Goal: Task Accomplishment & Management: Complete application form

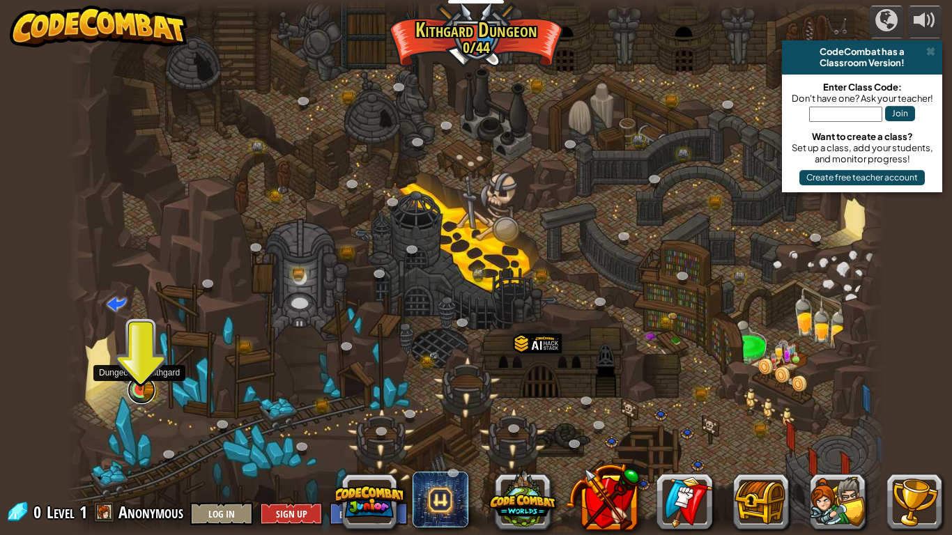
click at [143, 394] on link at bounding box center [141, 390] width 28 height 28
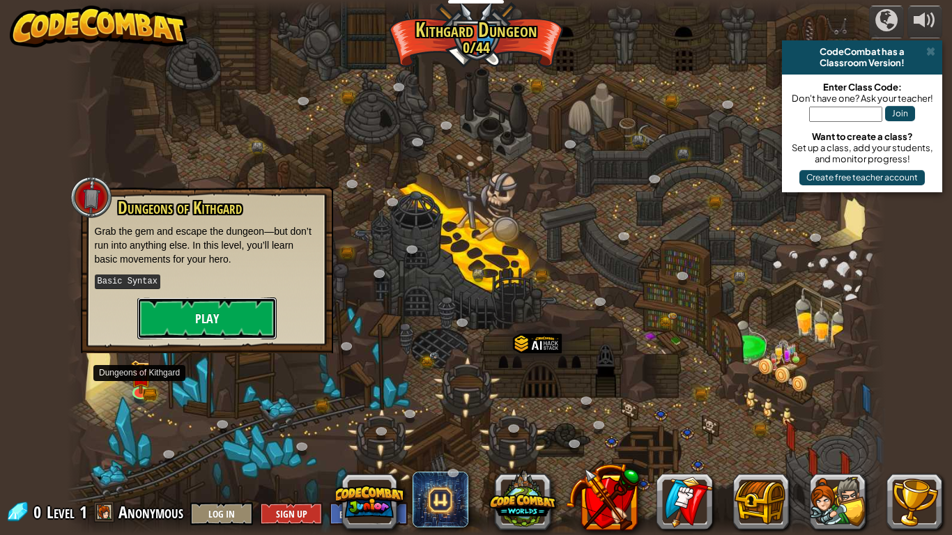
click at [204, 316] on button "Play" at bounding box center [206, 318] width 139 height 42
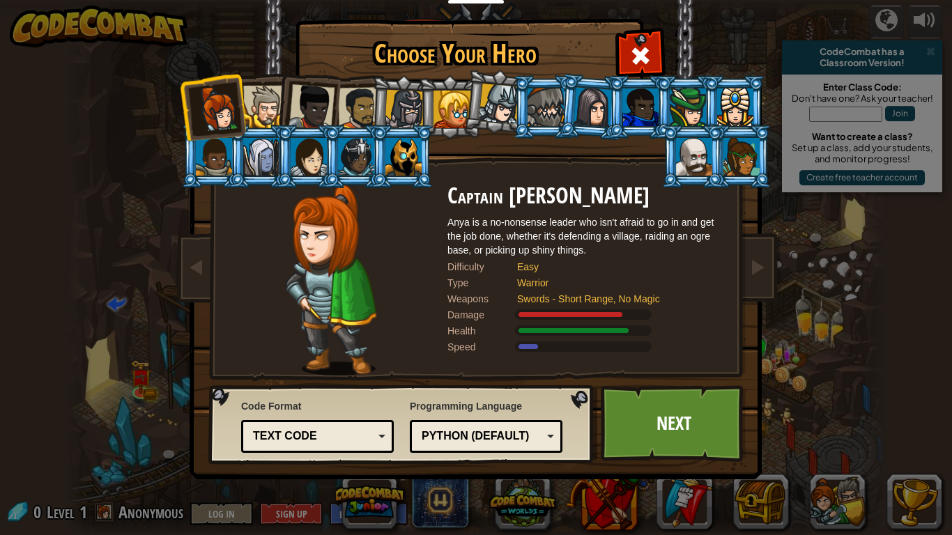
click at [251, 133] on li at bounding box center [260, 156] width 63 height 63
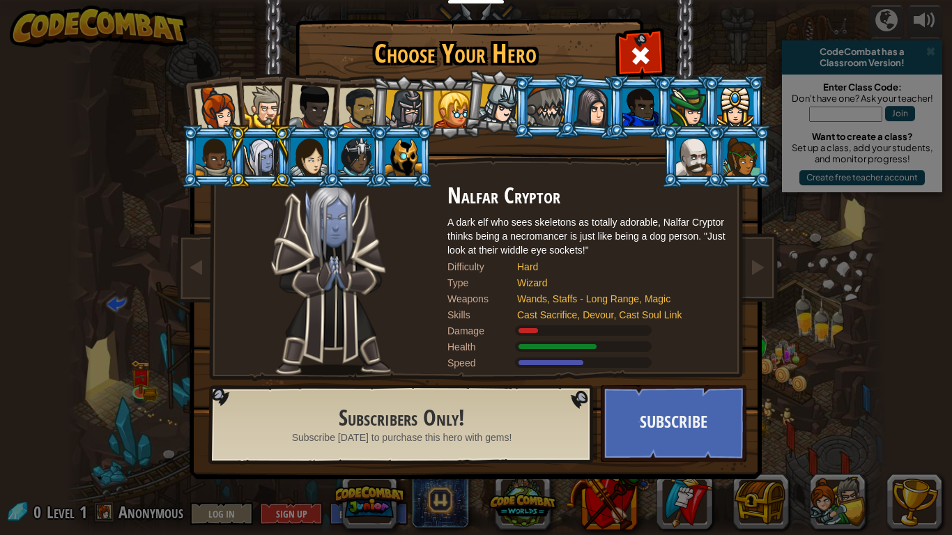
click at [210, 122] on div at bounding box center [217, 109] width 46 height 46
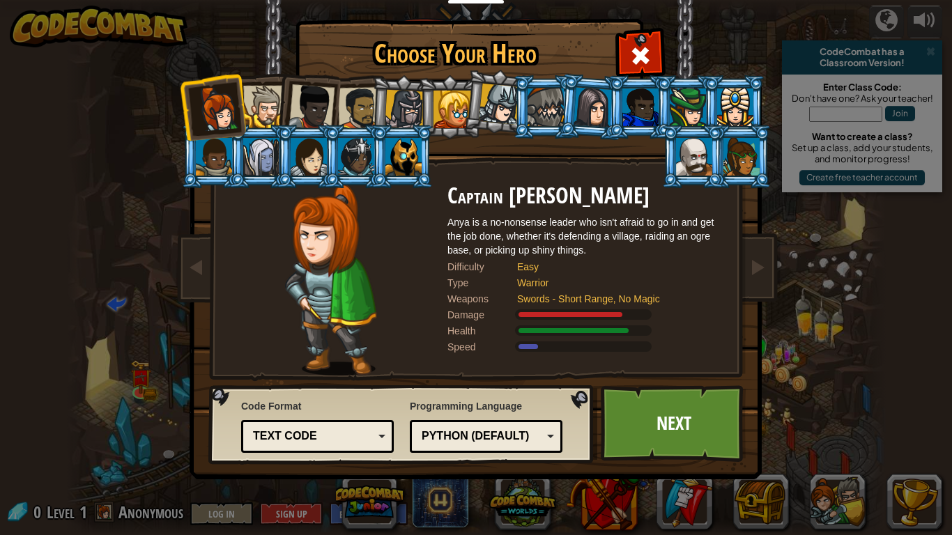
click at [419, 163] on div at bounding box center [403, 157] width 36 height 38
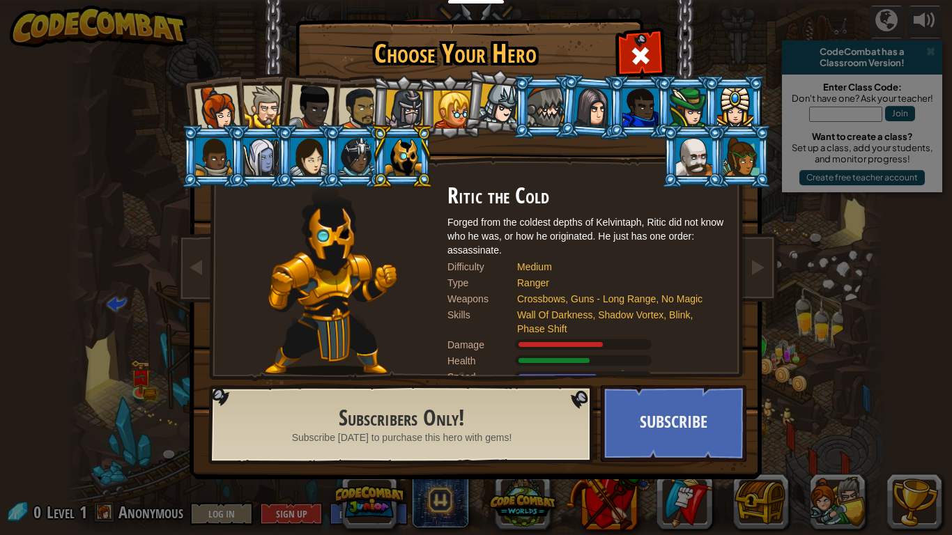
click at [359, 158] on div at bounding box center [356, 157] width 36 height 38
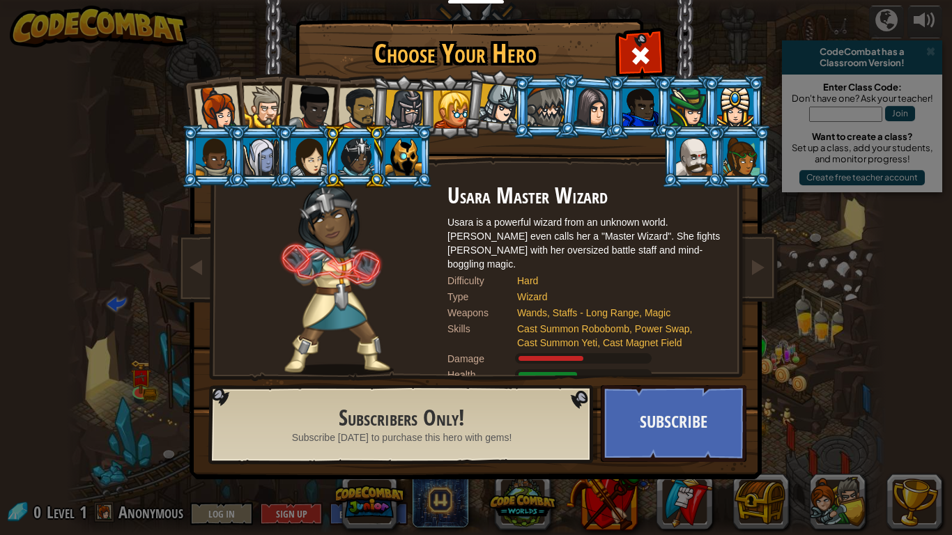
click at [273, 151] on div at bounding box center [261, 157] width 36 height 38
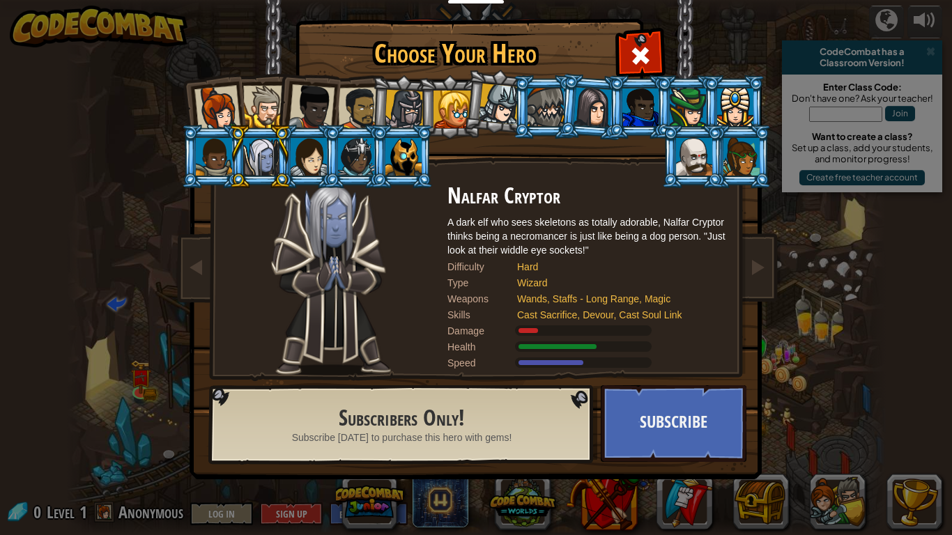
click at [258, 152] on div at bounding box center [261, 157] width 36 height 38
click at [332, 109] on div at bounding box center [311, 107] width 46 height 46
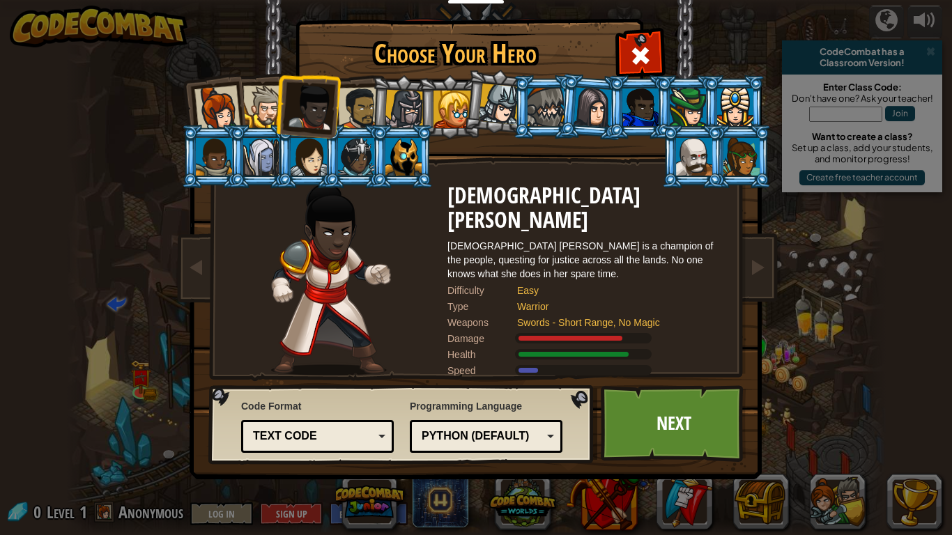
click at [272, 114] on div at bounding box center [264, 107] width 42 height 42
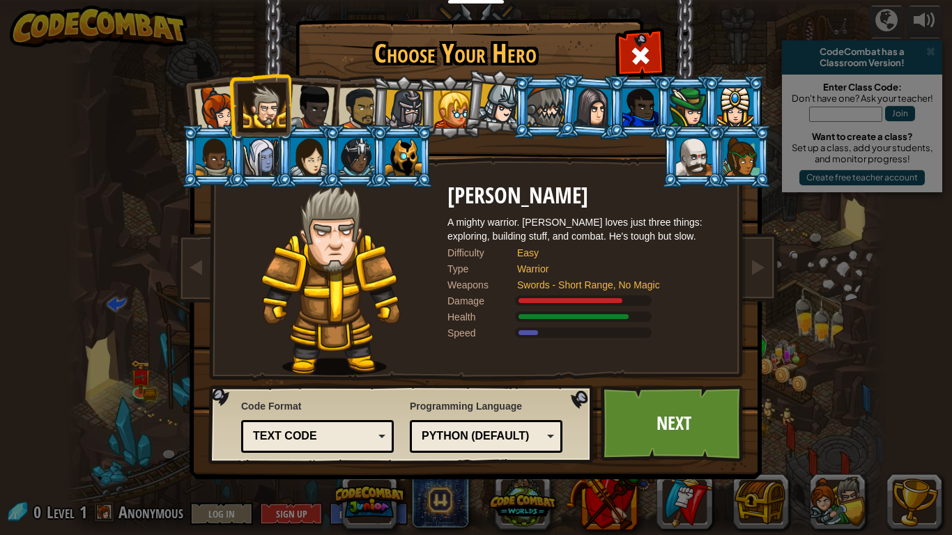
click at [235, 115] on li at bounding box center [260, 104] width 63 height 63
click at [219, 157] on div at bounding box center [214, 157] width 36 height 38
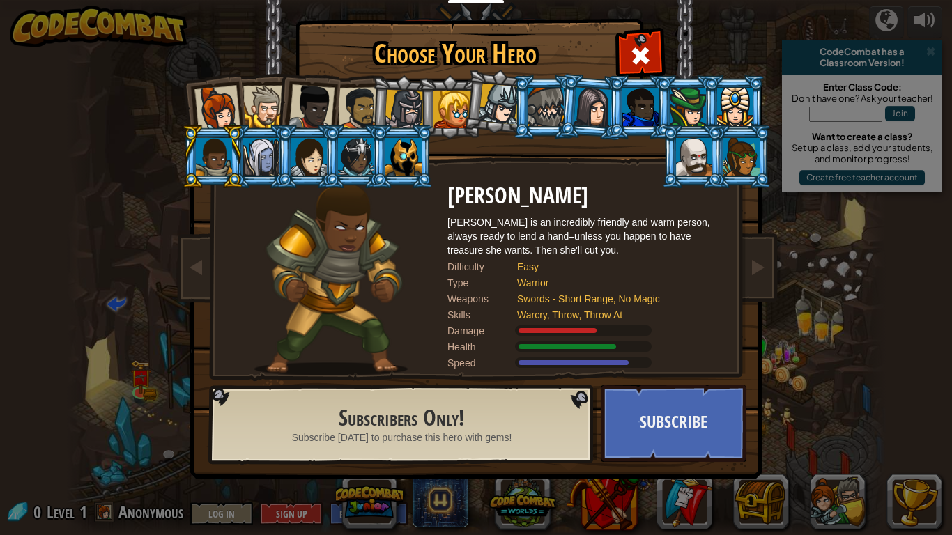
click at [213, 116] on div at bounding box center [217, 109] width 46 height 46
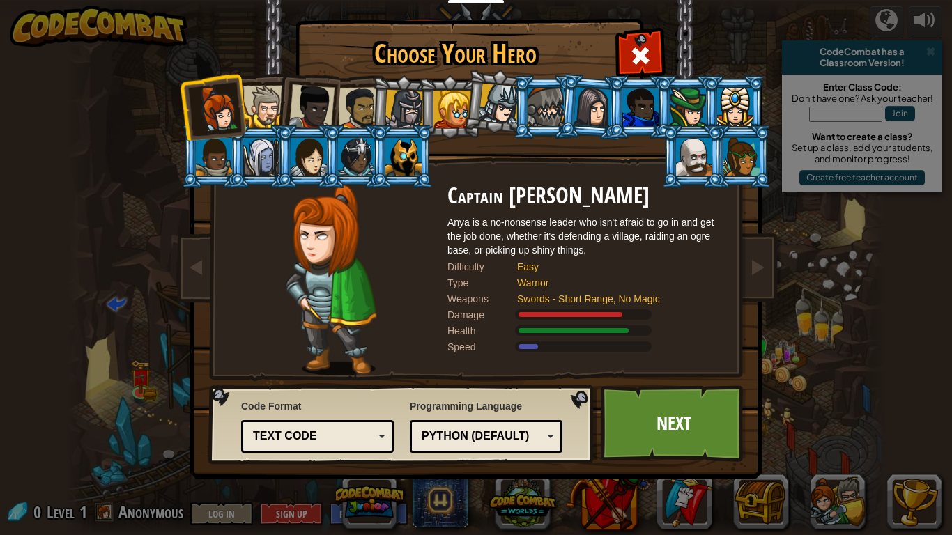
click at [275, 102] on li at bounding box center [307, 104] width 68 height 68
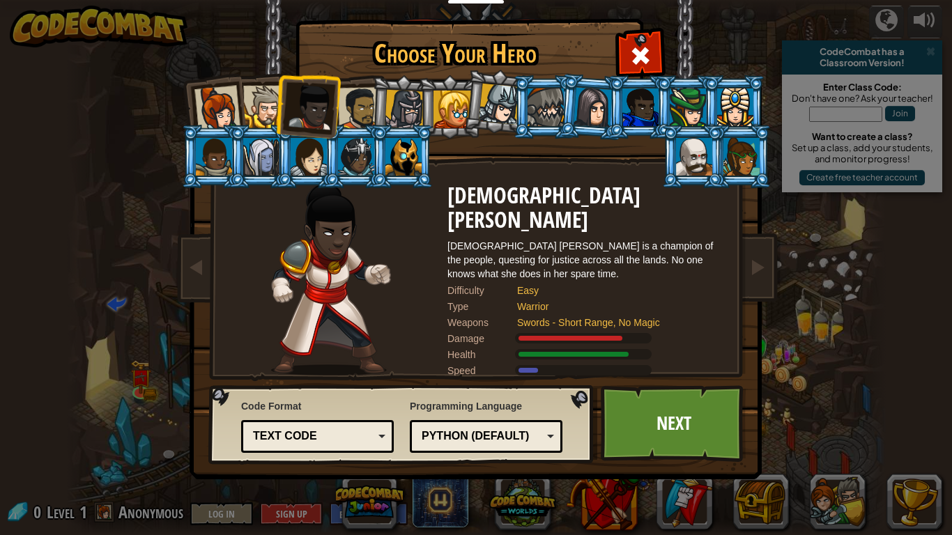
click at [249, 105] on div at bounding box center [264, 107] width 42 height 42
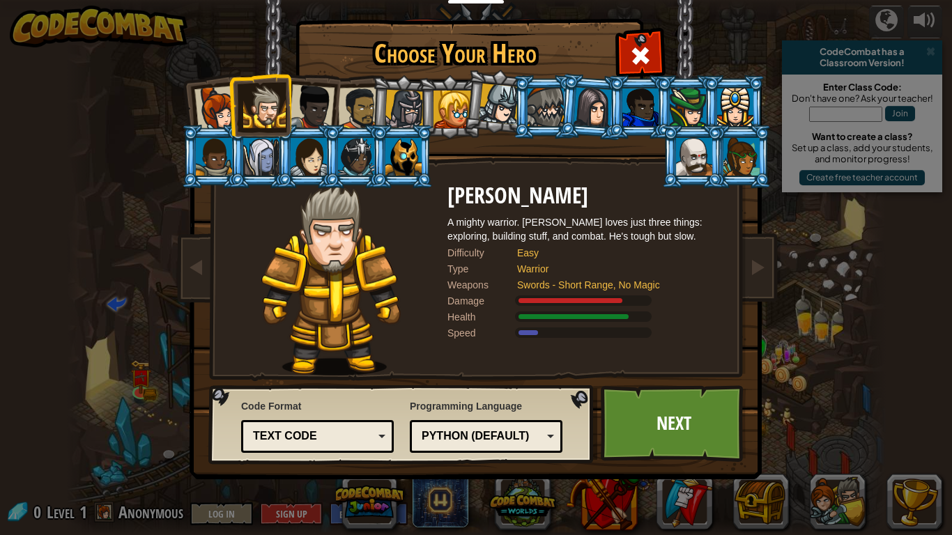
click at [352, 100] on div at bounding box center [359, 108] width 43 height 43
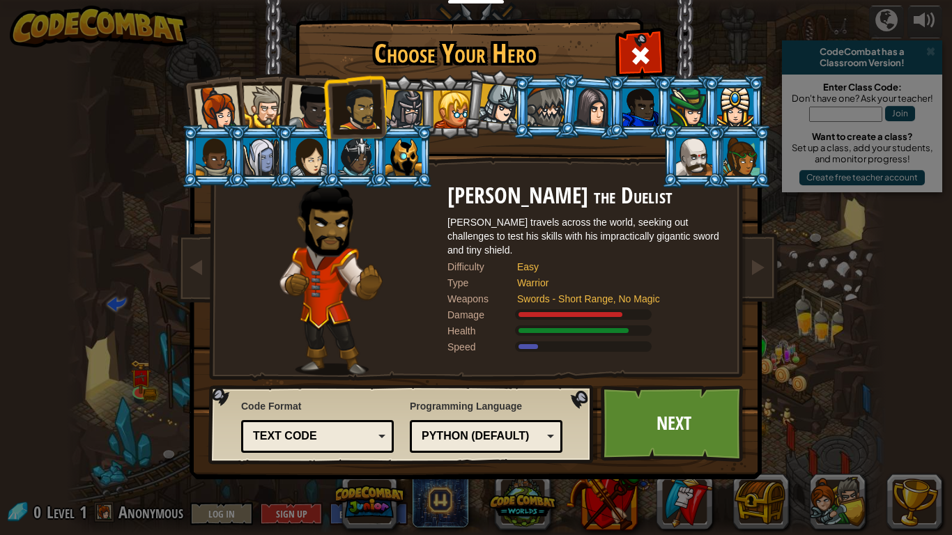
click at [402, 97] on div at bounding box center [405, 110] width 40 height 40
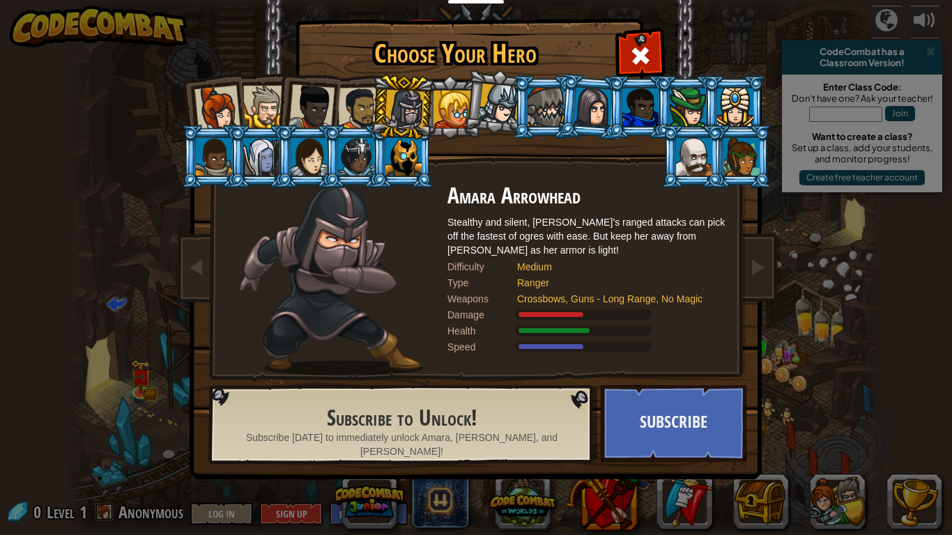
click at [447, 118] on div at bounding box center [452, 110] width 38 height 38
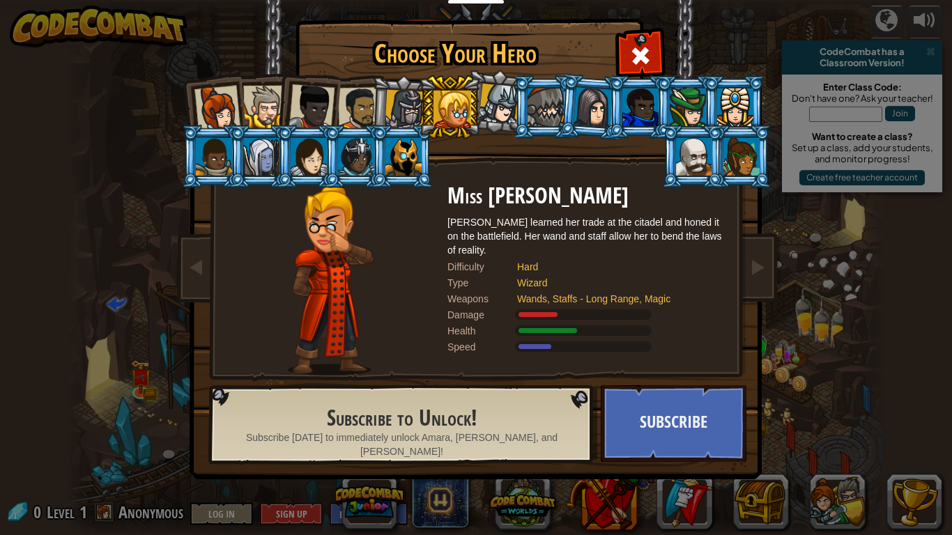
click at [397, 118] on div at bounding box center [405, 110] width 40 height 40
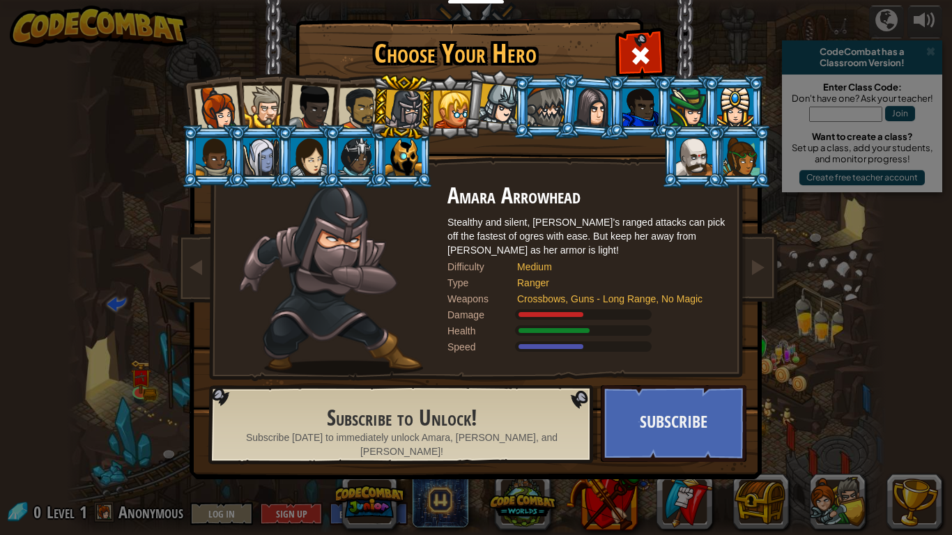
click at [340, 113] on div at bounding box center [359, 108] width 43 height 43
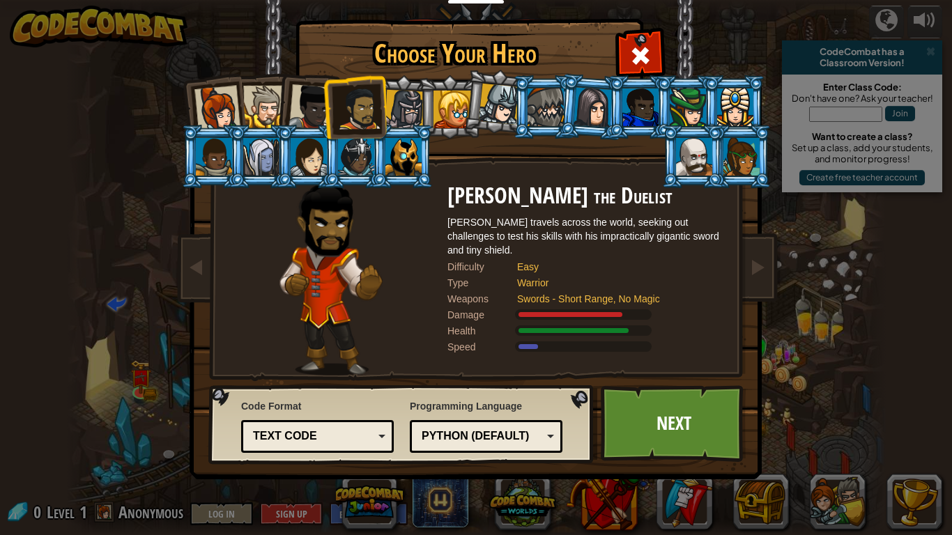
click at [413, 107] on div at bounding box center [405, 110] width 40 height 40
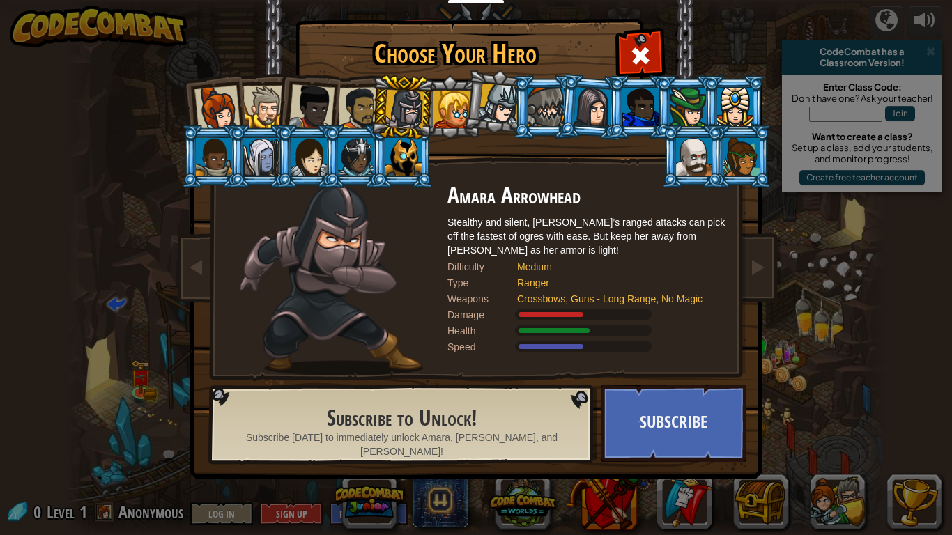
click at [462, 102] on div at bounding box center [452, 110] width 38 height 38
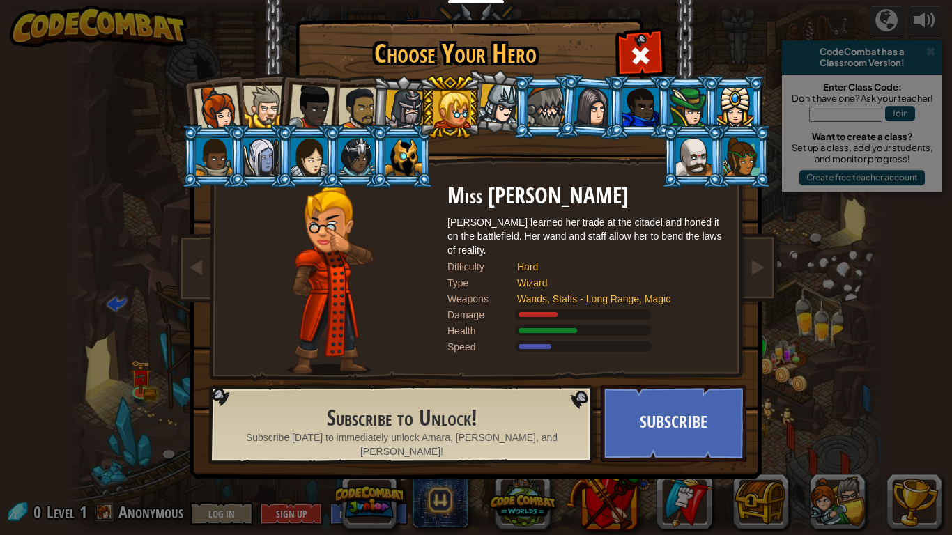
click at [488, 103] on div at bounding box center [499, 104] width 41 height 41
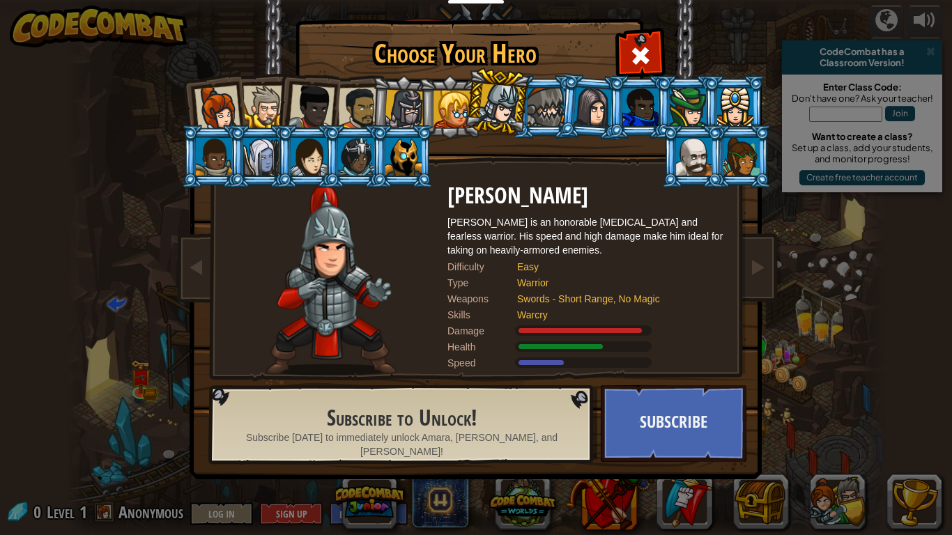
click at [555, 98] on div at bounding box center [545, 107] width 36 height 38
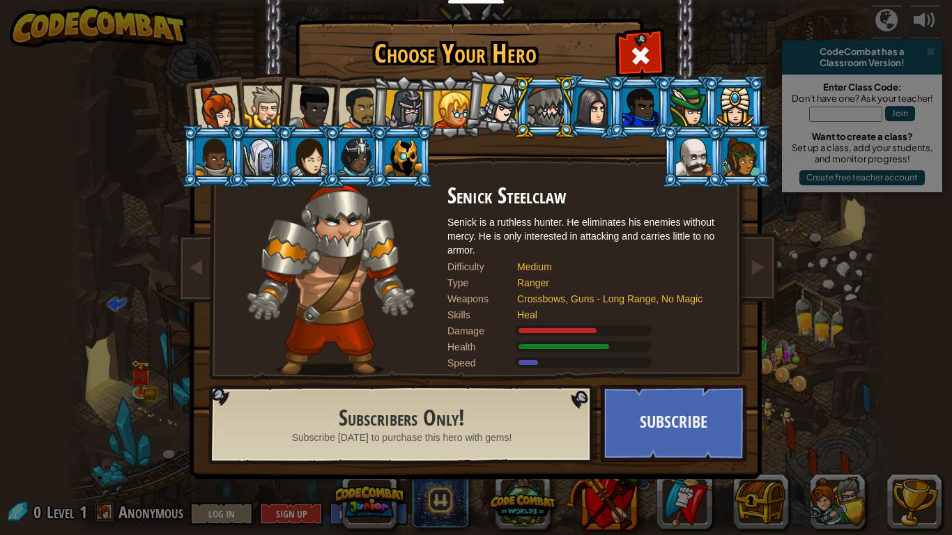
click at [663, 99] on li at bounding box center [686, 106] width 63 height 63
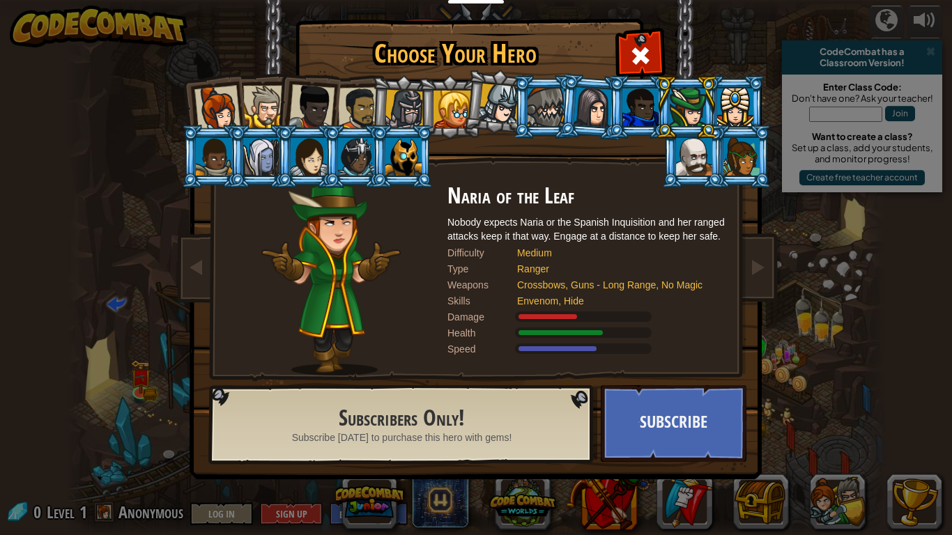
click at [327, 102] on div at bounding box center [311, 107] width 46 height 46
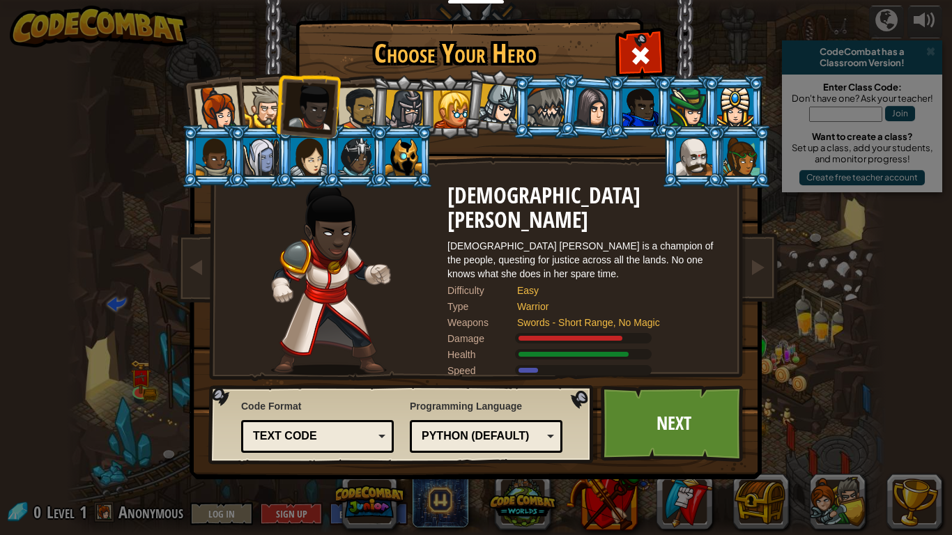
click at [230, 104] on div at bounding box center [217, 109] width 46 height 46
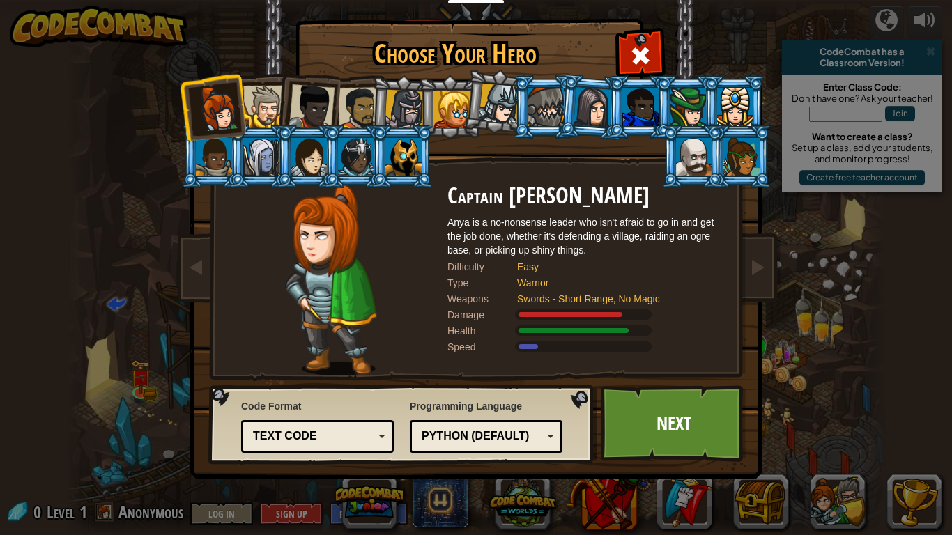
click at [249, 105] on div at bounding box center [264, 107] width 42 height 42
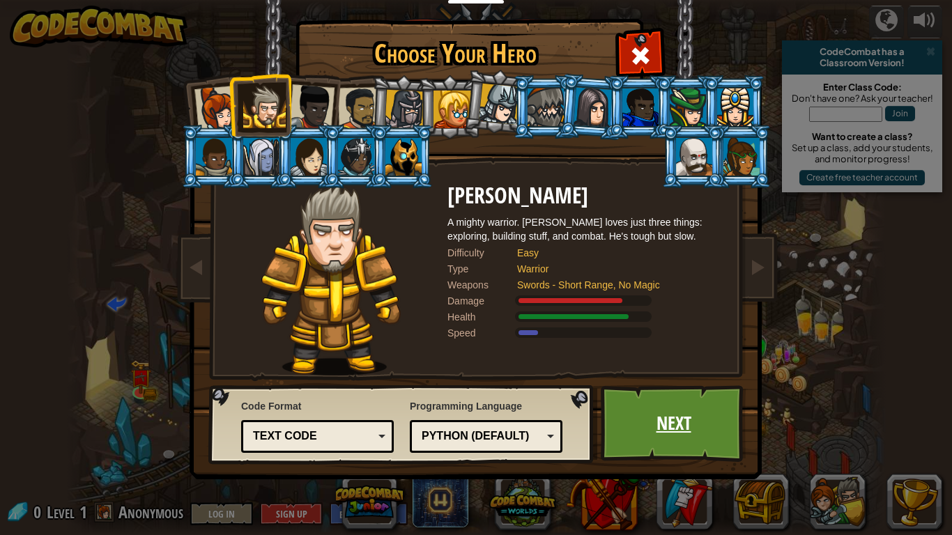
click at [687, 434] on link "Next" at bounding box center [674, 423] width 146 height 77
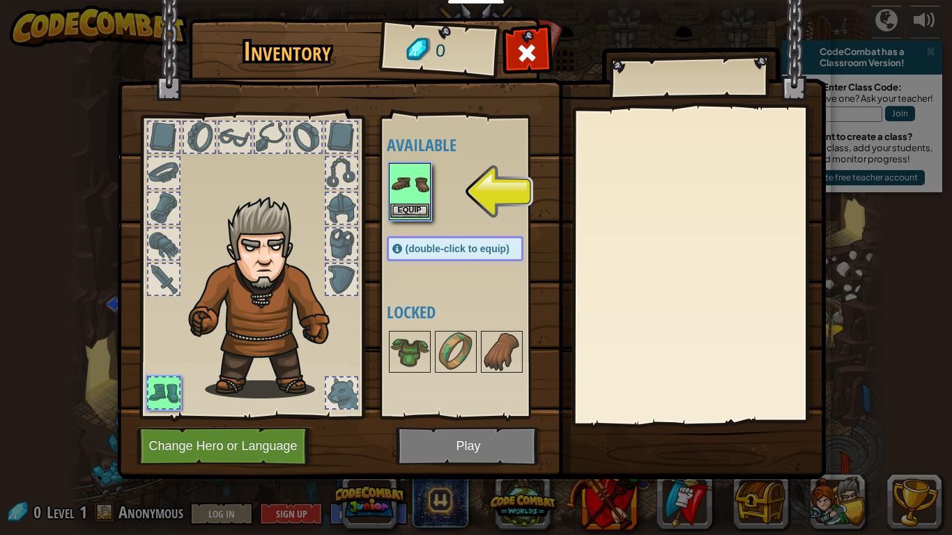
click at [426, 174] on img at bounding box center [409, 183] width 39 height 39
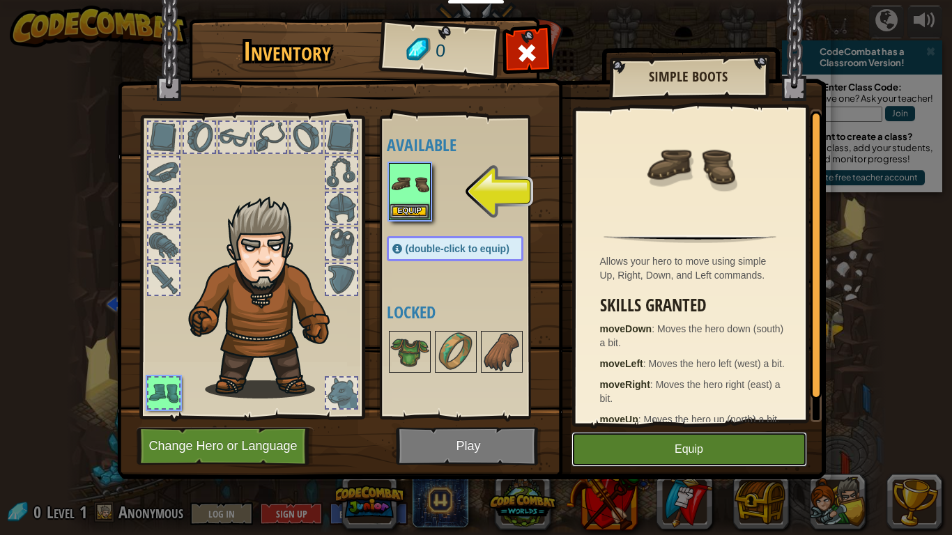
click at [706, 436] on button "Equip" at bounding box center [688, 449] width 235 height 35
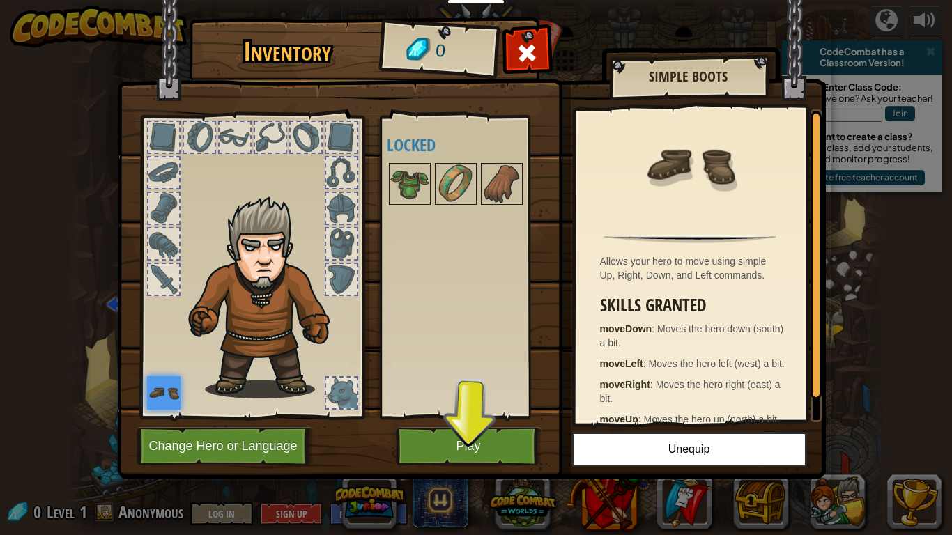
click at [346, 399] on div at bounding box center [341, 393] width 31 height 31
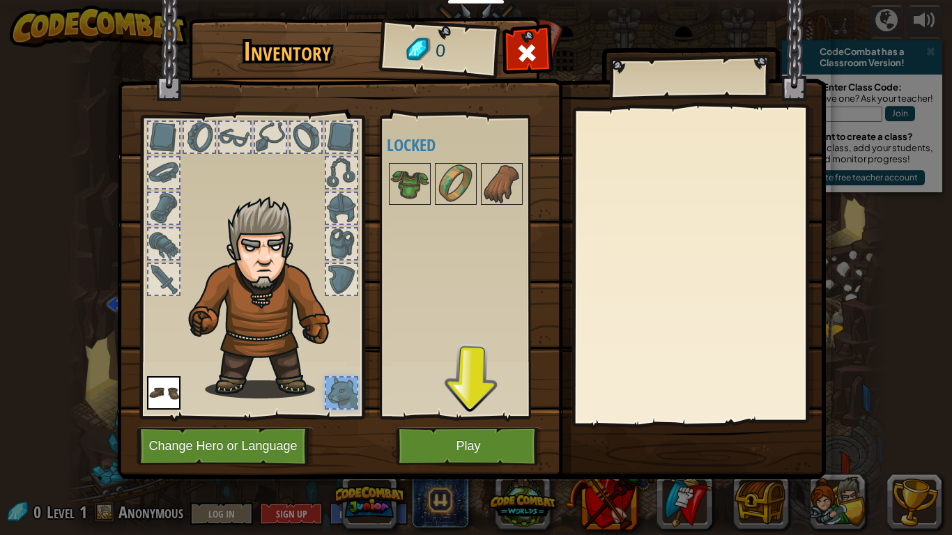
click at [444, 422] on img at bounding box center [471, 227] width 709 height 506
click at [455, 438] on button "Play" at bounding box center [469, 446] width 146 height 38
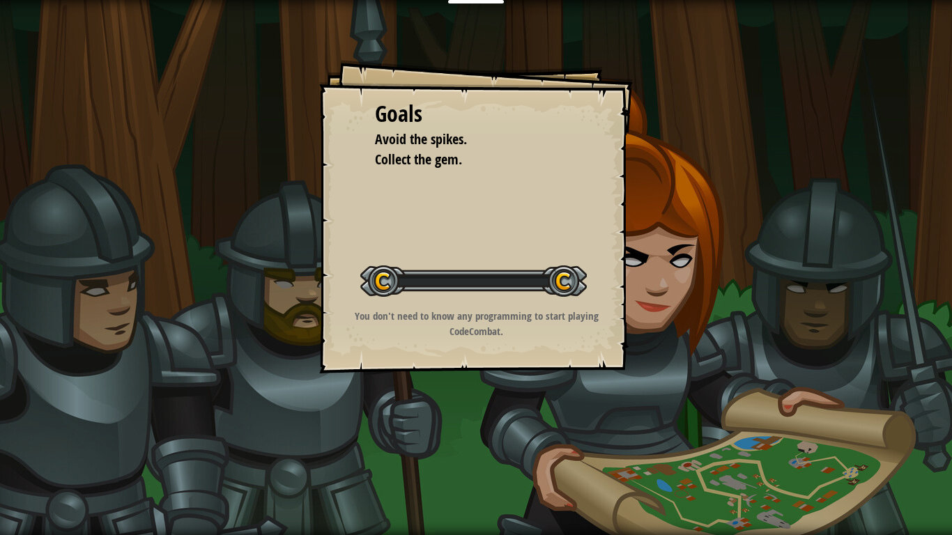
click at [455, 438] on div "Goals Avoid the spikes. Collect the gem. Start Level Error loading from server.…" at bounding box center [476, 267] width 952 height 535
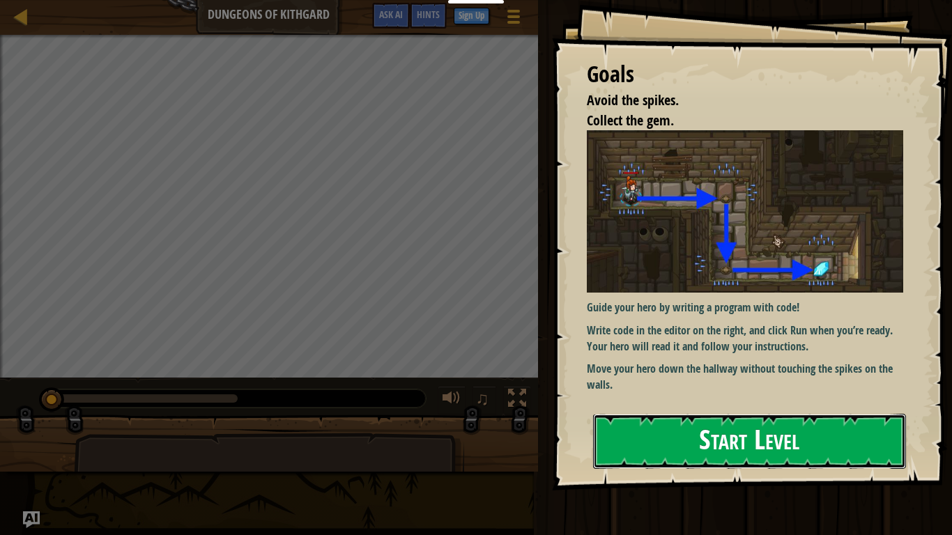
click at [683, 422] on button "Start Level" at bounding box center [749, 441] width 313 height 55
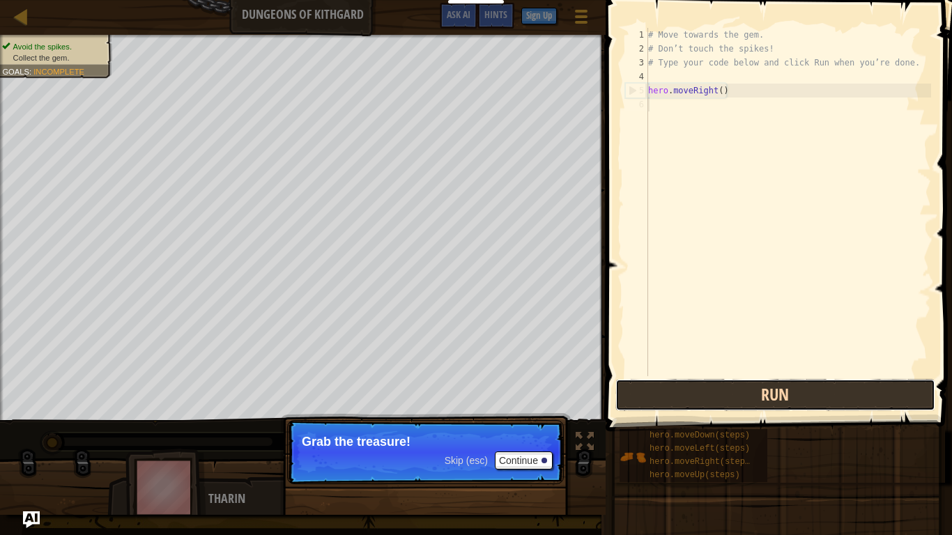
click at [683, 382] on button "Run" at bounding box center [775, 395] width 320 height 32
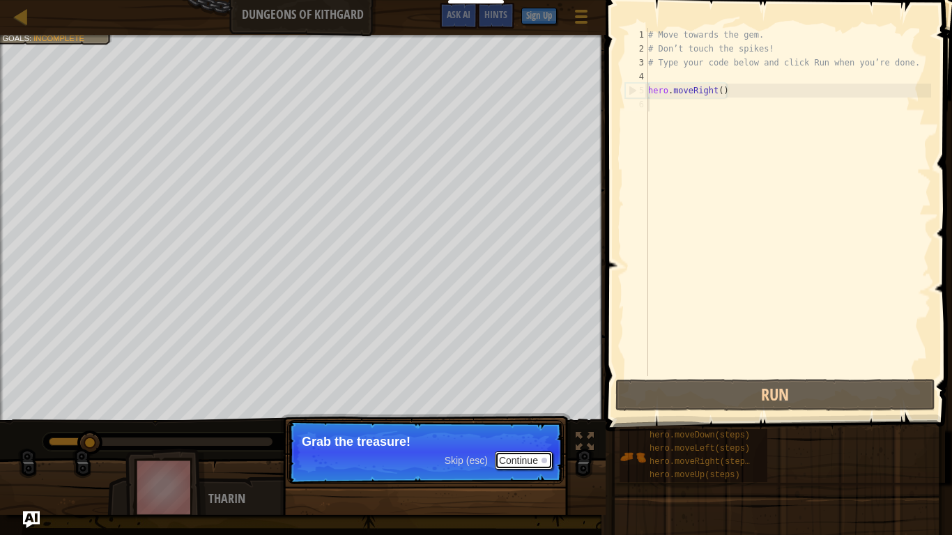
click at [517, 458] on button "Continue" at bounding box center [524, 460] width 58 height 18
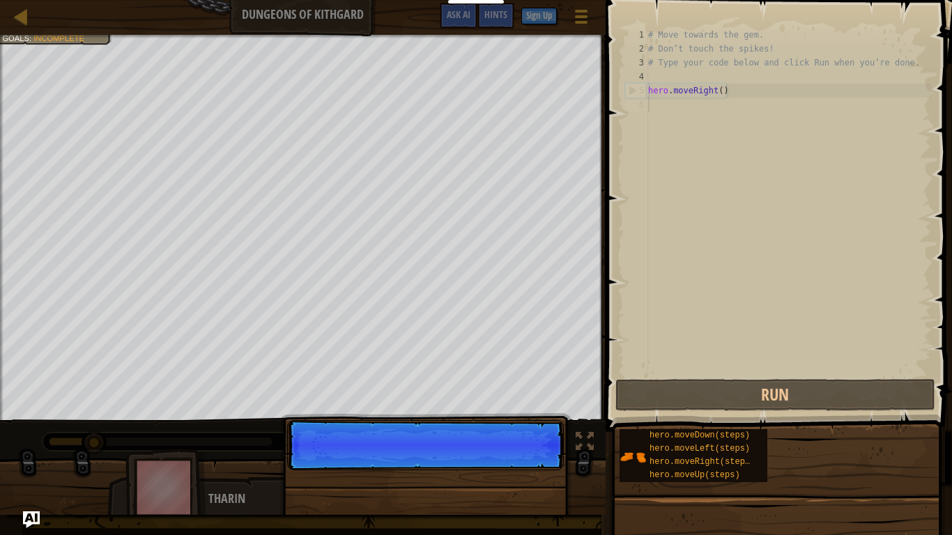
scroll to position [6, 0]
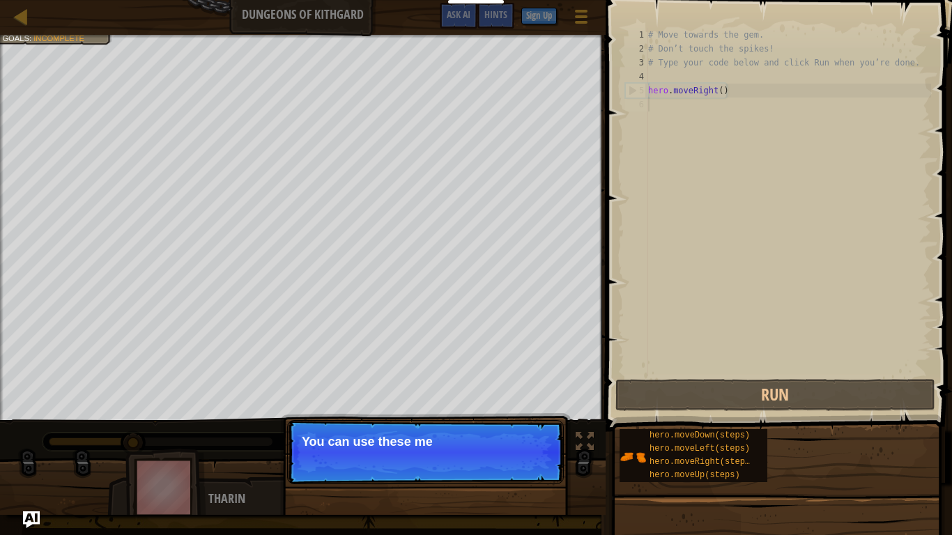
click at [517, 458] on p "Skip (esc) Continue You can use these me" at bounding box center [425, 452] width 277 height 64
click at [522, 458] on button "Continue" at bounding box center [524, 460] width 58 height 18
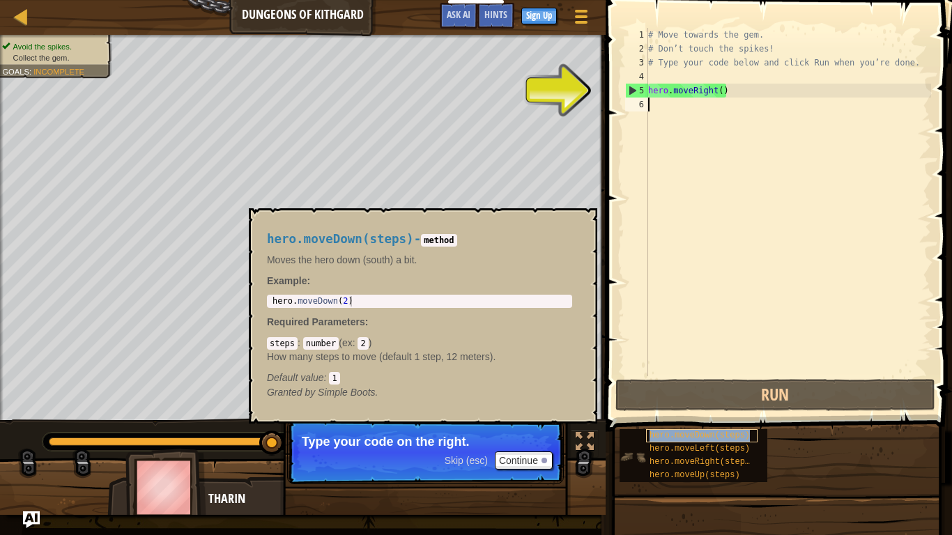
click at [720, 433] on span "hero.moveDown(steps)" at bounding box center [699, 436] width 100 height 10
click at [724, 437] on span "hero.moveDown(steps)" at bounding box center [699, 436] width 100 height 10
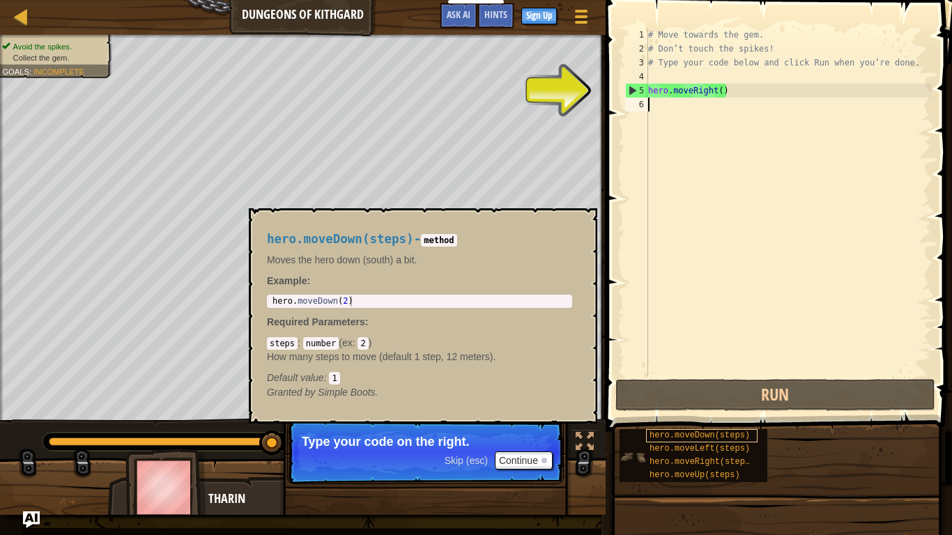
click at [738, 434] on span "hero.moveDown(steps)" at bounding box center [699, 436] width 100 height 10
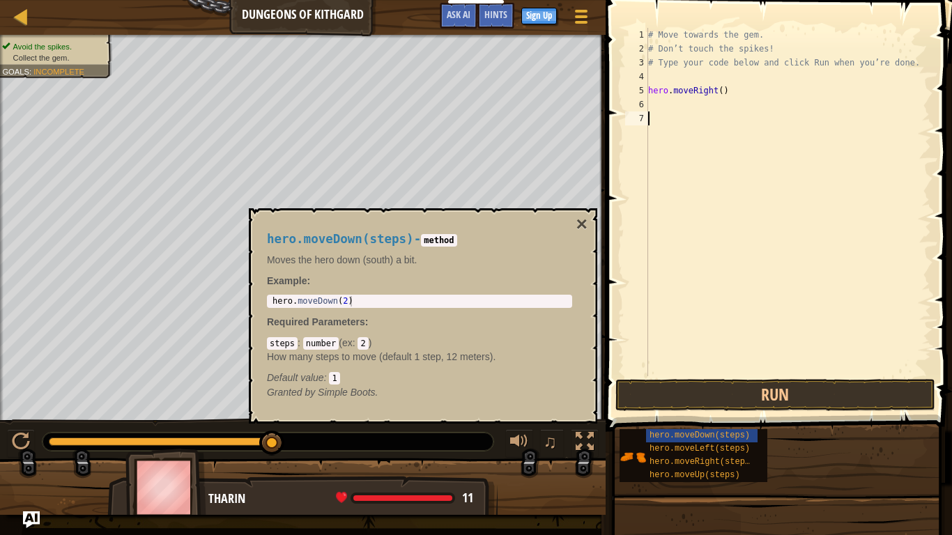
click at [633, 99] on div "6" at bounding box center [636, 105] width 23 height 14
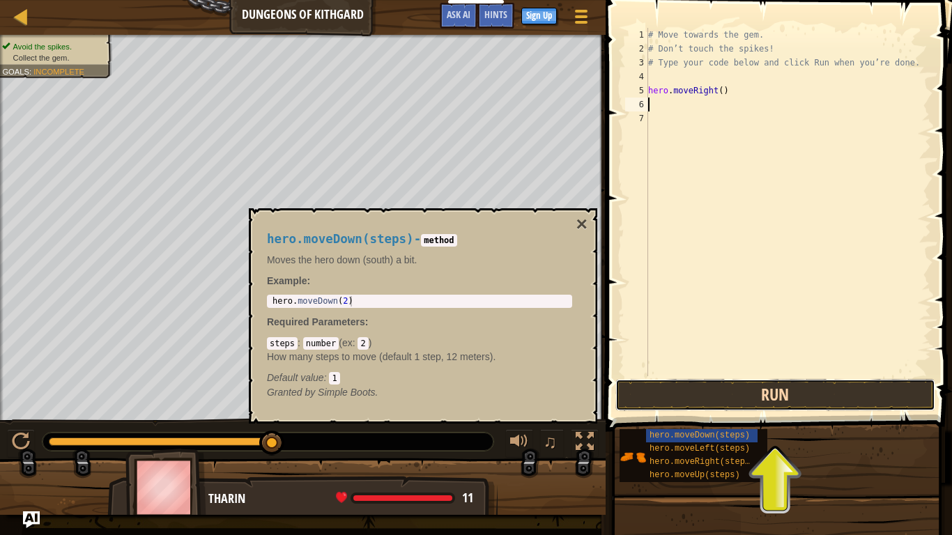
click at [742, 389] on button "Run" at bounding box center [775, 395] width 320 height 32
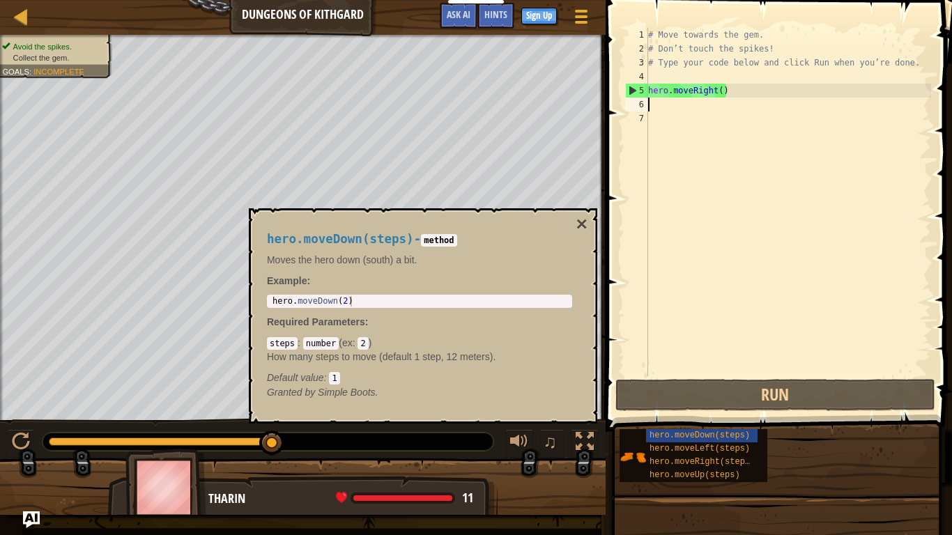
type textarea "hero.moveDown(2)"
click at [475, 303] on div "hero . moveDown ( 2 )" at bounding box center [420, 311] width 300 height 31
click at [293, 293] on div "hero.moveDown(steps) - method Moves the hero down (south) a bit. Example : hero…" at bounding box center [419, 315] width 325 height 193
click at [665, 102] on div "# Move towards the gem. # Don’t touch the spikes! # Type your code below and cl…" at bounding box center [788, 216] width 286 height 376
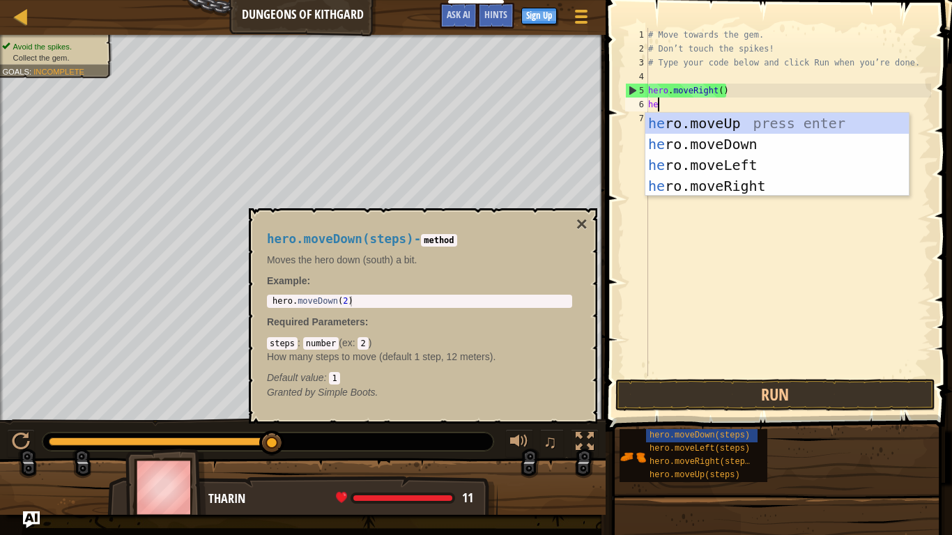
type textarea "hero"
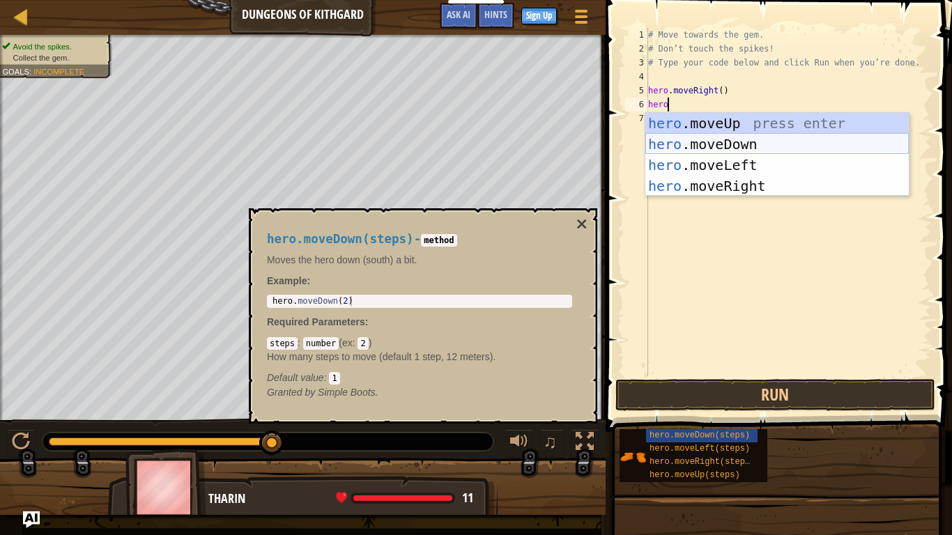
click at [712, 150] on div "hero .moveUp press enter hero .moveDown press enter hero .moveLeft press enter …" at bounding box center [776, 175] width 263 height 125
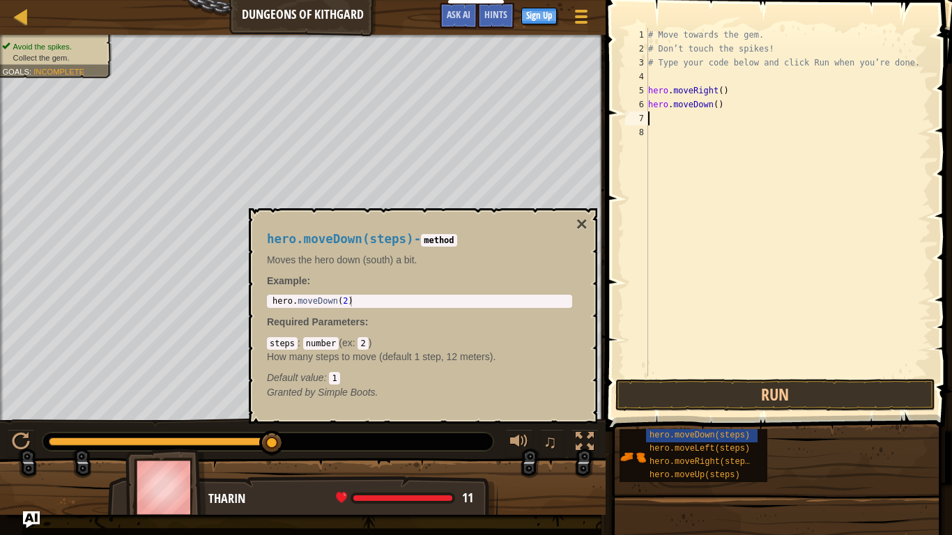
scroll to position [6, 0]
click at [761, 389] on button "Run" at bounding box center [775, 395] width 320 height 32
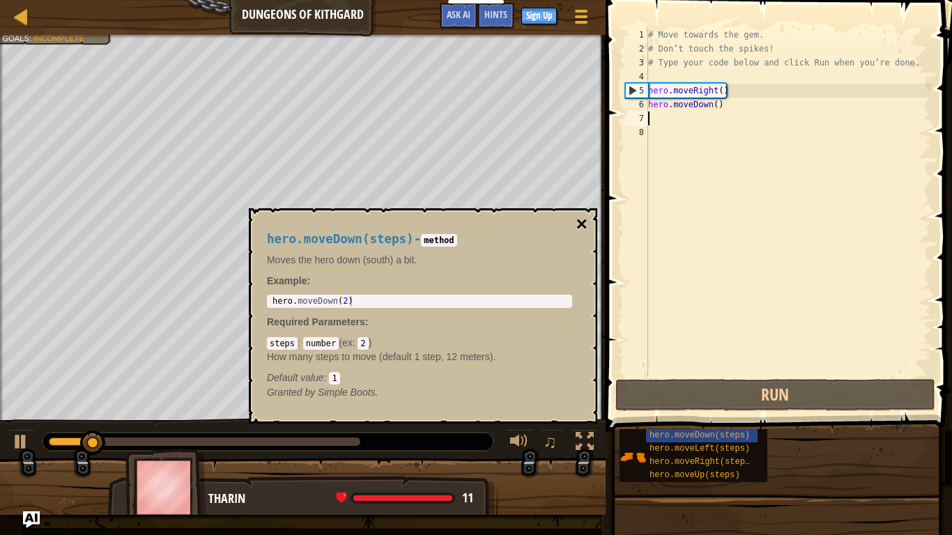
click at [582, 231] on button "×" at bounding box center [581, 225] width 11 height 20
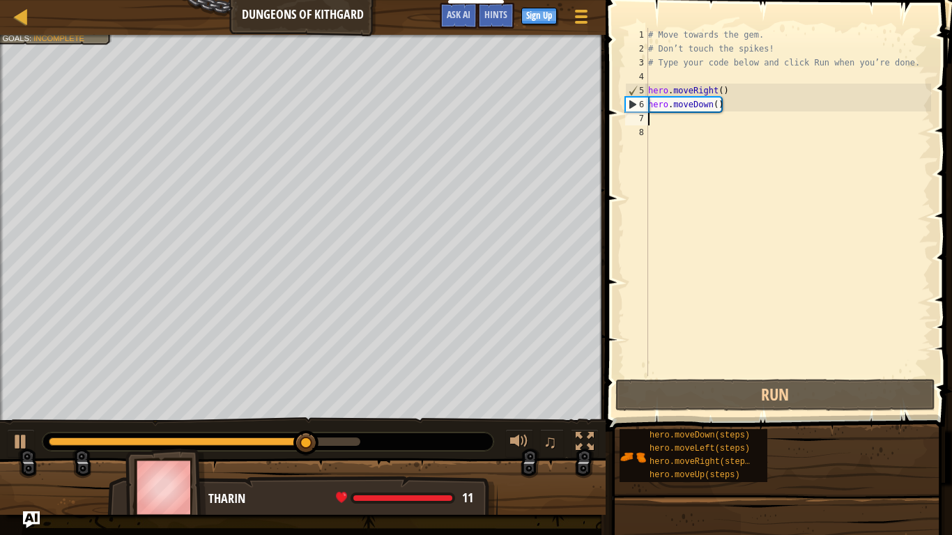
click at [644, 118] on div "7" at bounding box center [636, 118] width 23 height 14
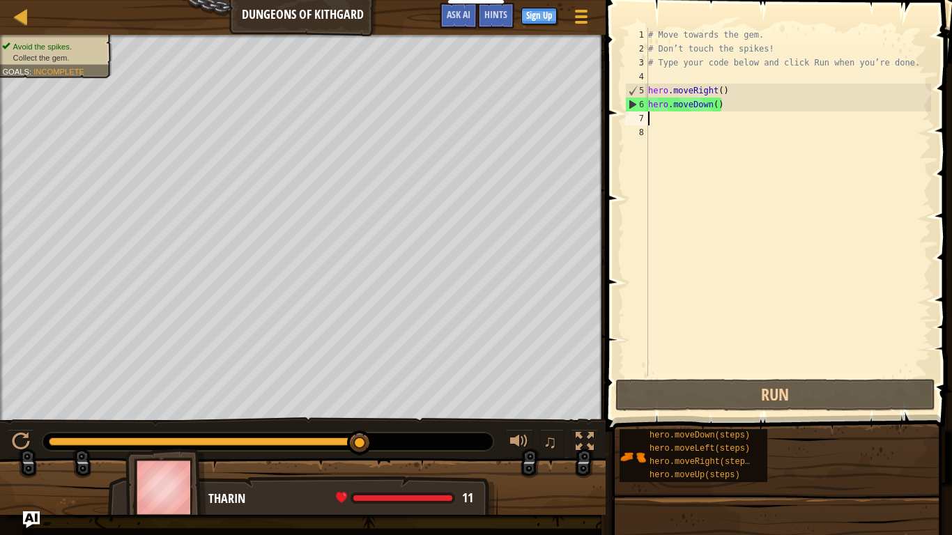
click at [635, 110] on div "6" at bounding box center [637, 105] width 22 height 14
type textarea "hero.moveDown()"
click at [637, 116] on div "7" at bounding box center [636, 118] width 23 height 14
click at [653, 118] on div "# Move towards the gem. # Don’t touch the spikes! # Type your code below and cl…" at bounding box center [788, 216] width 286 height 376
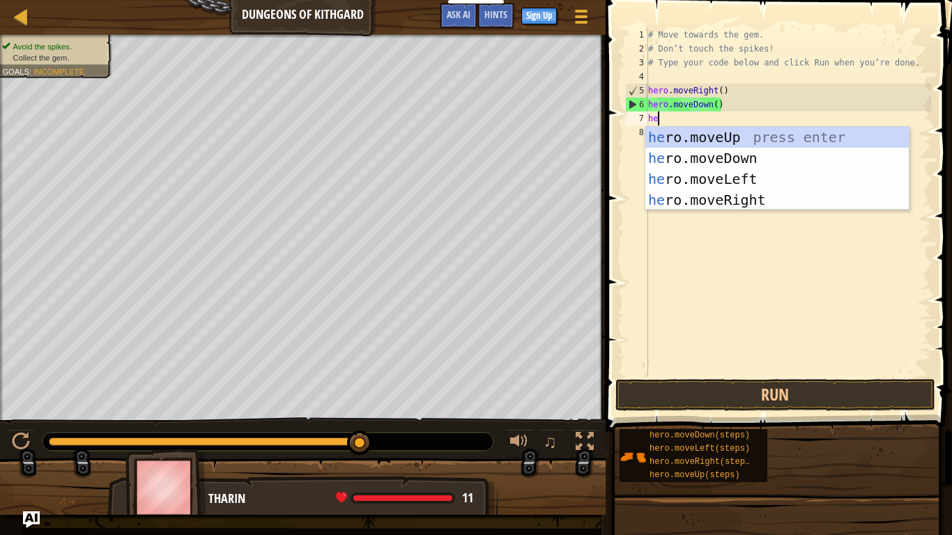
type textarea "hero"
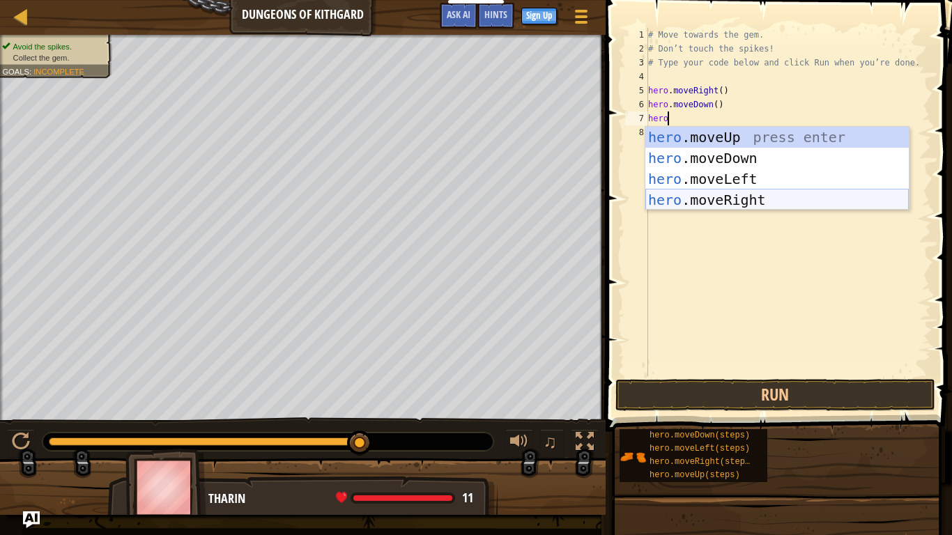
click at [736, 196] on div "hero .moveUp press enter hero .moveDown press enter hero .moveLeft press enter …" at bounding box center [776, 189] width 263 height 125
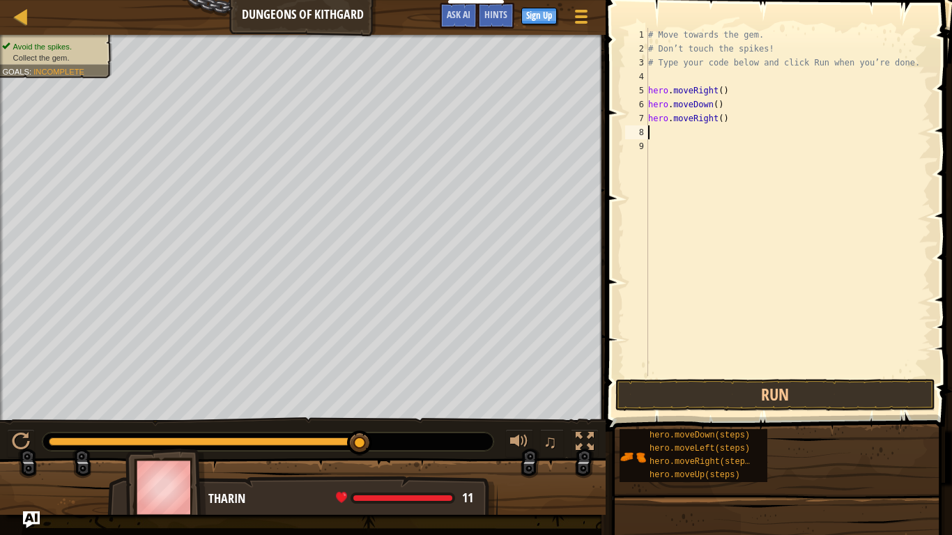
scroll to position [6, 0]
click at [741, 400] on button "Run" at bounding box center [775, 395] width 320 height 32
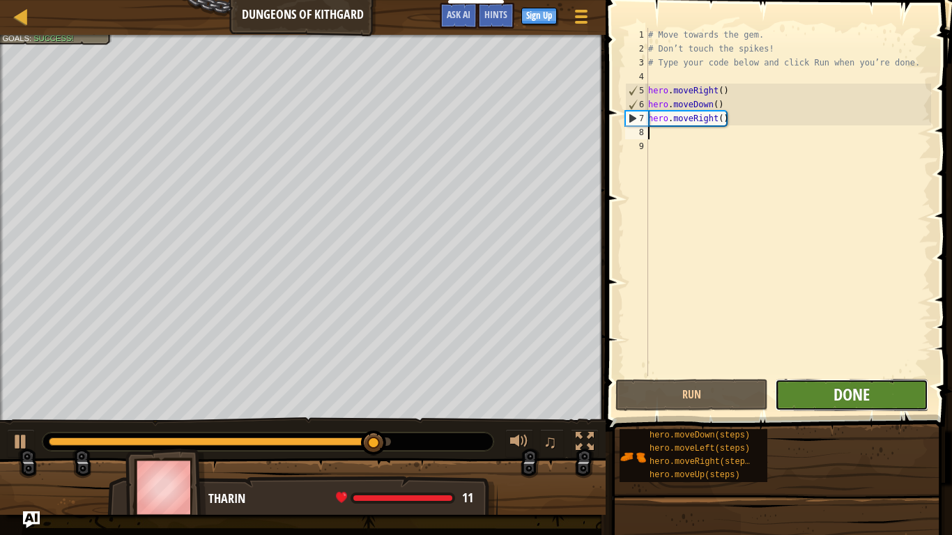
click at [851, 394] on span "Done" at bounding box center [851, 394] width 36 height 22
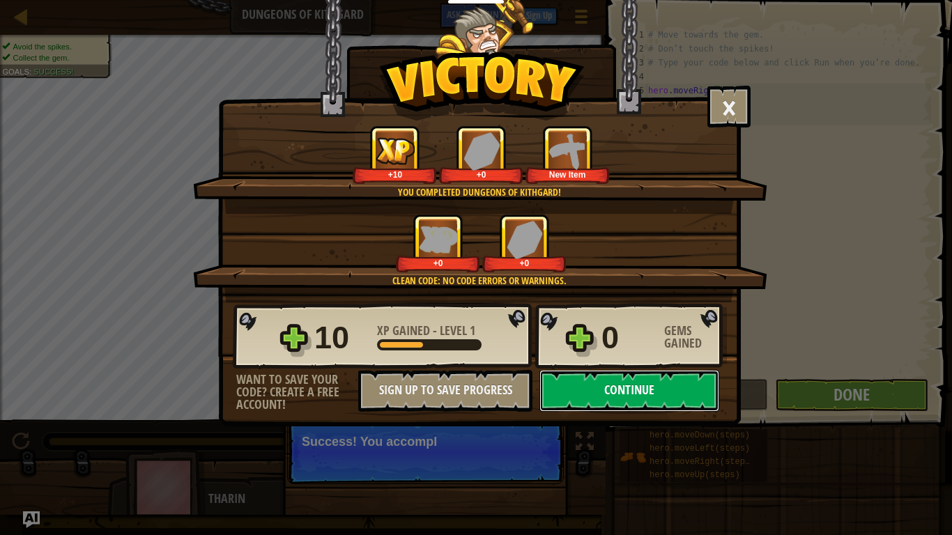
click at [688, 381] on button "Continue" at bounding box center [629, 391] width 180 height 42
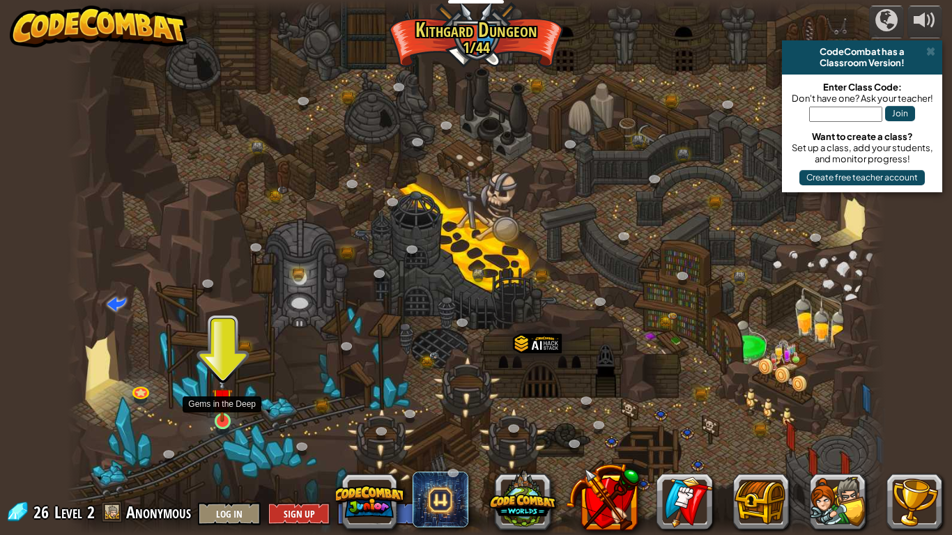
click at [221, 412] on img at bounding box center [222, 398] width 21 height 47
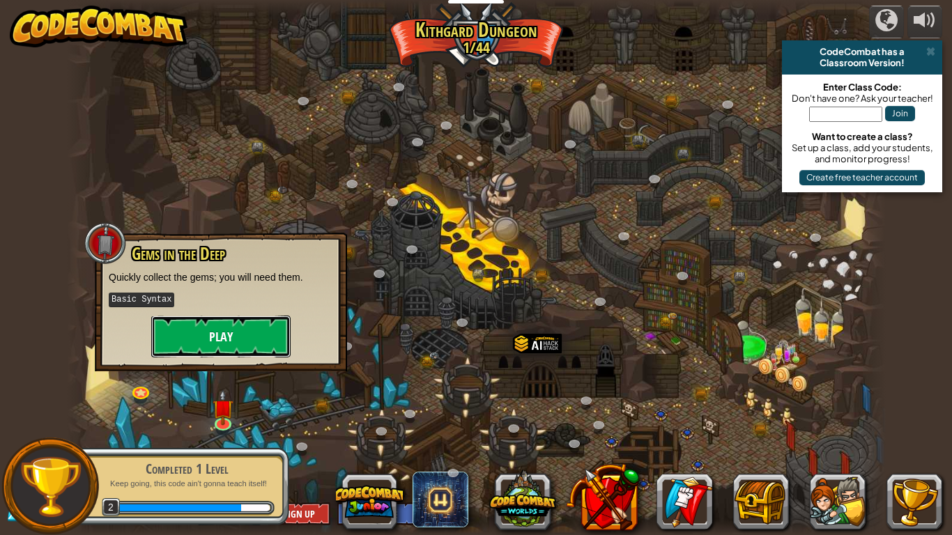
click at [247, 339] on button "Play" at bounding box center [220, 337] width 139 height 42
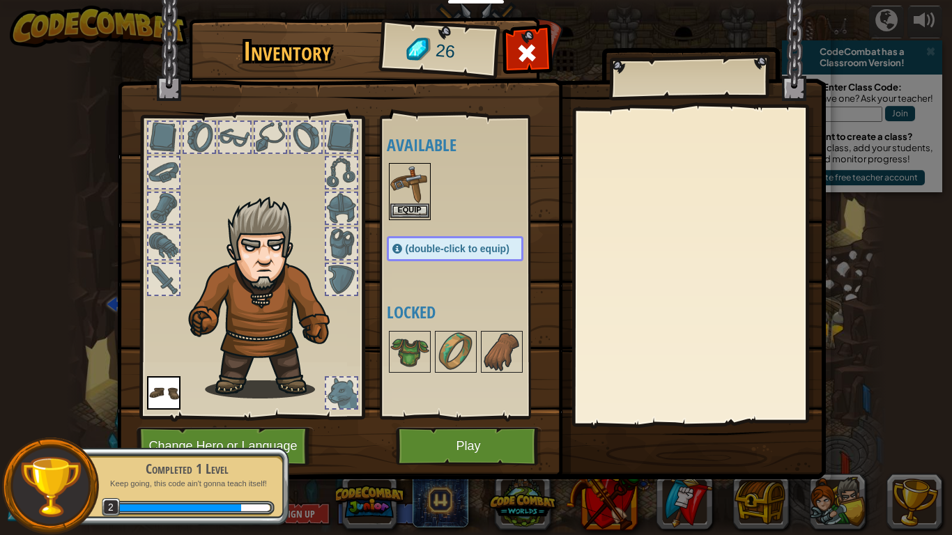
click at [415, 175] on img at bounding box center [409, 183] width 39 height 39
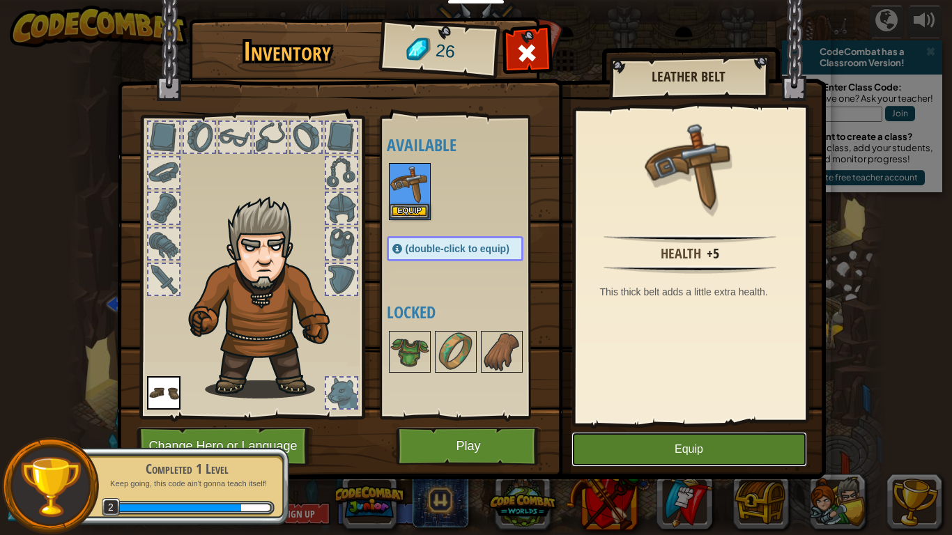
click at [750, 446] on button "Equip" at bounding box center [688, 449] width 235 height 35
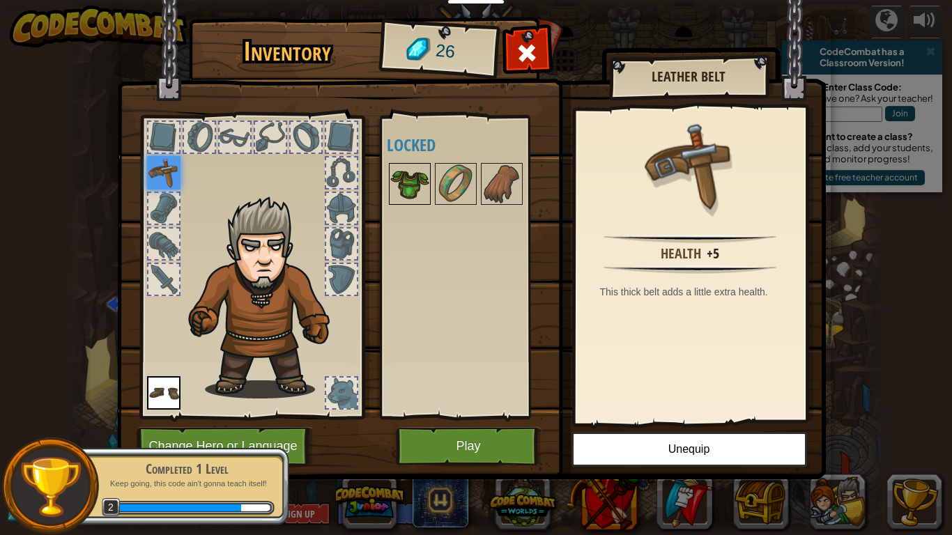
click at [412, 165] on img at bounding box center [409, 183] width 39 height 39
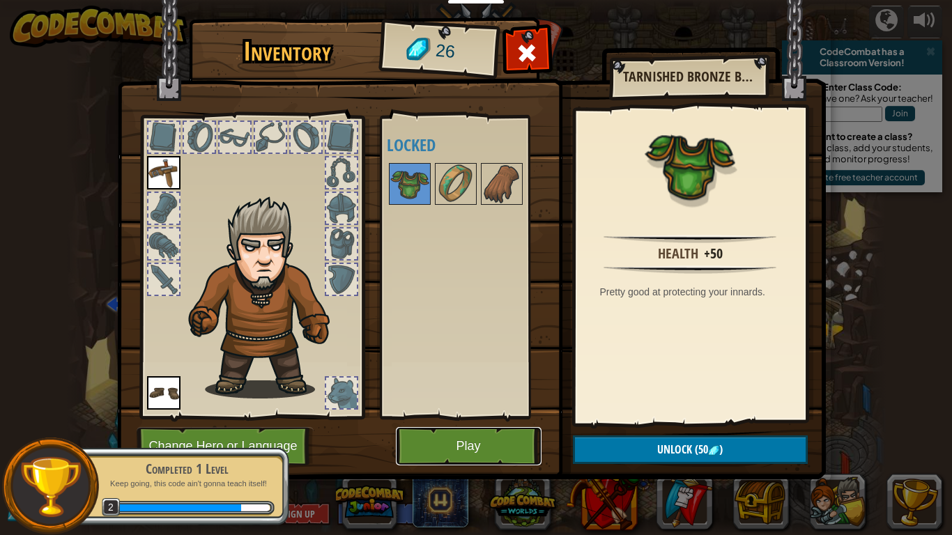
click at [472, 435] on button "Play" at bounding box center [469, 446] width 146 height 38
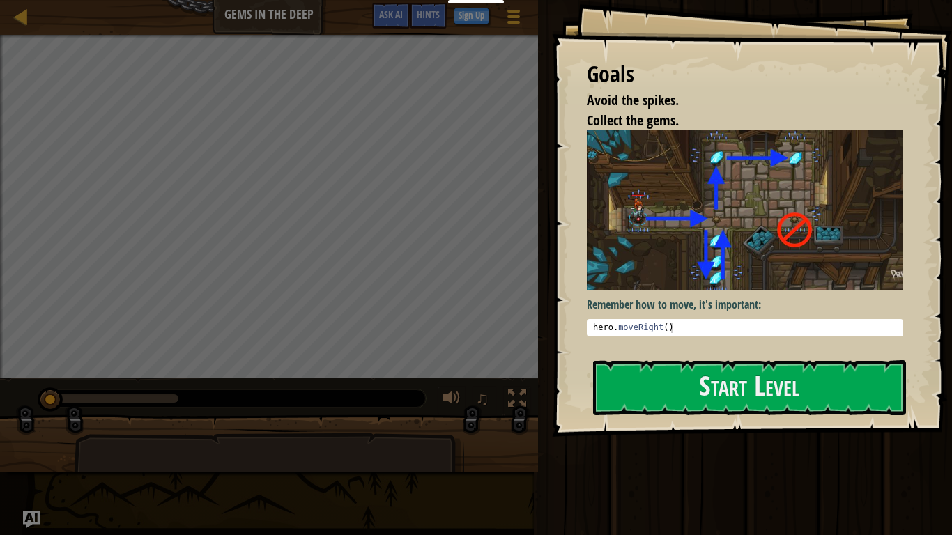
click at [713, 197] on img at bounding box center [745, 209] width 316 height 159
click at [697, 401] on button "Start Level" at bounding box center [749, 387] width 313 height 55
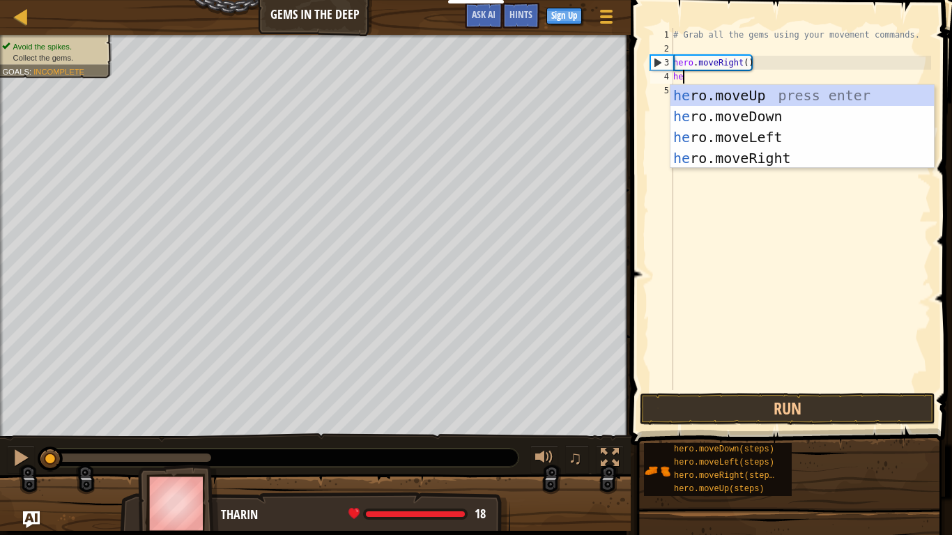
type textarea "her"
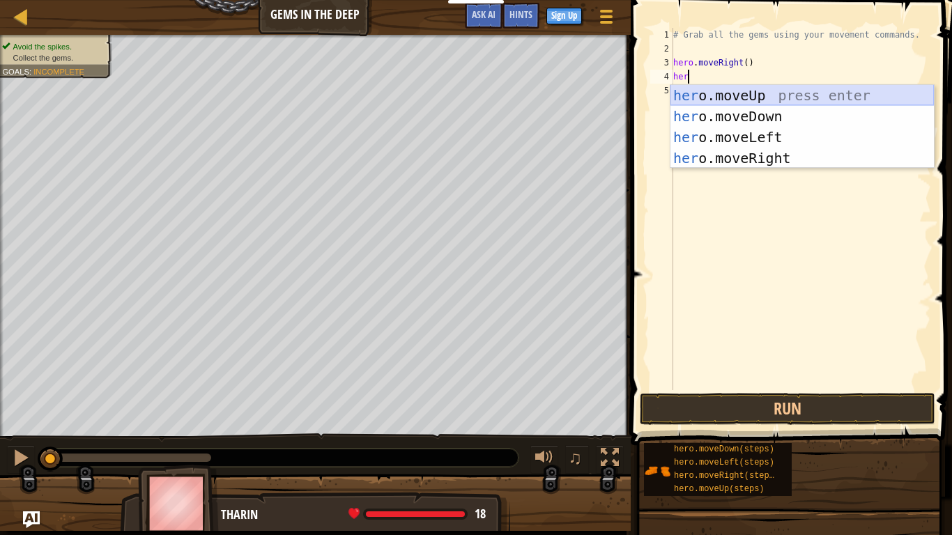
click at [759, 93] on div "her o.moveUp press enter her o.moveDown press enter her o.moveLeft press enter …" at bounding box center [801, 147] width 263 height 125
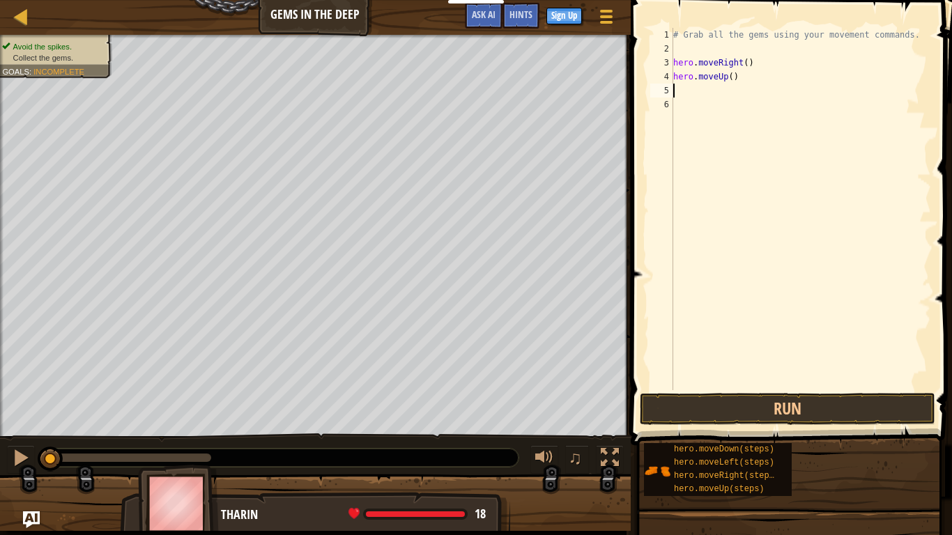
scroll to position [6, 0]
type textarea "her"
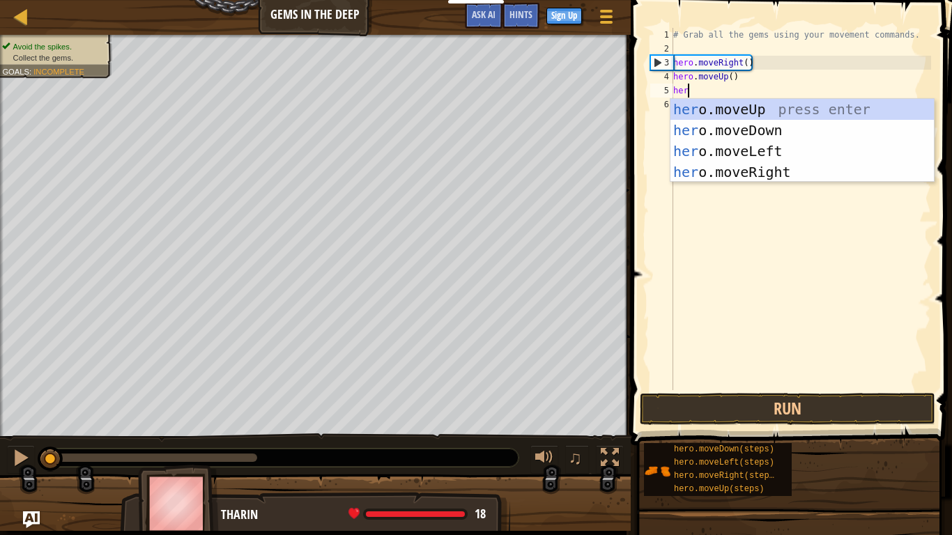
scroll to position [6, 1]
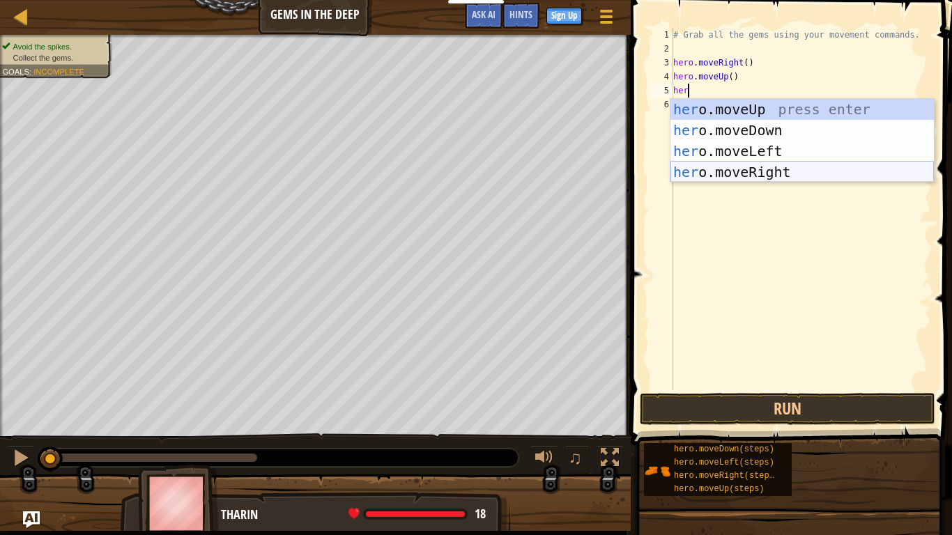
click at [774, 171] on div "her o.moveUp press enter her o.moveDown press enter her o.moveLeft press enter …" at bounding box center [801, 161] width 263 height 125
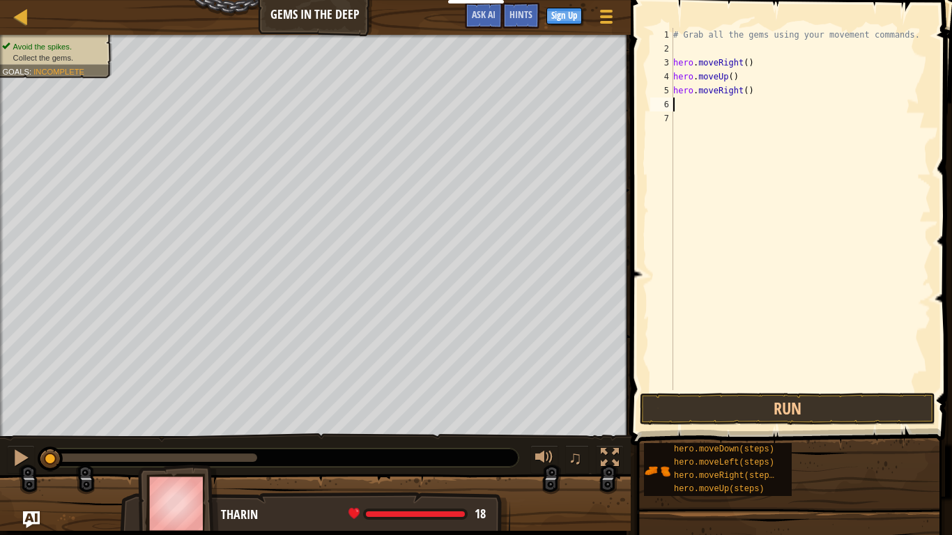
scroll to position [6, 0]
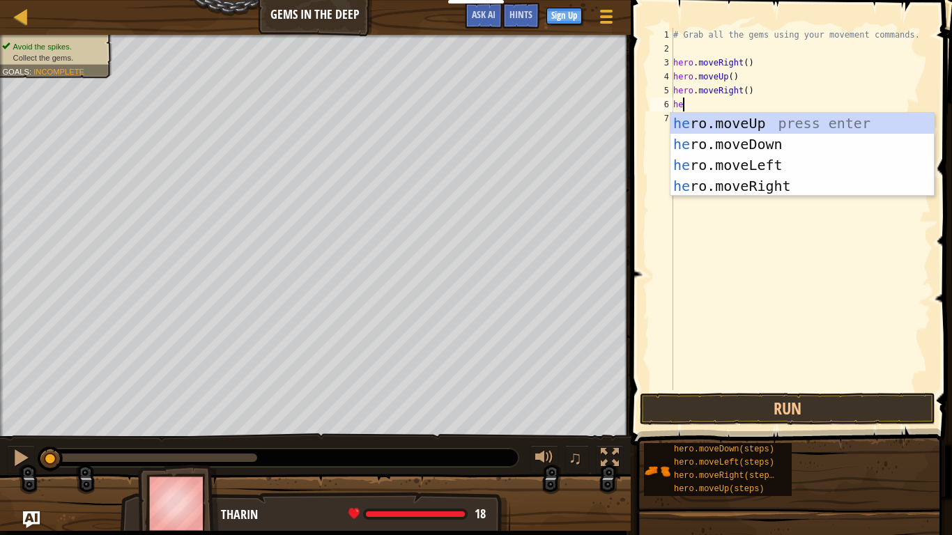
type textarea "her"
click at [807, 152] on div "her o.moveUp press enter her o.moveDown press enter her o.moveLeft press enter …" at bounding box center [801, 175] width 263 height 125
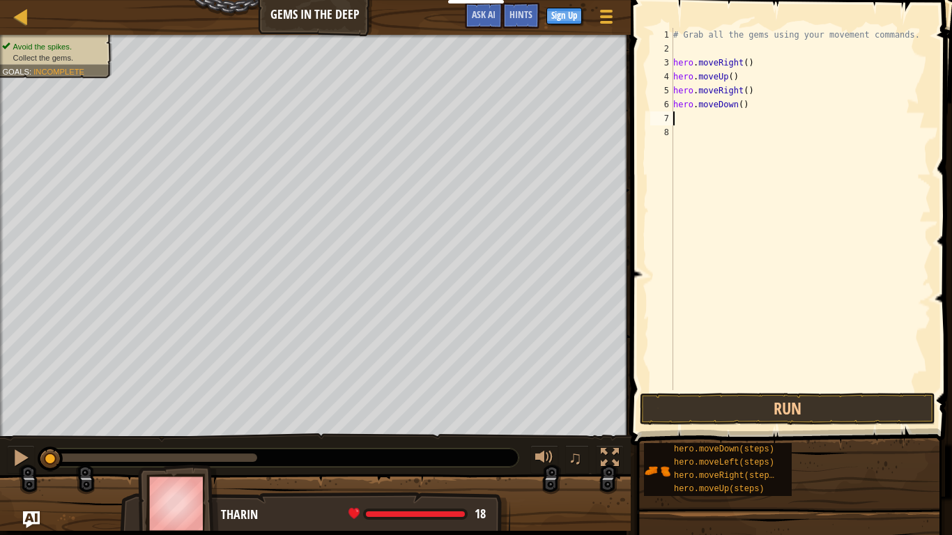
scroll to position [6, 0]
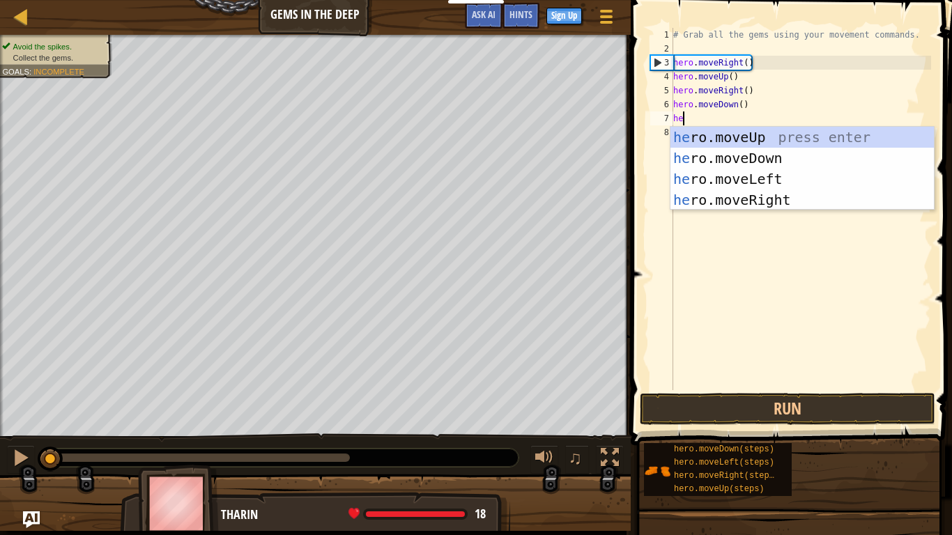
type textarea "her"
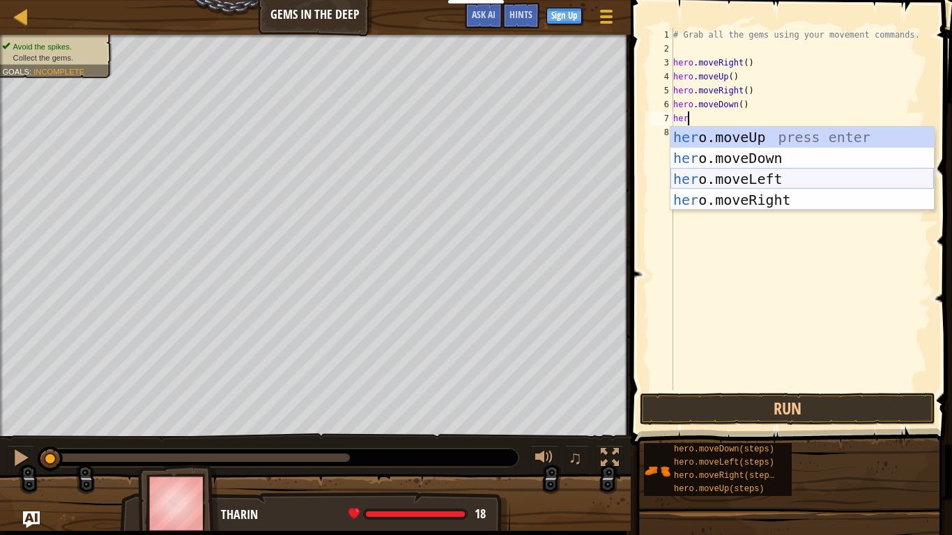
click at [796, 180] on div "her o.moveUp press enter her o.moveDown press enter her o.moveLeft press enter …" at bounding box center [801, 189] width 263 height 125
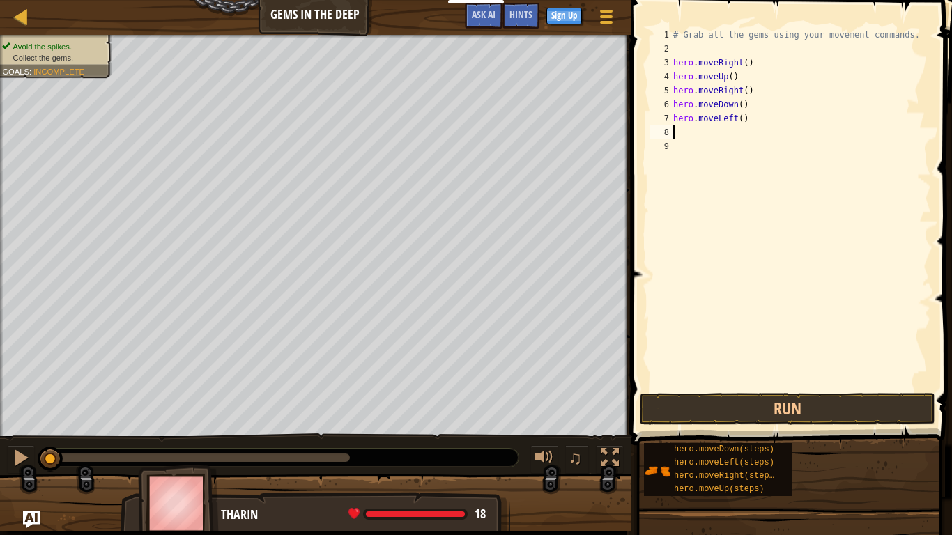
type textarea "he"
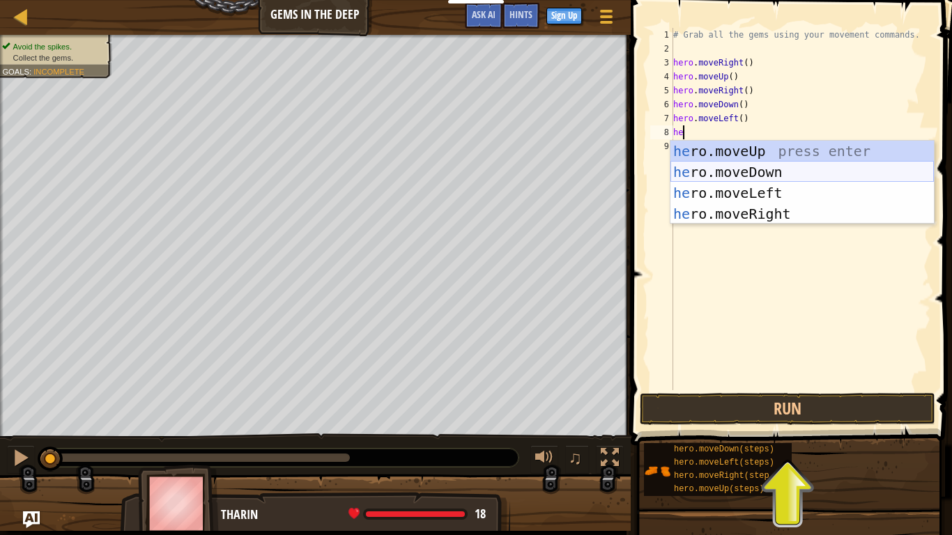
click at [803, 171] on div "he ro.moveUp press enter he ro.moveDown press enter he ro.moveLeft press enter …" at bounding box center [801, 203] width 263 height 125
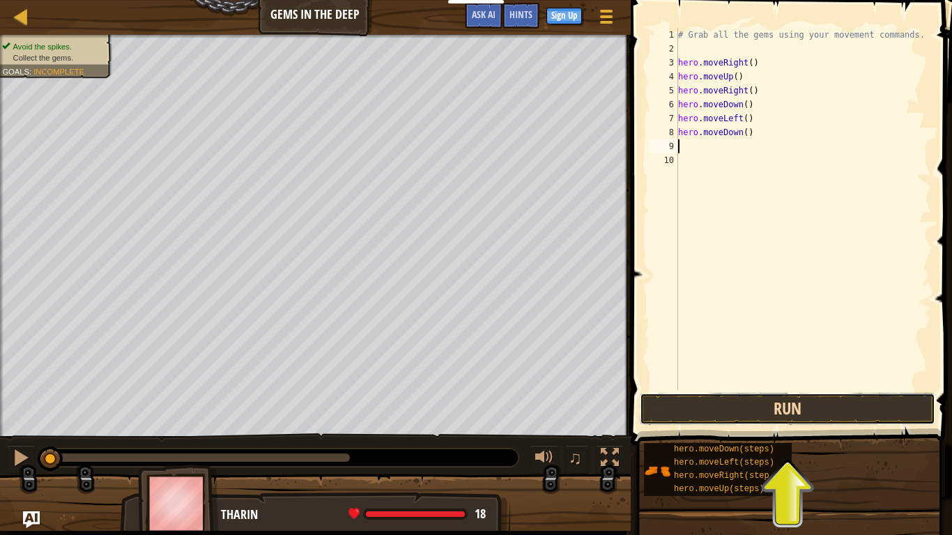
click at [837, 421] on button "Run" at bounding box center [787, 409] width 295 height 32
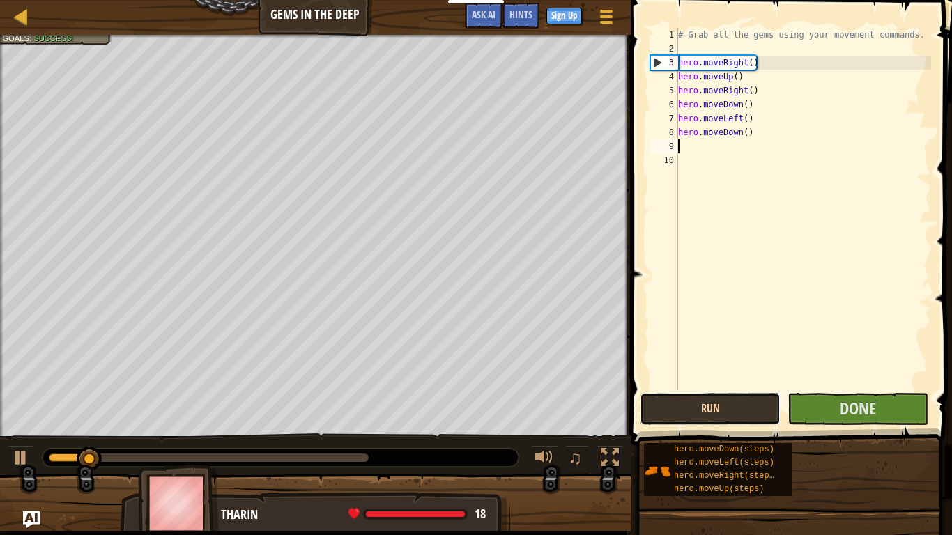
click at [766, 403] on button "Run" at bounding box center [710, 409] width 141 height 32
click at [766, 403] on button "Running" at bounding box center [710, 409] width 141 height 32
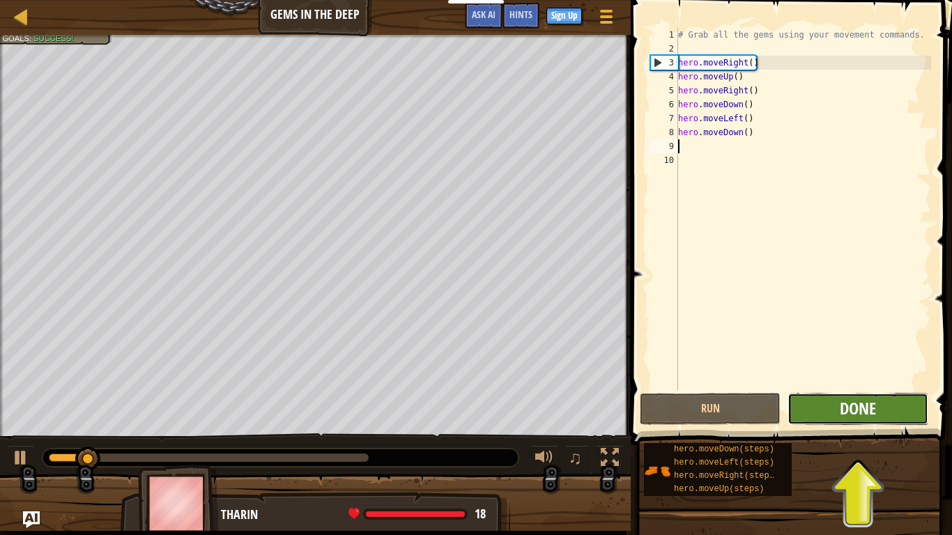
click at [846, 417] on span "Done" at bounding box center [857, 408] width 36 height 22
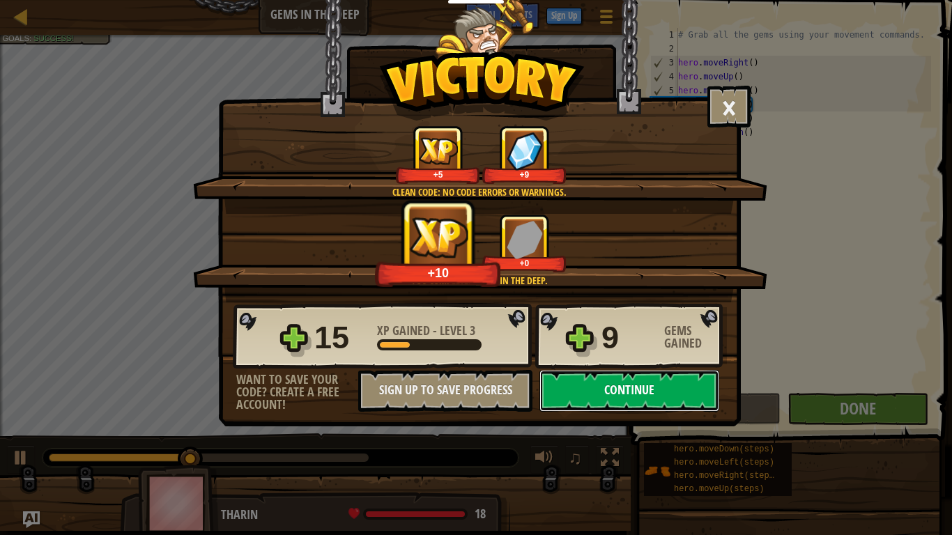
click at [663, 392] on button "Continue" at bounding box center [629, 391] width 180 height 42
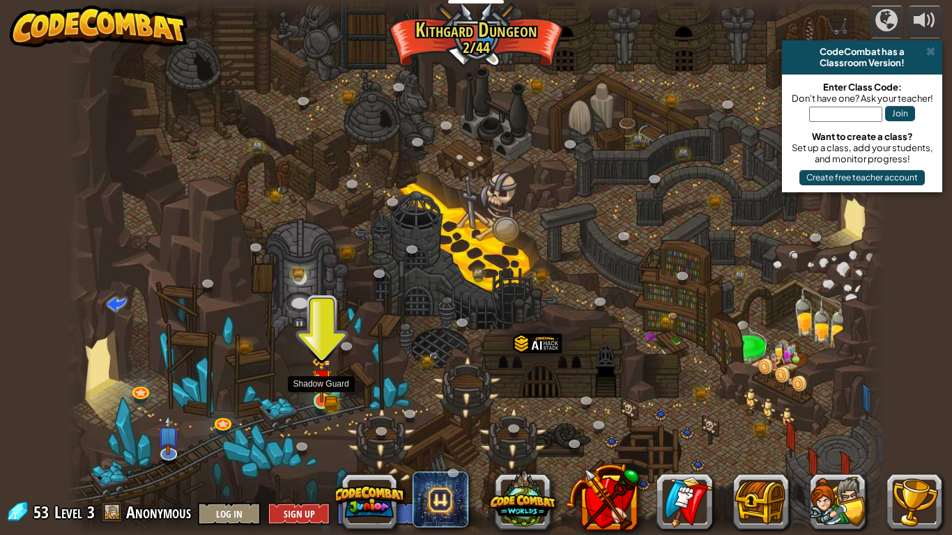
click at [314, 394] on img at bounding box center [321, 379] width 21 height 45
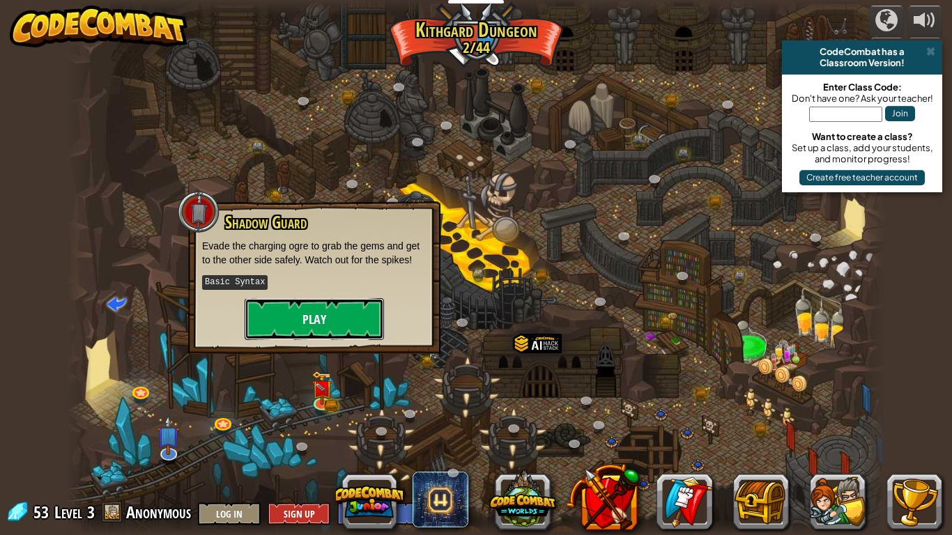
click at [346, 323] on button "Play" at bounding box center [314, 319] width 139 height 42
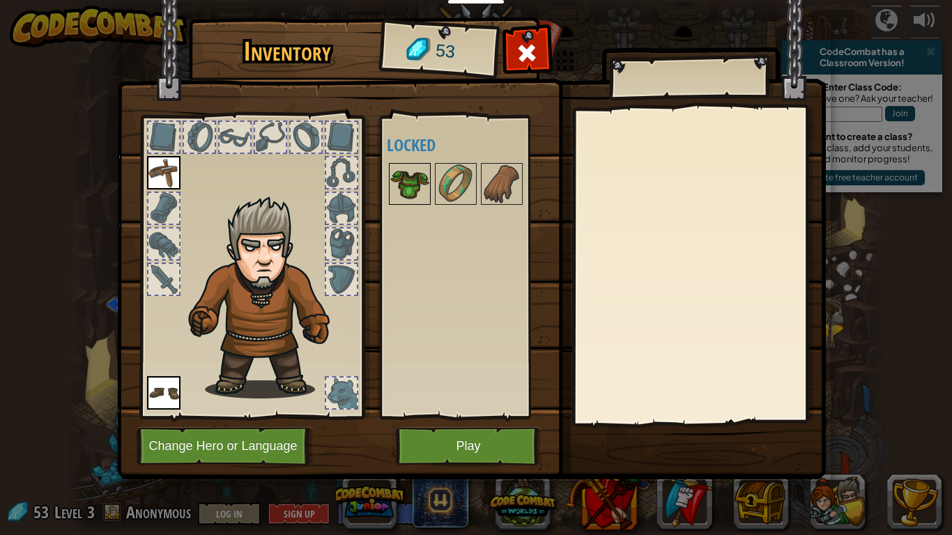
click at [429, 171] on div at bounding box center [410, 184] width 42 height 42
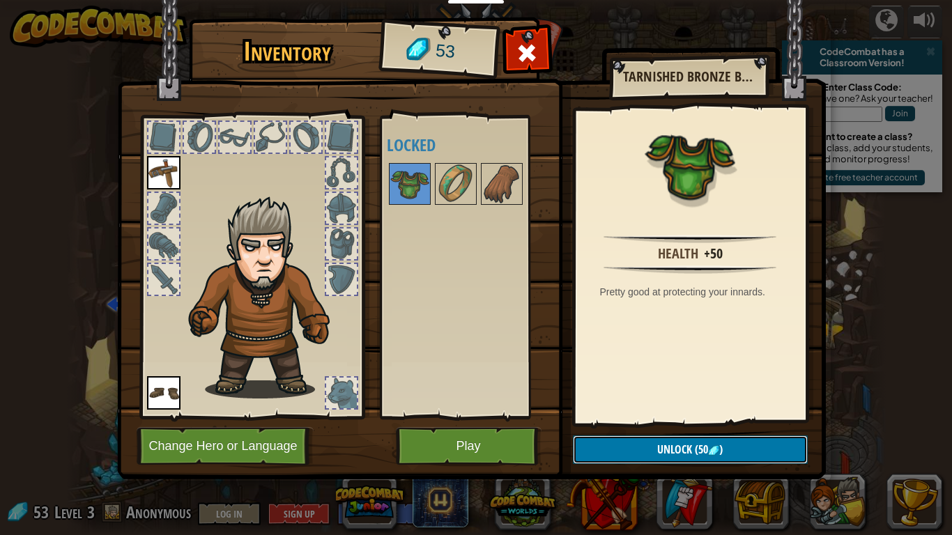
click at [642, 440] on button "Unlock (50 )" at bounding box center [690, 449] width 235 height 29
click at [642, 440] on button "Confirm" at bounding box center [690, 449] width 235 height 29
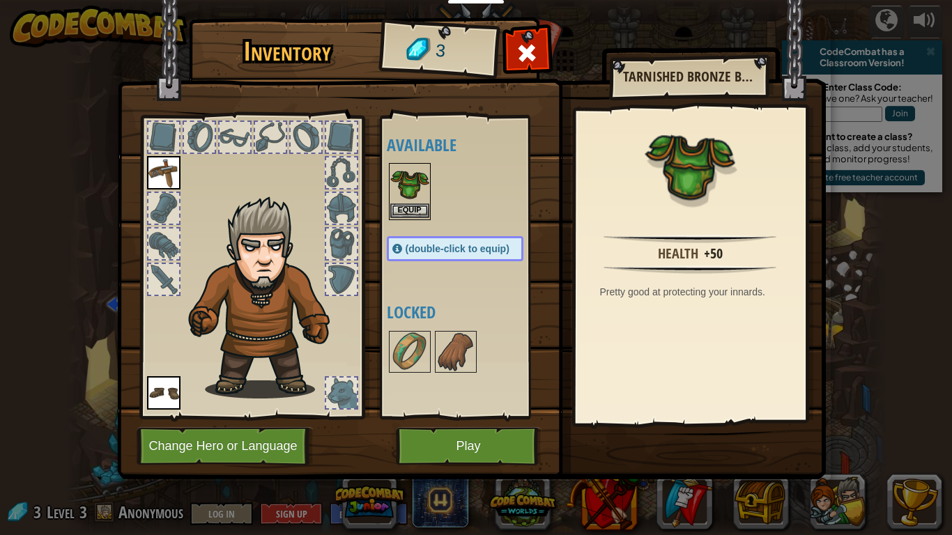
click at [423, 202] on img at bounding box center [409, 183] width 39 height 39
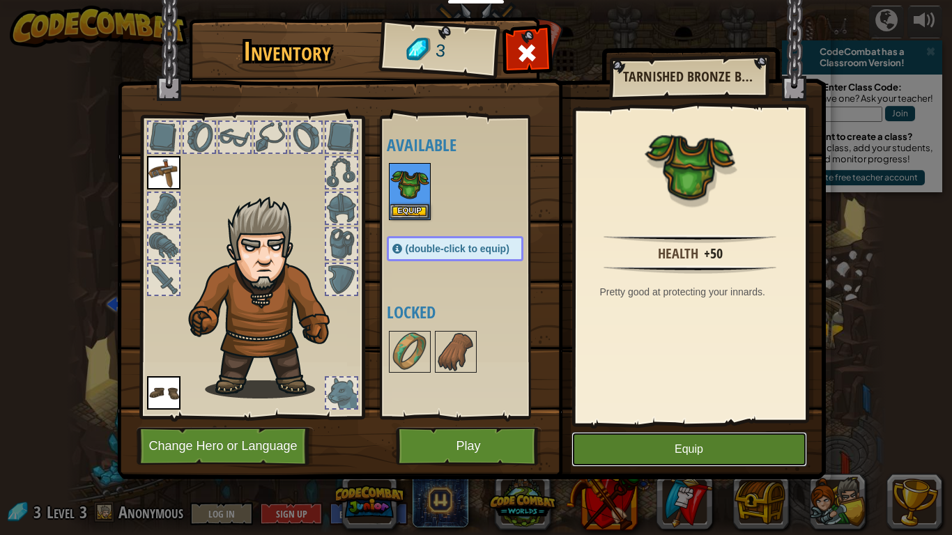
click at [646, 458] on button "Equip" at bounding box center [688, 449] width 235 height 35
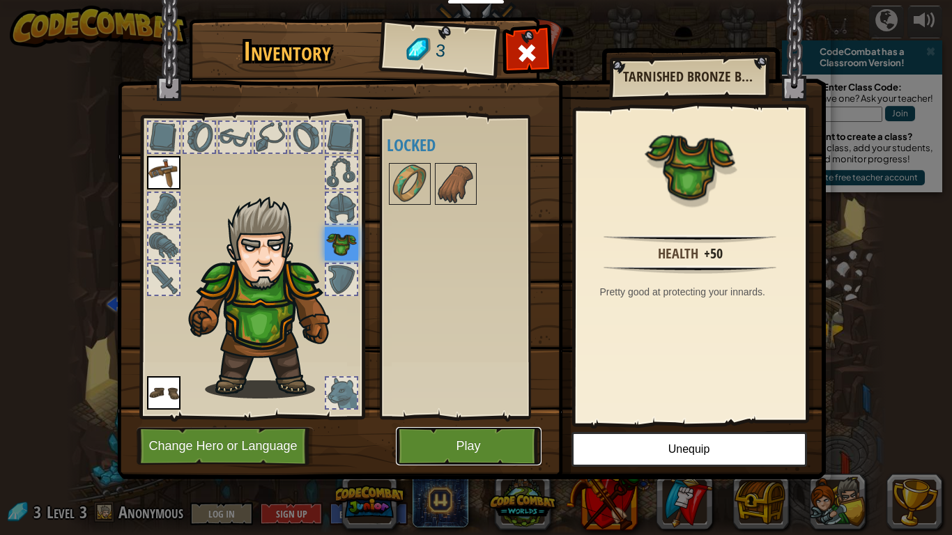
click at [455, 447] on button "Play" at bounding box center [469, 446] width 146 height 38
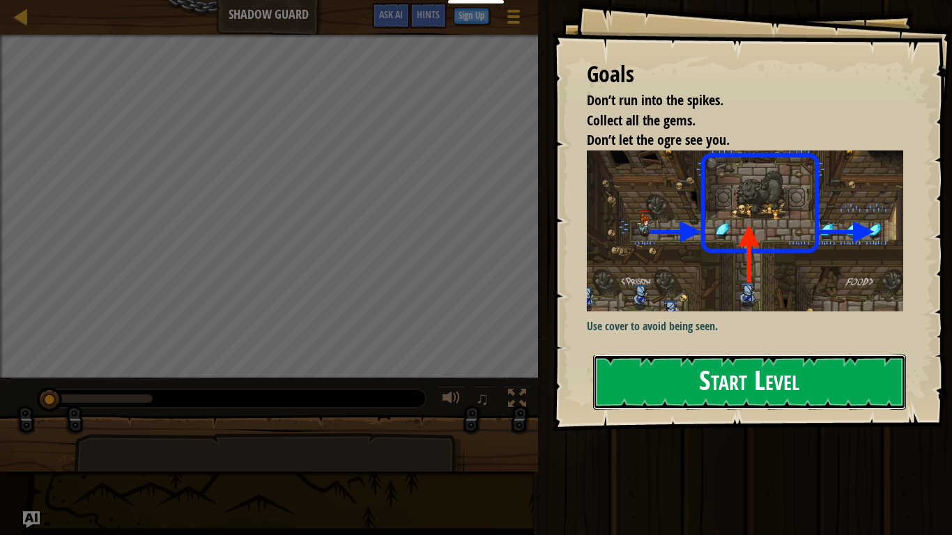
click at [694, 374] on button "Start Level" at bounding box center [749, 382] width 313 height 55
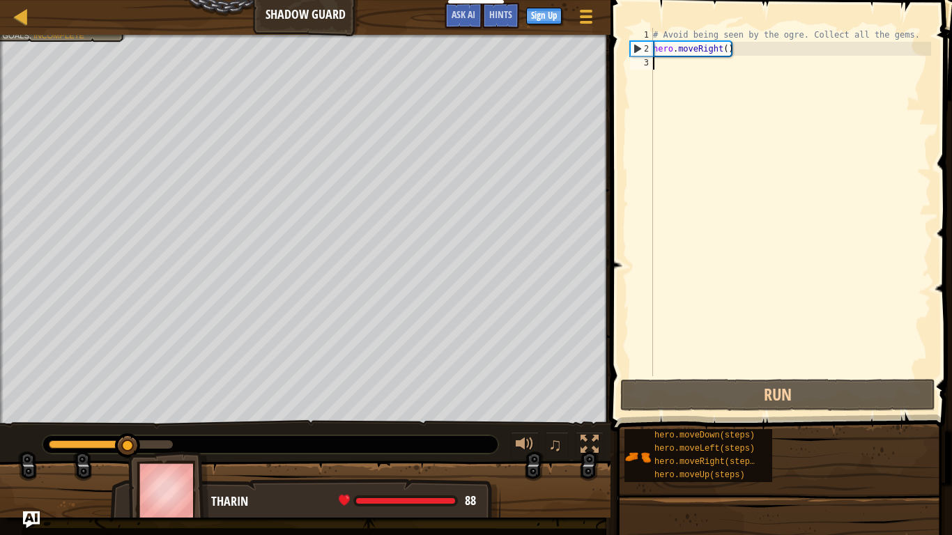
click at [740, 50] on div "# Avoid being seen by the ogre. Collect all the gems. hero . moveRight ( )" at bounding box center [790, 216] width 281 height 376
type textarea "hero.moveRight()"
click at [741, 50] on div "# Avoid being seen by the ogre. Collect all the gems. hero . moveRight ( )" at bounding box center [790, 216] width 281 height 376
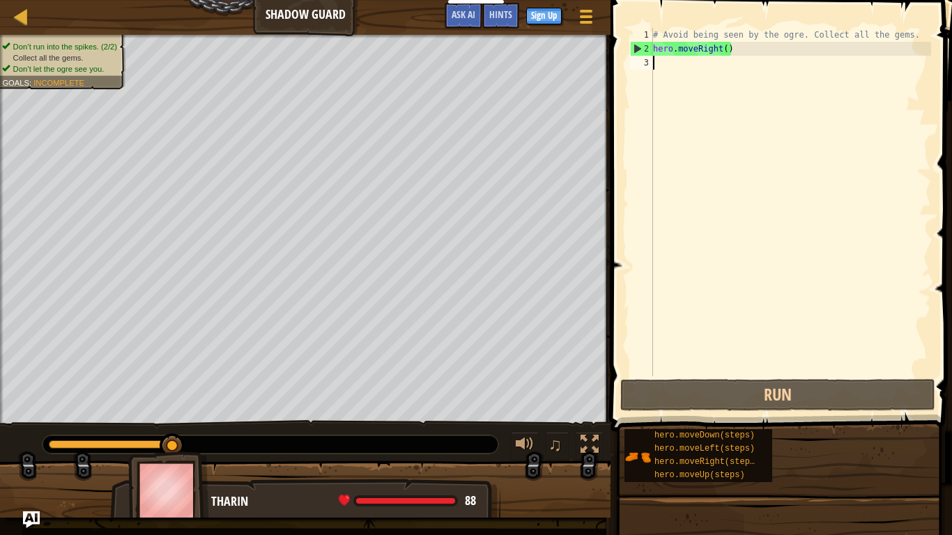
click at [660, 68] on div "# Avoid being seen by the ogre. Collect all the gems. hero . moveRight ( )" at bounding box center [790, 216] width 281 height 376
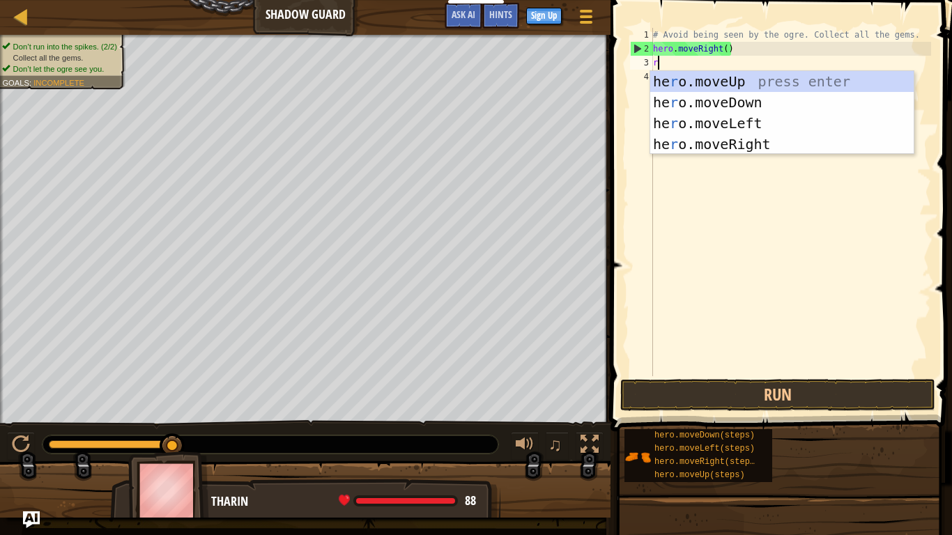
type textarea "ri"
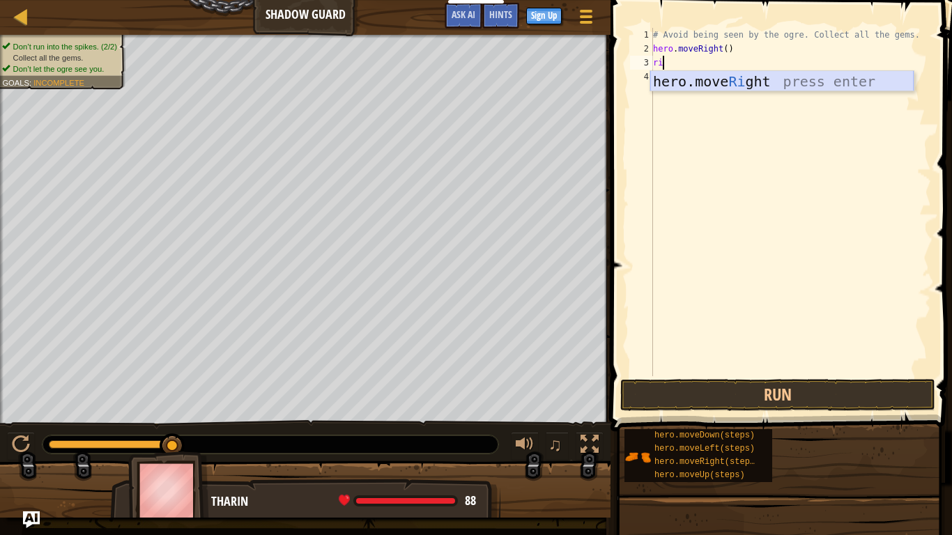
click at [692, 78] on div "hero.move Ri ght press enter" at bounding box center [781, 102] width 263 height 63
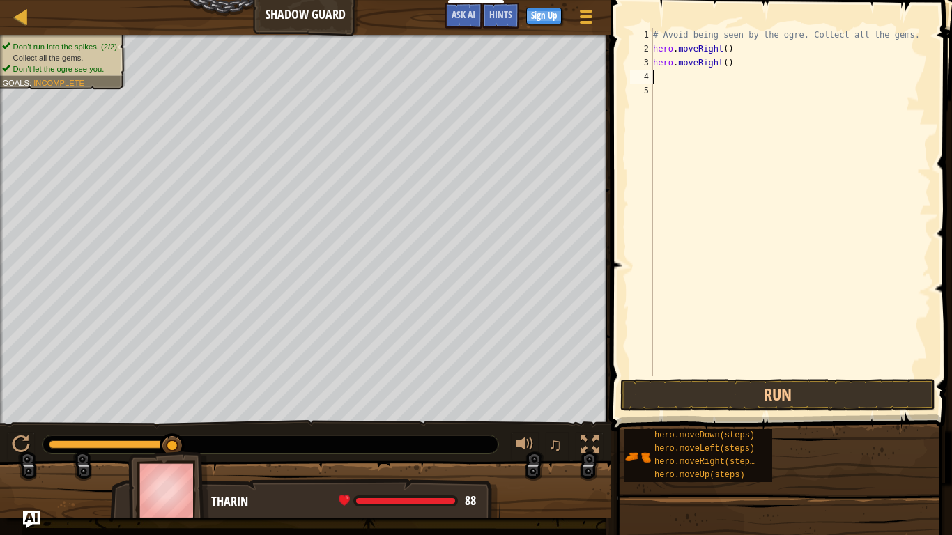
type textarea "ri"
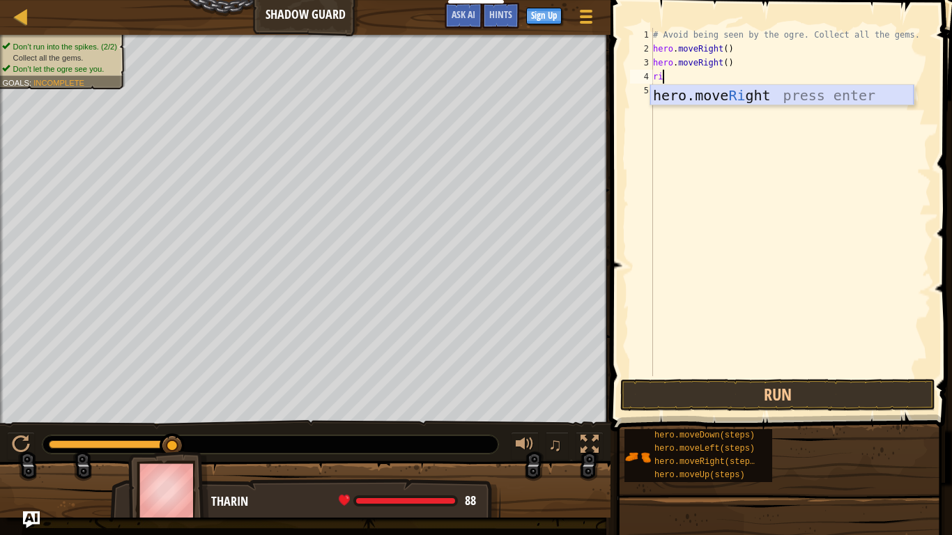
click at [736, 99] on div "hero.move Ri ght press enter" at bounding box center [781, 116] width 263 height 63
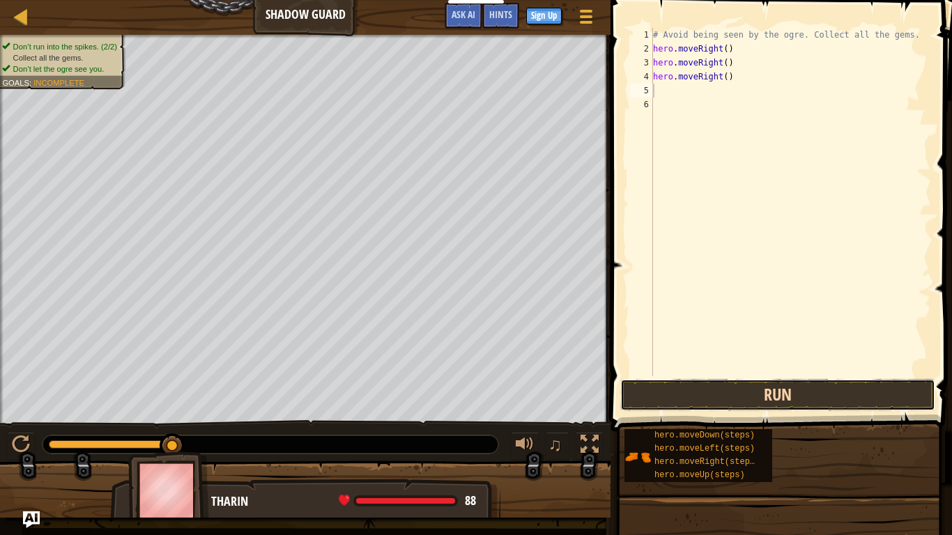
click at [815, 401] on button "Run" at bounding box center [777, 395] width 315 height 32
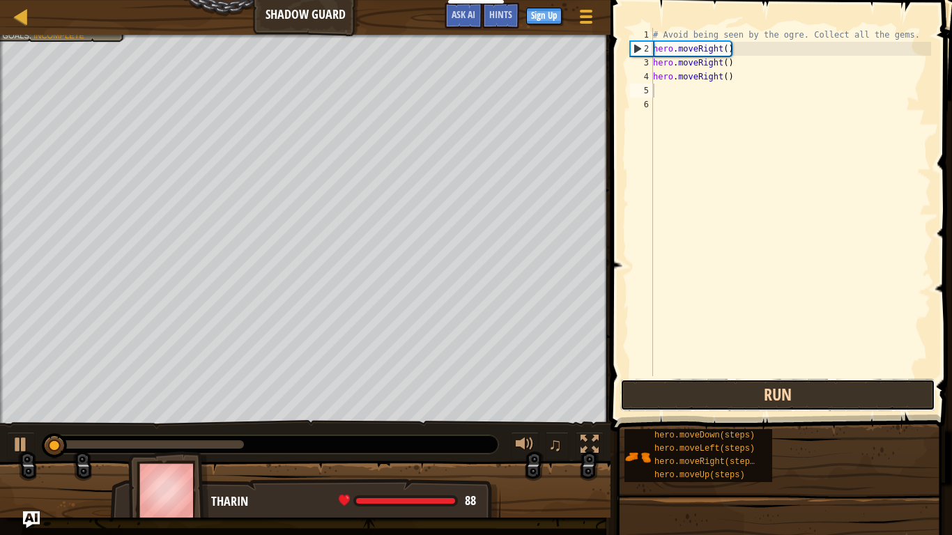
click at [815, 401] on button "Run" at bounding box center [777, 395] width 315 height 32
click at [815, 401] on button "Running" at bounding box center [777, 395] width 315 height 32
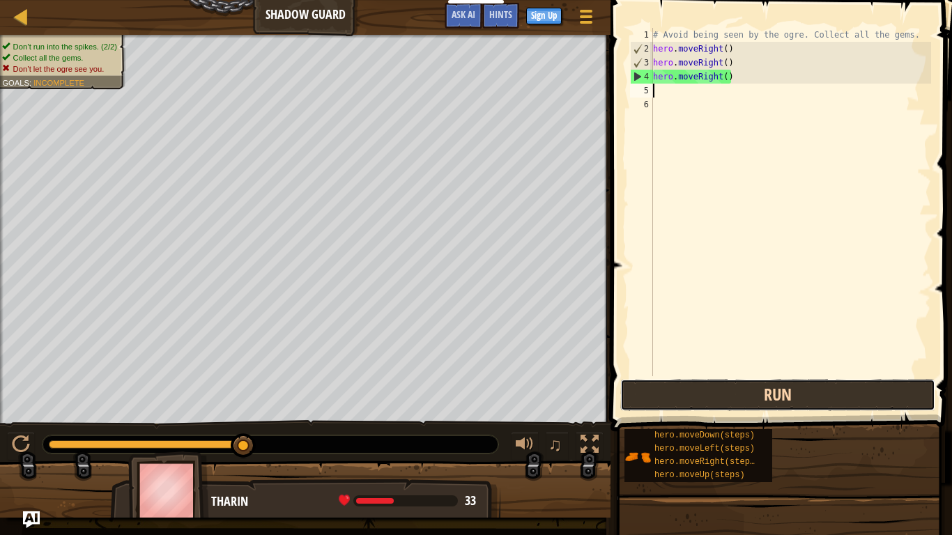
click at [721, 398] on button "Run" at bounding box center [777, 395] width 315 height 32
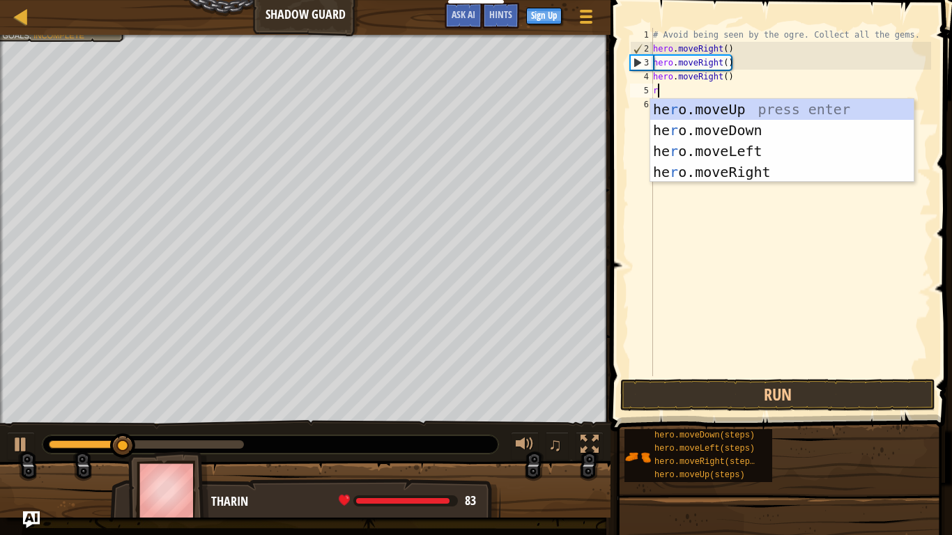
type textarea "ri"
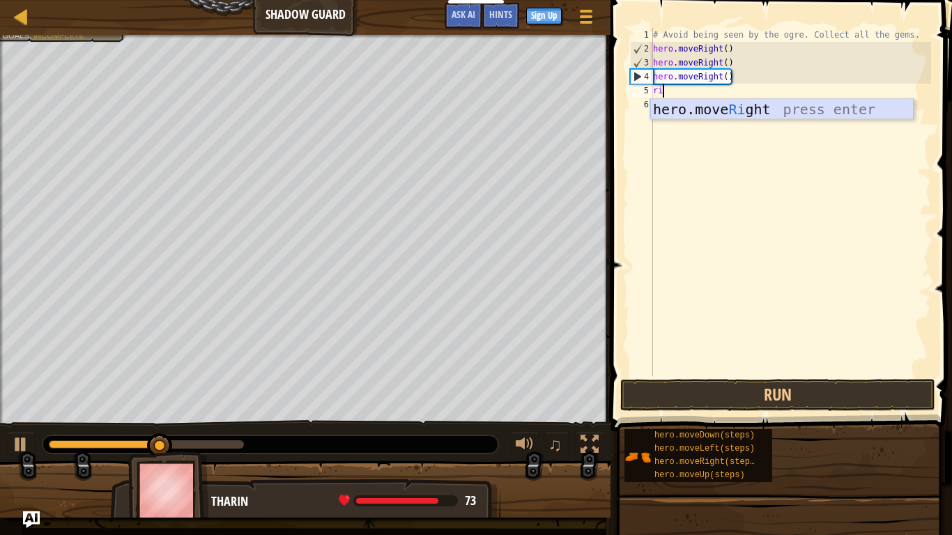
click at [759, 107] on div "hero.move Ri ght press enter" at bounding box center [781, 130] width 263 height 63
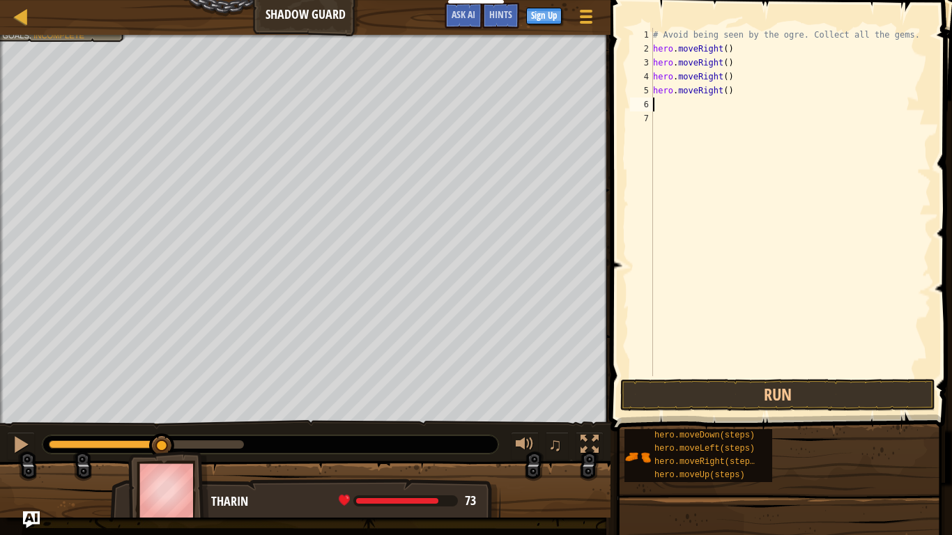
scroll to position [6, 0]
click at [755, 409] on button "Run" at bounding box center [777, 395] width 315 height 32
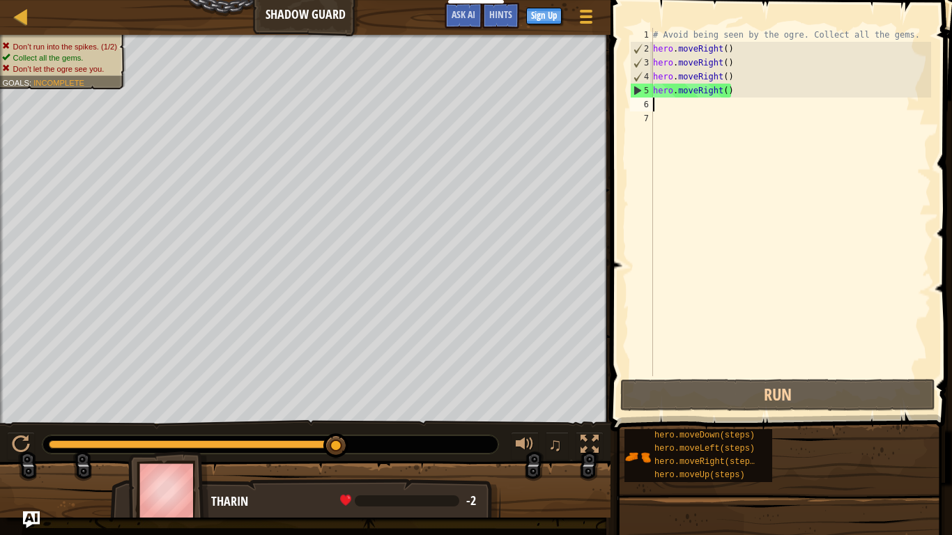
drag, startPoint x: 212, startPoint y: 441, endPoint x: 404, endPoint y: 453, distance: 192.6
click at [404, 453] on div at bounding box center [270, 444] width 456 height 18
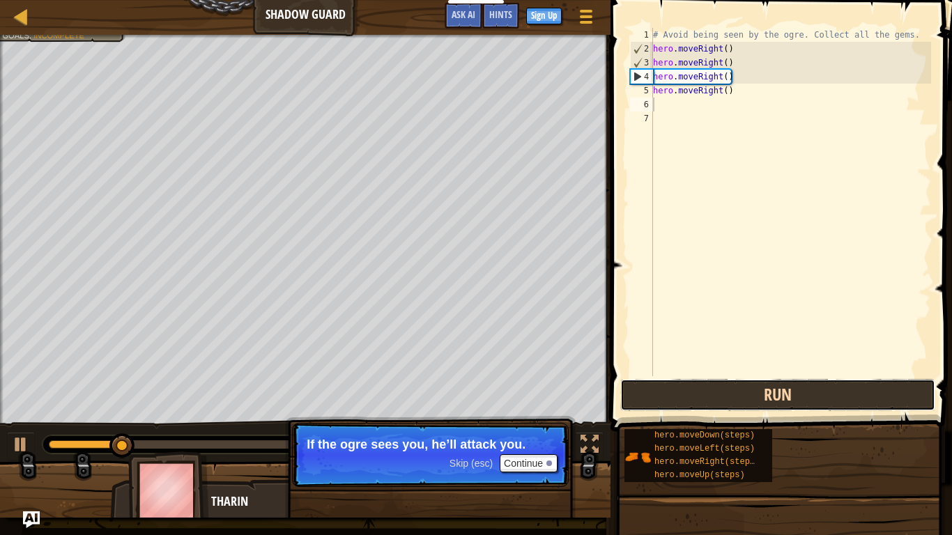
click at [729, 399] on button "Run" at bounding box center [777, 395] width 315 height 32
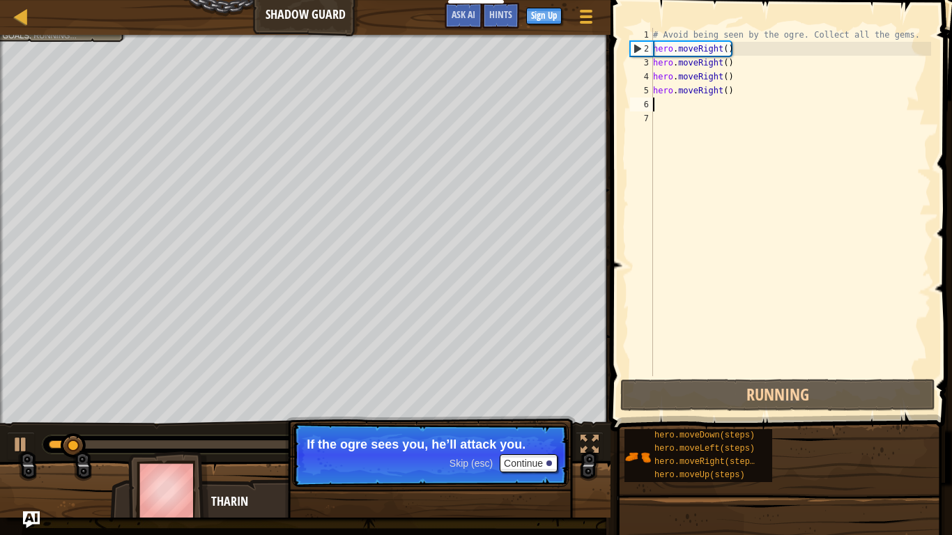
click at [707, 92] on div "# Avoid being seen by the ogre. Collect all the gems. hero . moveRight ( ) hero…" at bounding box center [790, 216] width 281 height 376
click at [708, 92] on div "# Avoid being seen by the ogre. Collect all the gems. hero . moveRight ( ) hero…" at bounding box center [790, 216] width 281 height 376
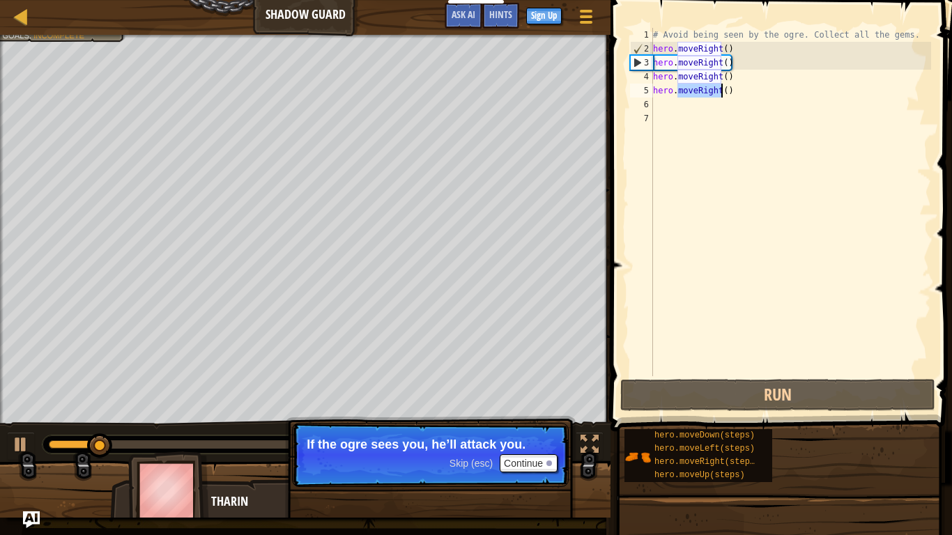
click at [708, 92] on div "# Avoid being seen by the ogre. Collect all the gems. hero . moveRight ( ) hero…" at bounding box center [790, 216] width 281 height 376
type textarea "hero.moveRight()"
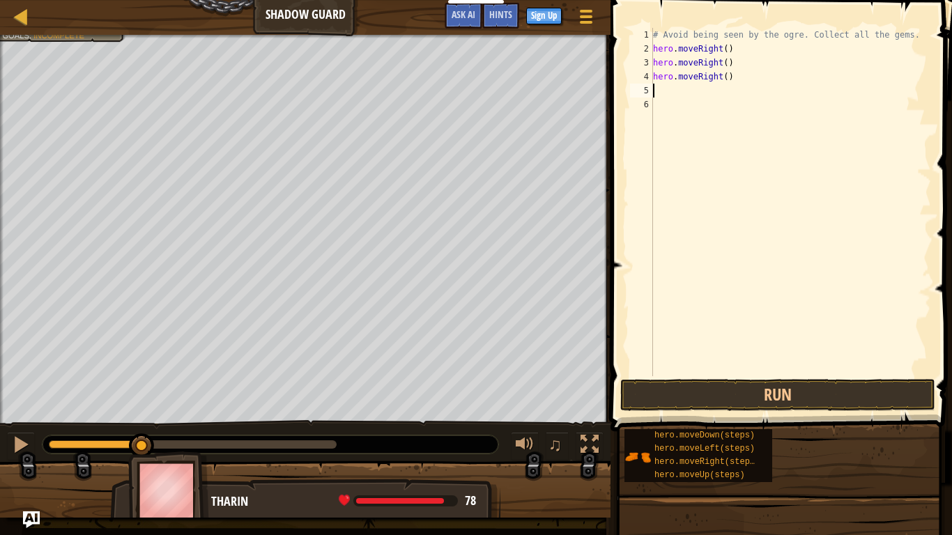
click at [708, 92] on div "# Avoid being seen by the ogre. Collect all the gems. hero . moveRight ( ) hero…" at bounding box center [790, 216] width 281 height 376
click at [693, 75] on div "# Avoid being seen by the ogre. Collect all the gems. hero . moveRight ( ) hero…" at bounding box center [790, 216] width 281 height 376
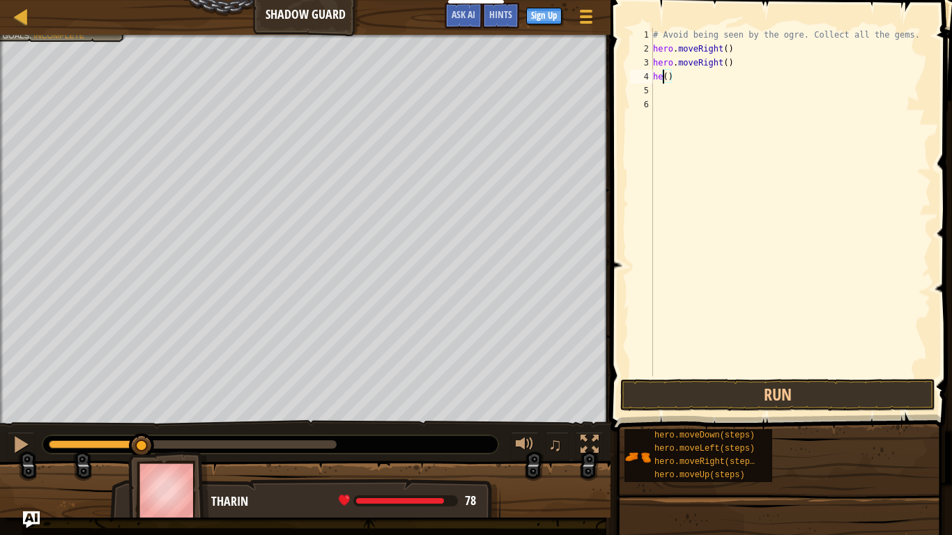
click at [693, 75] on div "# Avoid being seen by the ogre. Collect all the gems. hero . moveRight ( ) hero…" at bounding box center [790, 216] width 281 height 376
type textarea "he()"
click at [693, 59] on div "# Avoid being seen by the ogre. Collect all the gems. hero . moveRight ( ) hero…" at bounding box center [790, 216] width 281 height 376
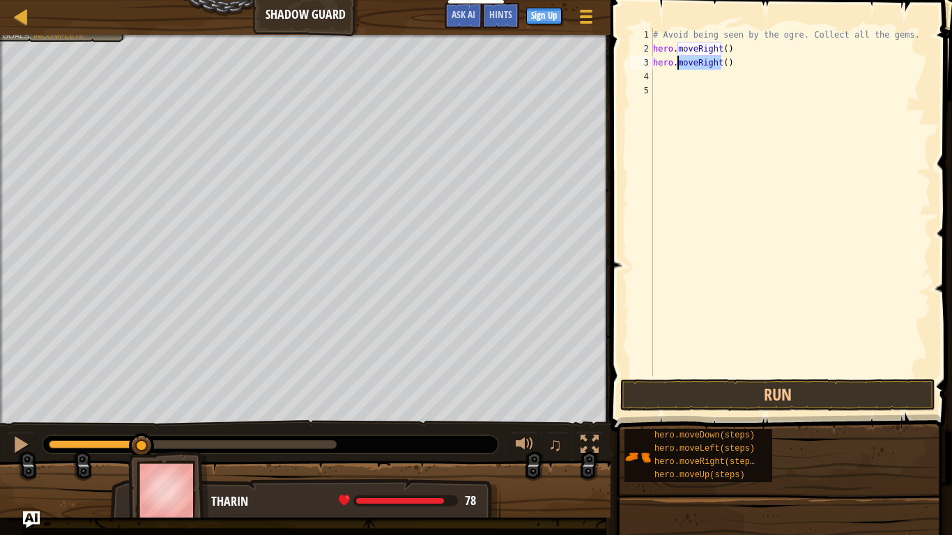
click at [693, 59] on div "# Avoid being seen by the ogre. Collect all the gems. hero . moveRight ( ) hero…" at bounding box center [790, 216] width 281 height 376
type textarea "hero.moveRight()"
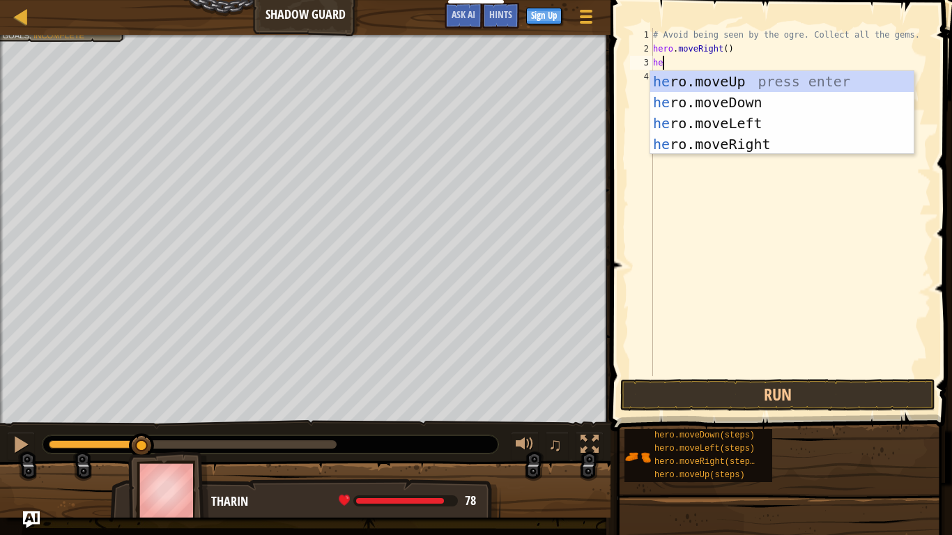
type textarea "hero"
click at [746, 79] on div "hero .moveUp press enter hero .moveDown press enter hero .moveLeft press enter …" at bounding box center [781, 133] width 263 height 125
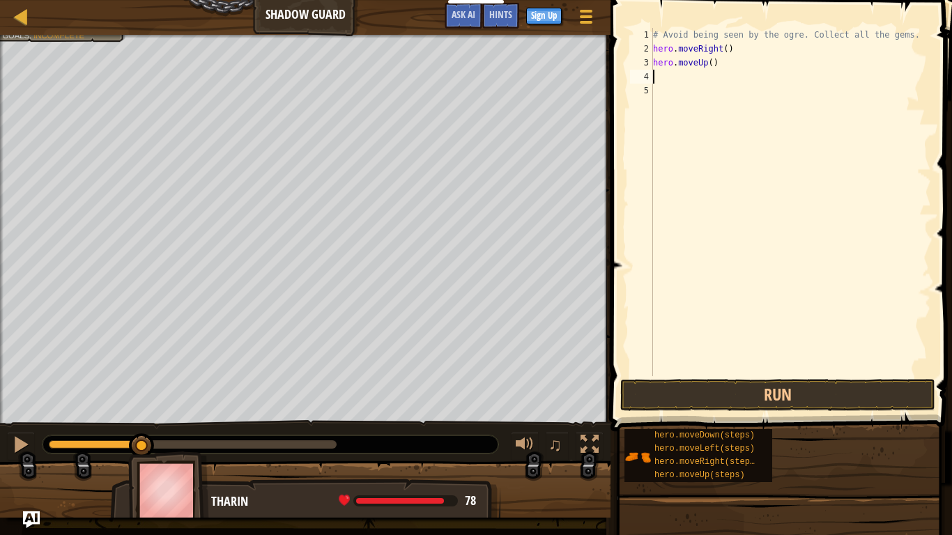
scroll to position [6, 0]
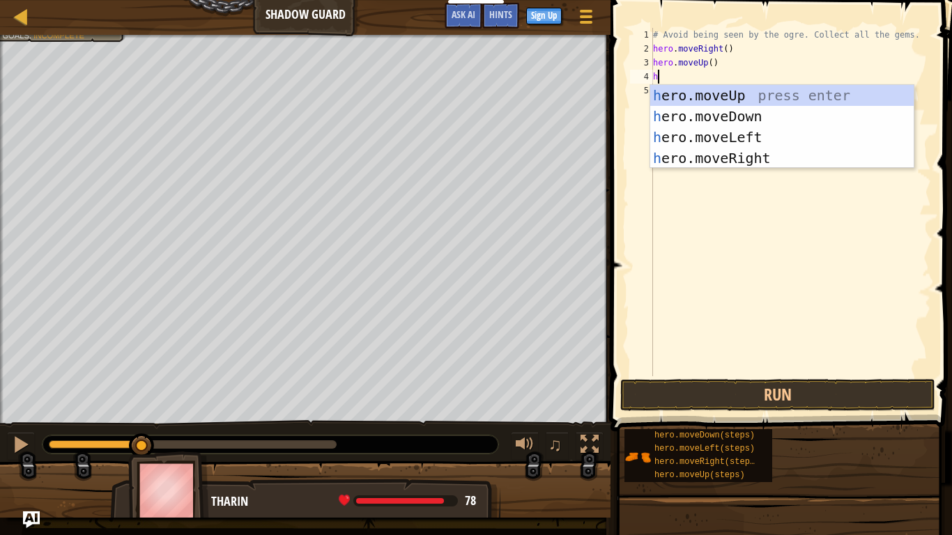
type textarea "her"
click at [776, 153] on div "her o.moveUp press enter her o.moveDown press enter her o.moveLeft press enter …" at bounding box center [781, 147] width 263 height 125
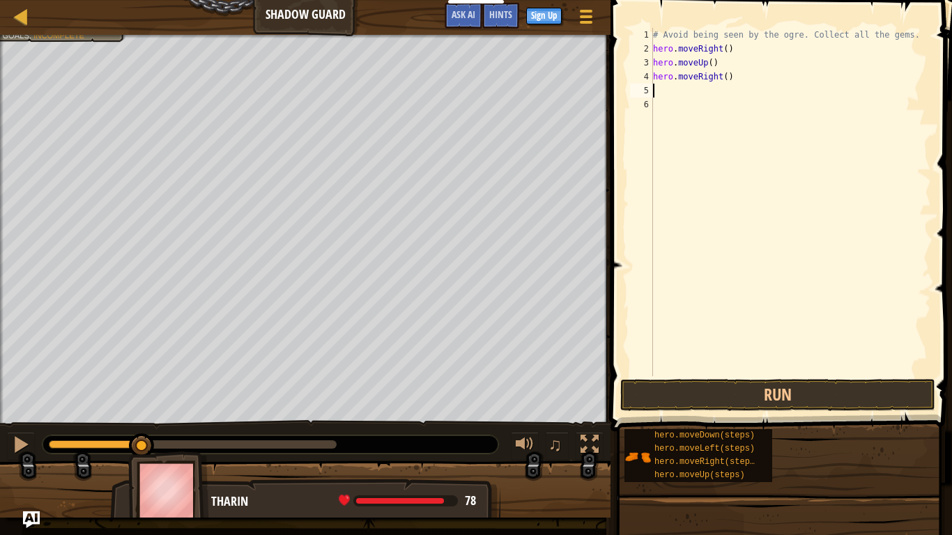
scroll to position [6, 0]
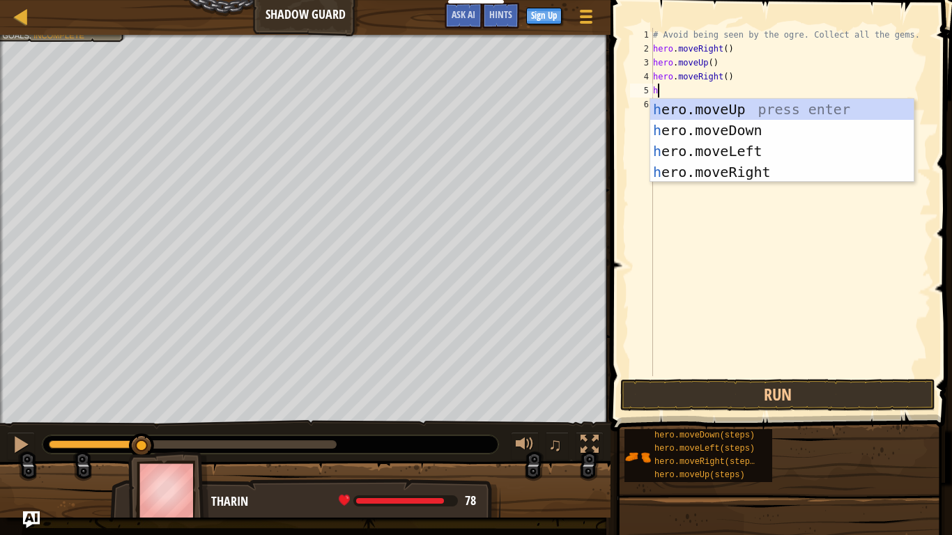
type textarea "her"
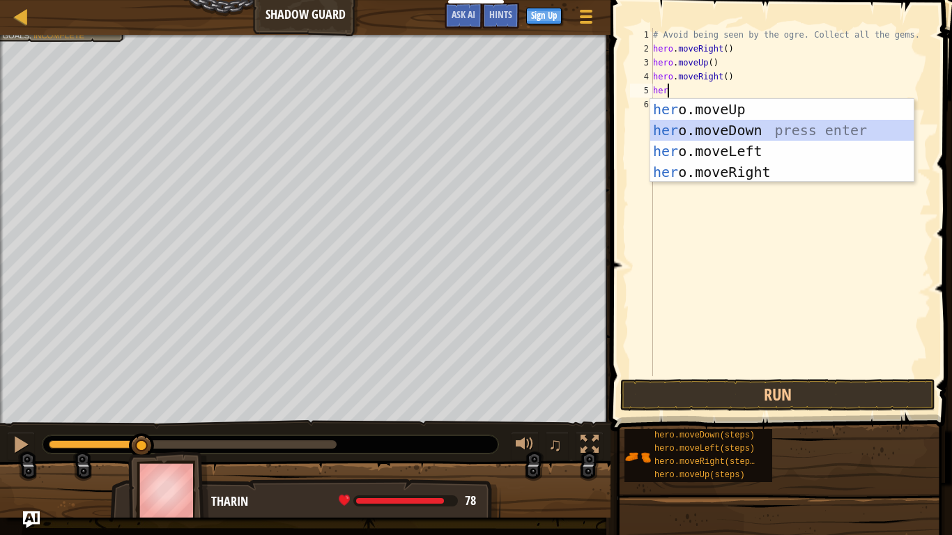
click at [756, 134] on div "her o.moveUp press enter her o.moveDown press enter her o.moveLeft press enter …" at bounding box center [781, 161] width 263 height 125
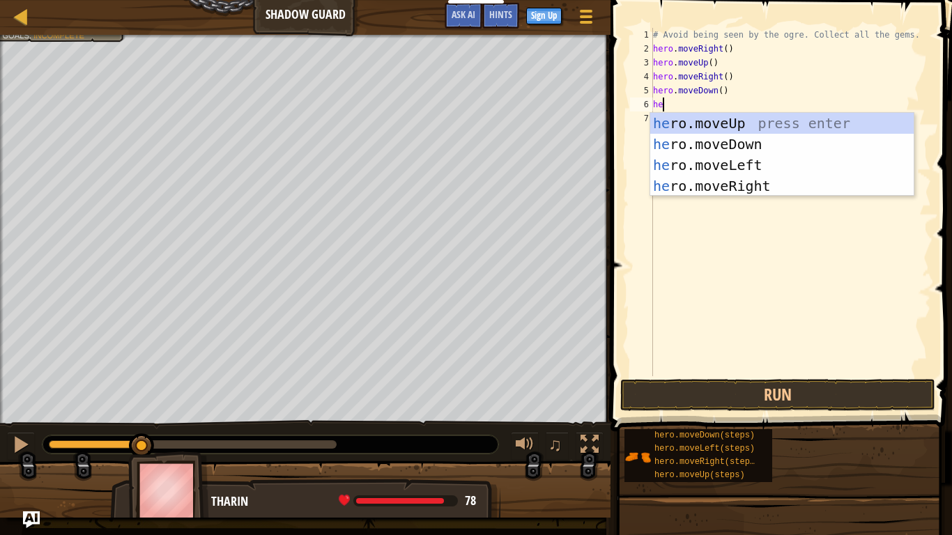
type textarea "her"
click at [781, 187] on div "her o.moveUp press enter her o.moveDown press enter her o.moveLeft press enter …" at bounding box center [781, 175] width 263 height 125
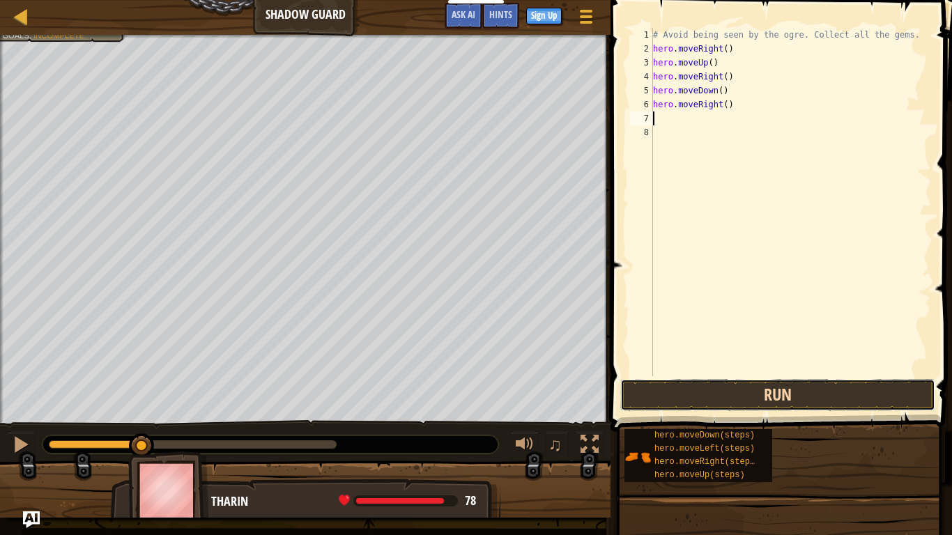
click at [801, 398] on button "Run" at bounding box center [777, 395] width 315 height 32
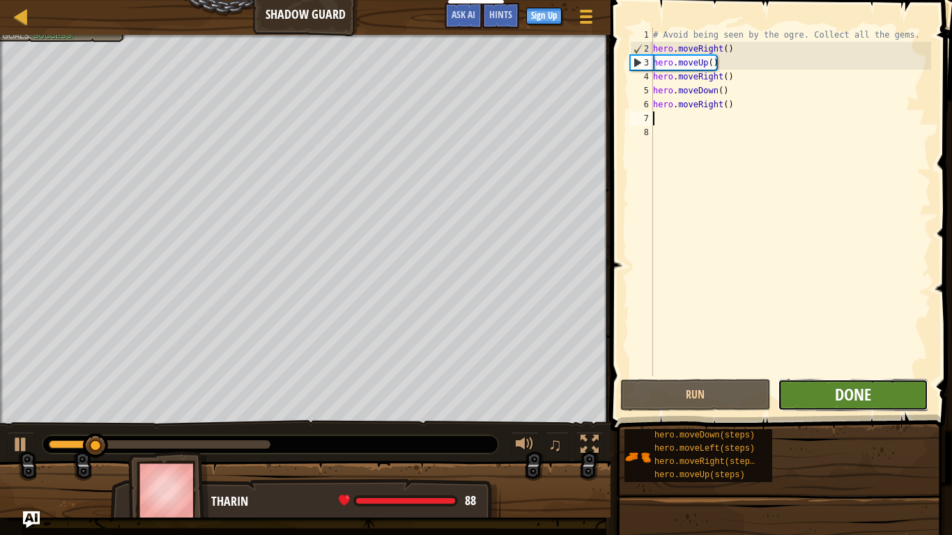
click at [835, 405] on span "Done" at bounding box center [853, 394] width 36 height 22
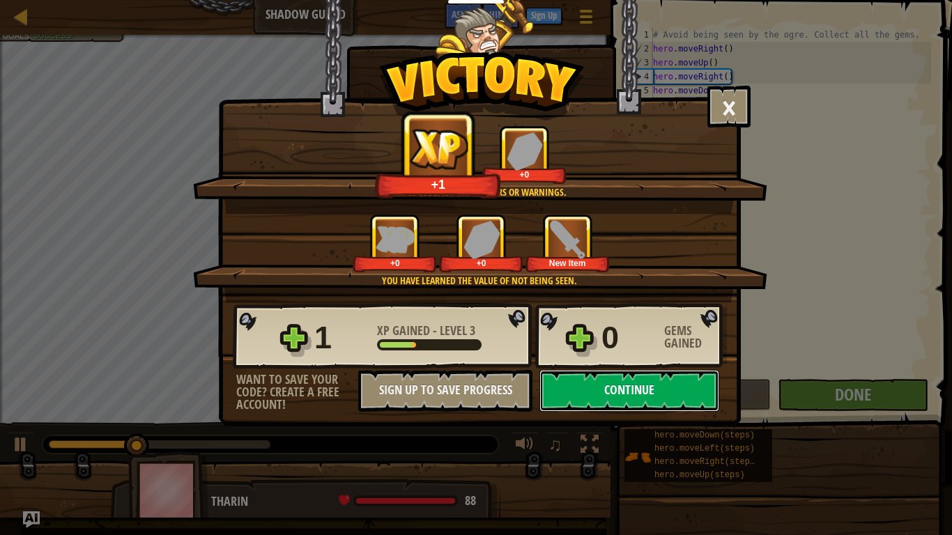
click at [649, 396] on button "Continue" at bounding box center [629, 391] width 180 height 42
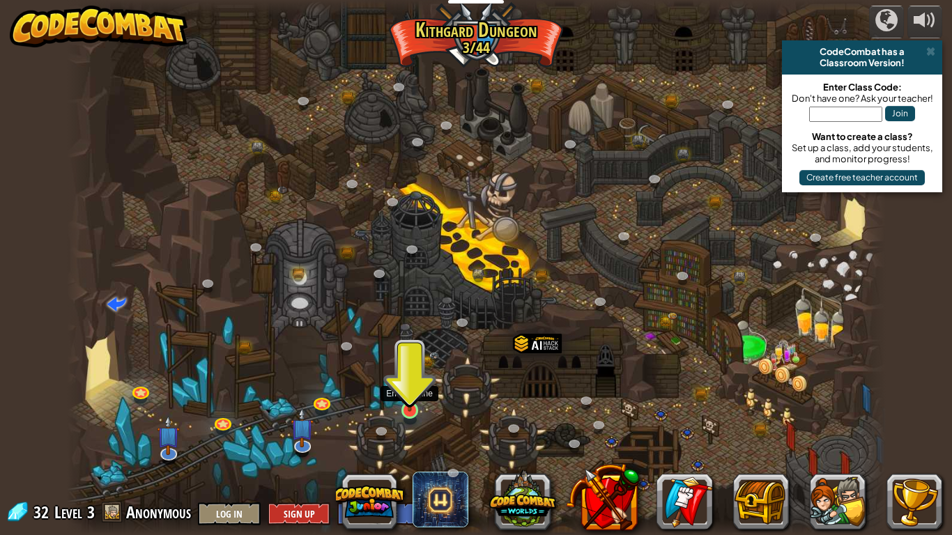
click at [404, 411] on img at bounding box center [409, 387] width 21 height 47
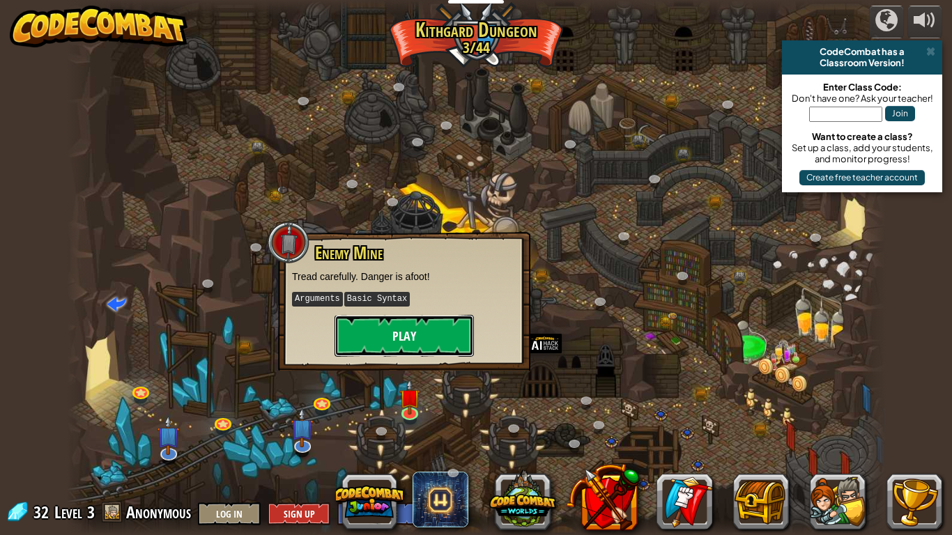
click at [440, 339] on button "Play" at bounding box center [403, 336] width 139 height 42
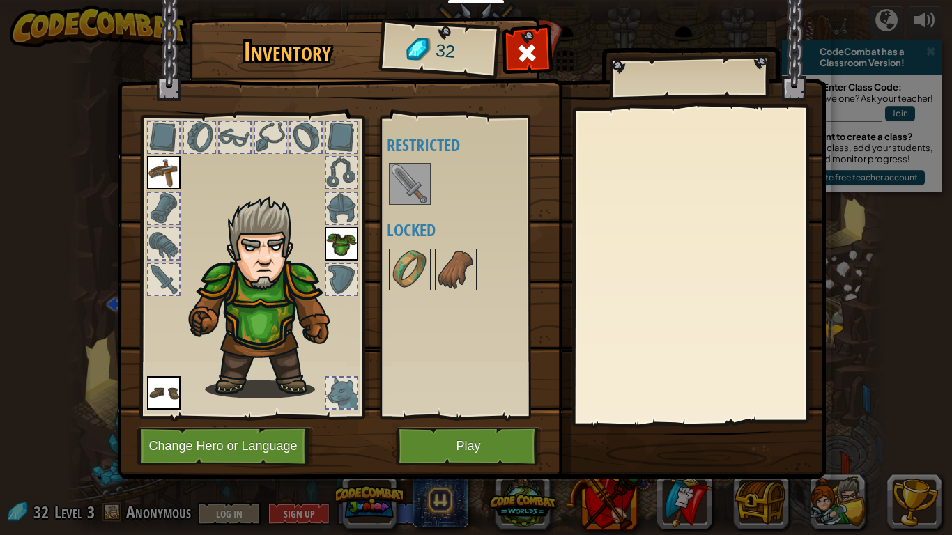
click at [415, 166] on img at bounding box center [409, 183] width 39 height 39
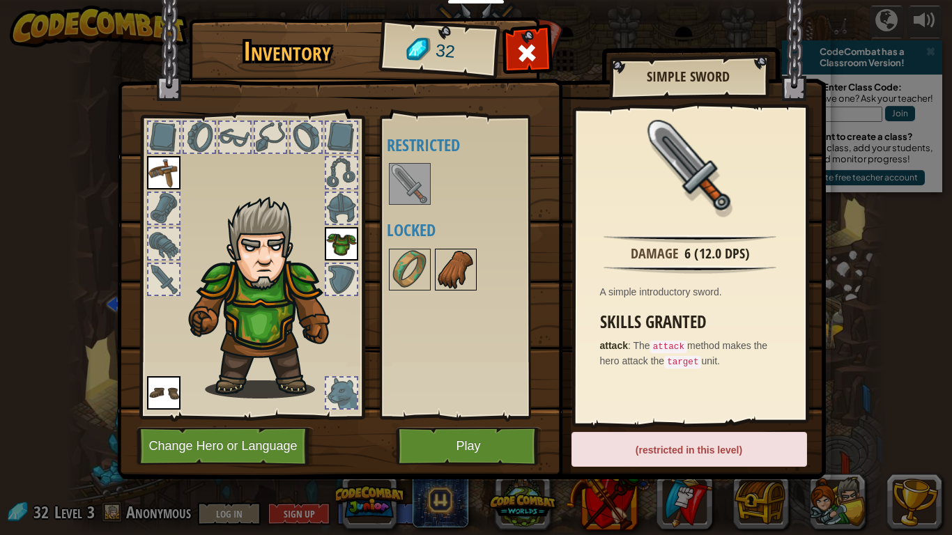
click at [436, 286] on img at bounding box center [455, 269] width 39 height 39
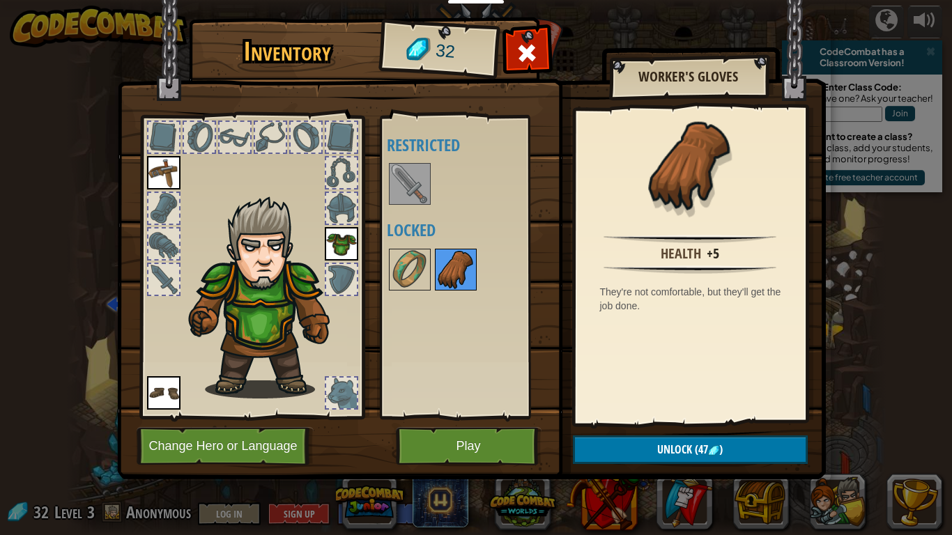
click at [456, 281] on img at bounding box center [455, 269] width 39 height 39
click at [394, 270] on img at bounding box center [409, 269] width 39 height 39
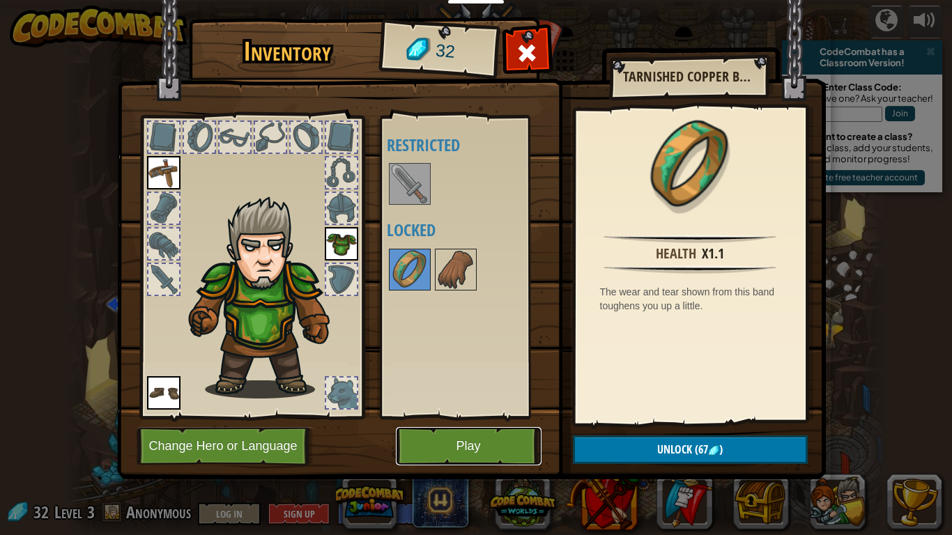
click at [472, 440] on button "Play" at bounding box center [469, 446] width 146 height 38
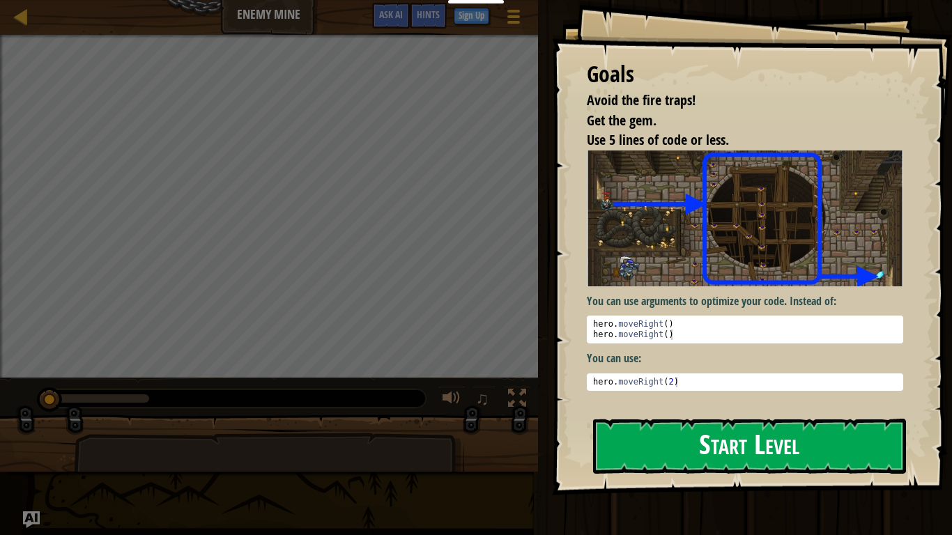
click at [746, 251] on img at bounding box center [745, 218] width 316 height 136
click at [660, 434] on button "Start Level" at bounding box center [749, 446] width 313 height 55
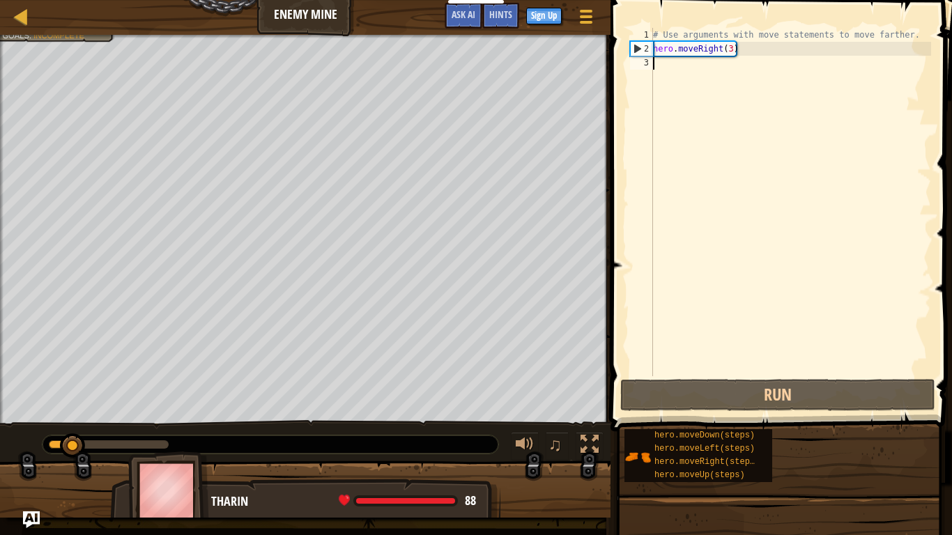
click at [634, 24] on div "Map Enemy Mine Game Menu Done Sign Up Hints Ask AI 1 הההההההההההההההההההההההההה…" at bounding box center [476, 267] width 952 height 535
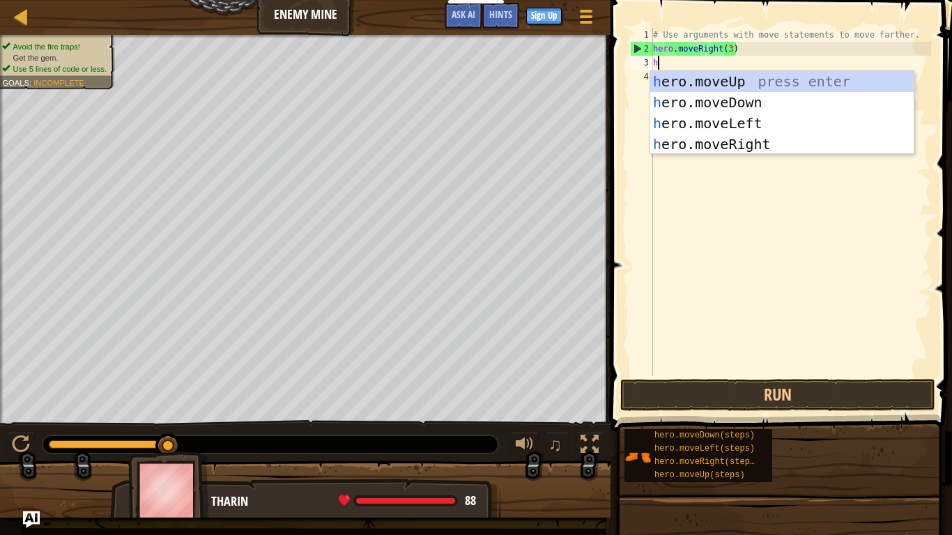
type textarea "her"
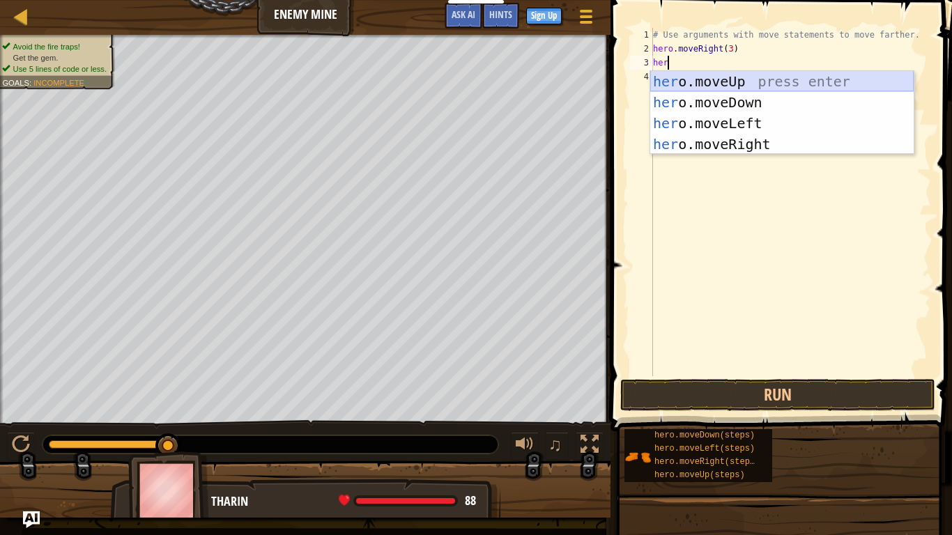
click at [712, 79] on div "her o.moveUp press enter her o.moveDown press enter her o.moveLeft press enter …" at bounding box center [781, 133] width 263 height 125
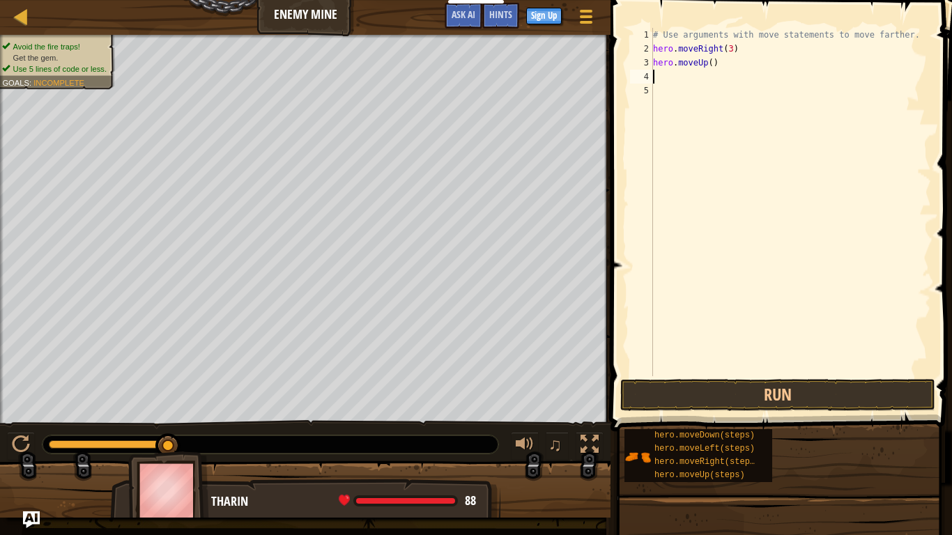
scroll to position [6, 0]
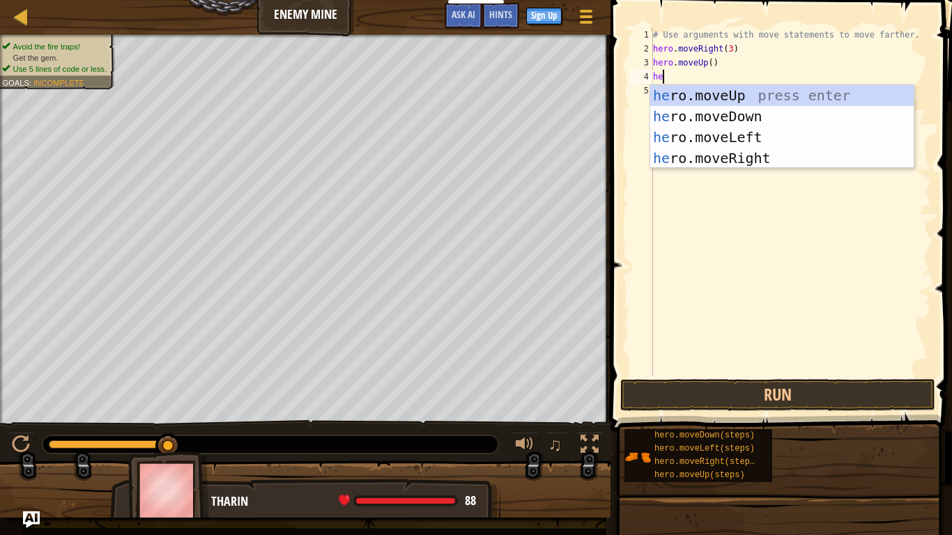
type textarea "her"
click at [777, 157] on div "her o.moveUp press enter her o.moveDown press enter her o.moveLeft press enter …" at bounding box center [781, 147] width 263 height 125
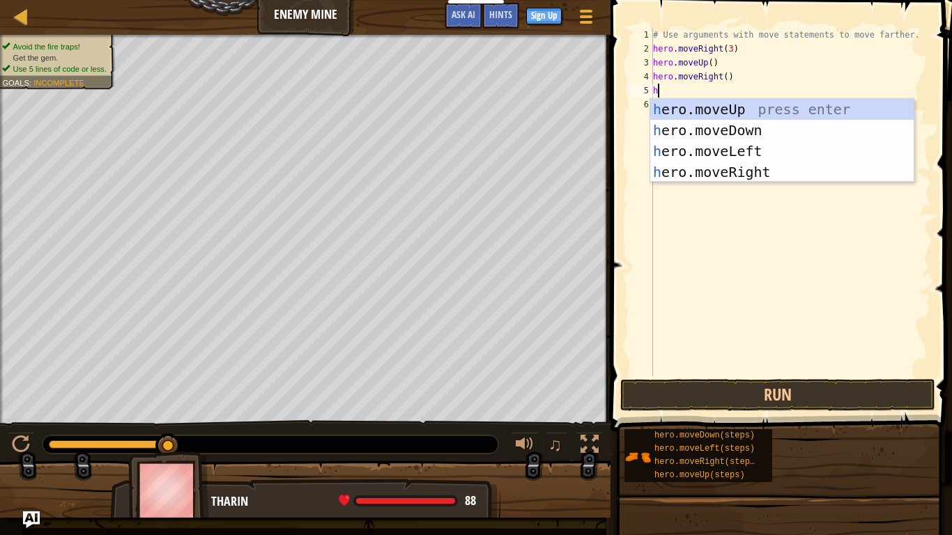
type textarea "her"
click at [755, 123] on div "her o.moveUp press enter her o.moveDown press enter her o.moveLeft press enter …" at bounding box center [781, 161] width 263 height 125
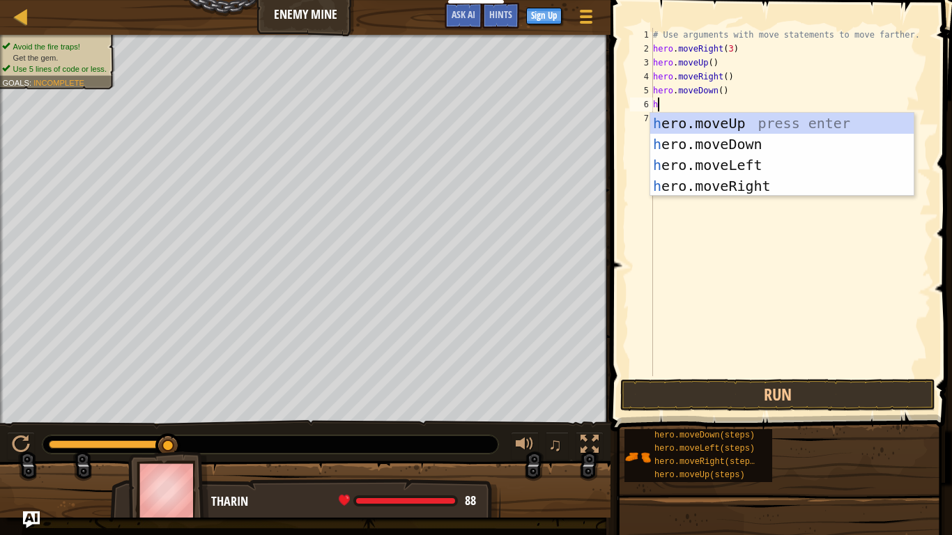
type textarea "her"
click at [796, 183] on div "her o.moveUp press enter her o.moveDown press enter her o.moveLeft press enter …" at bounding box center [781, 175] width 263 height 125
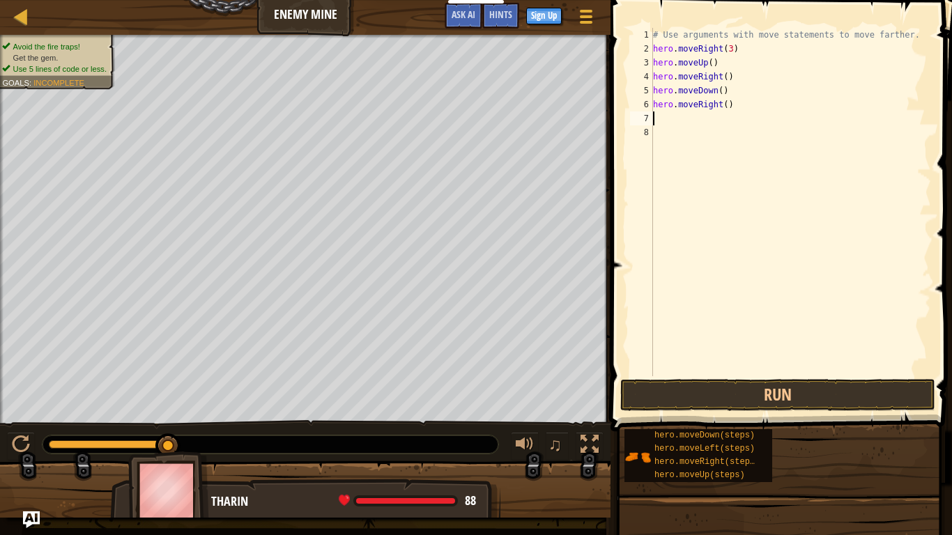
scroll to position [6, 0]
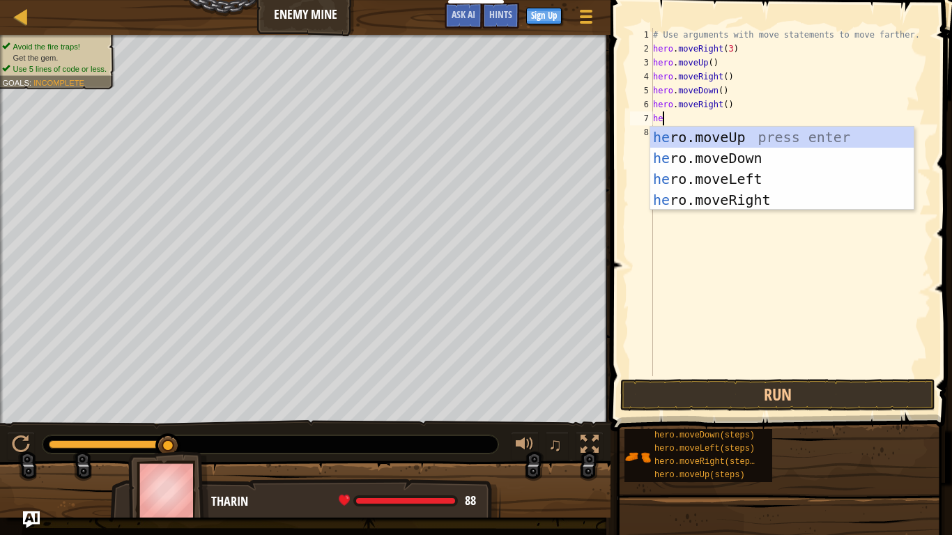
type textarea "her"
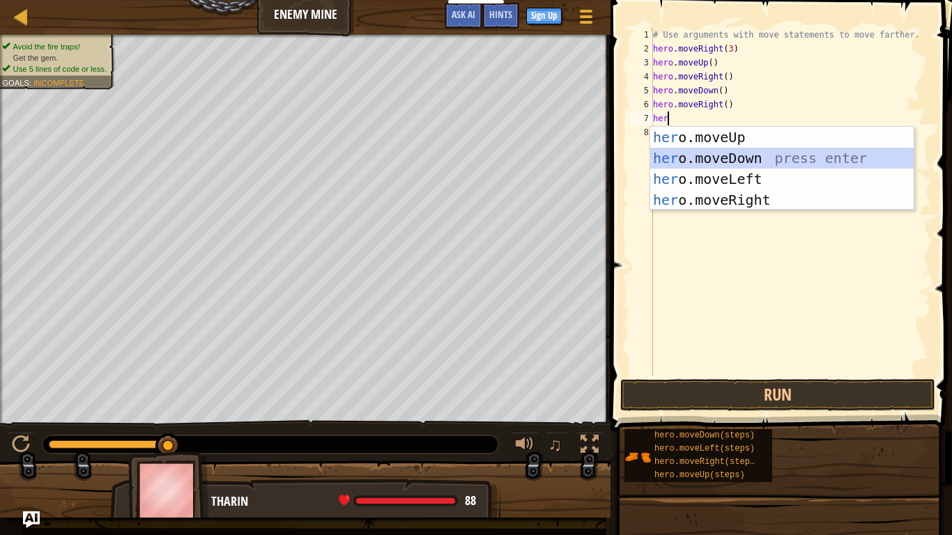
click at [818, 160] on div "her o.moveUp press enter her o.moveDown press enter her o.moveLeft press enter …" at bounding box center [781, 189] width 263 height 125
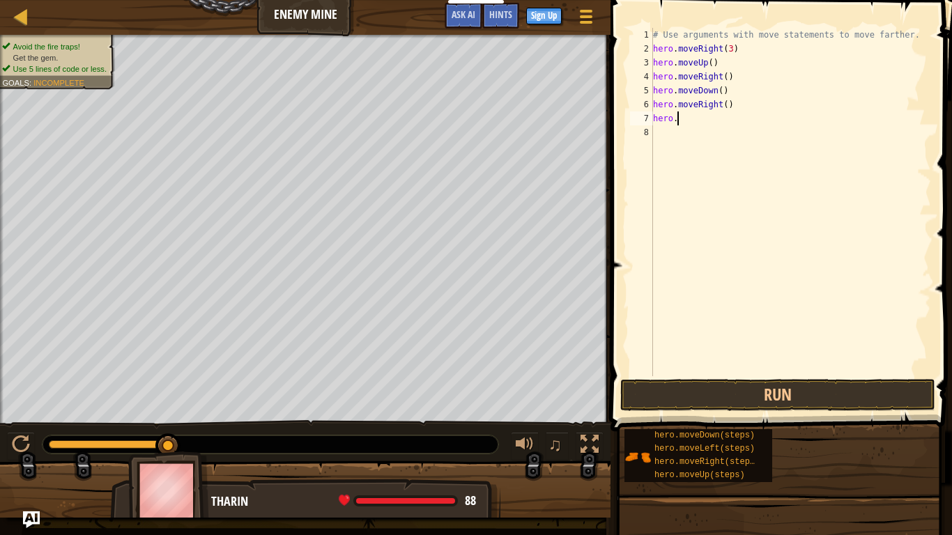
type textarea "h"
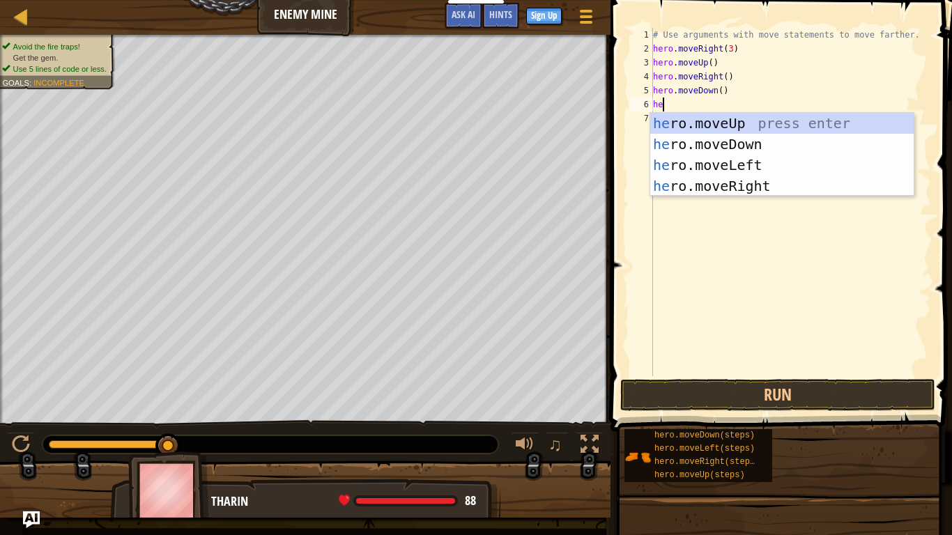
scroll to position [6, 1]
type textarea "her"
click at [803, 144] on div "her o.moveUp press enter her o.moveDown press enter her o.moveLeft press enter …" at bounding box center [781, 175] width 263 height 125
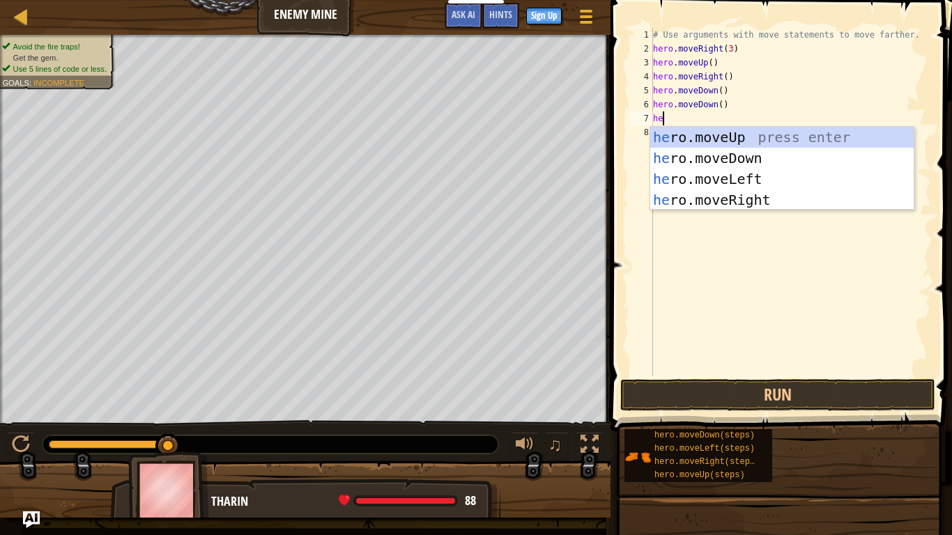
type textarea "her"
click at [807, 191] on div "her o.moveUp press enter her o.moveDown press enter her o.moveLeft press enter …" at bounding box center [781, 189] width 263 height 125
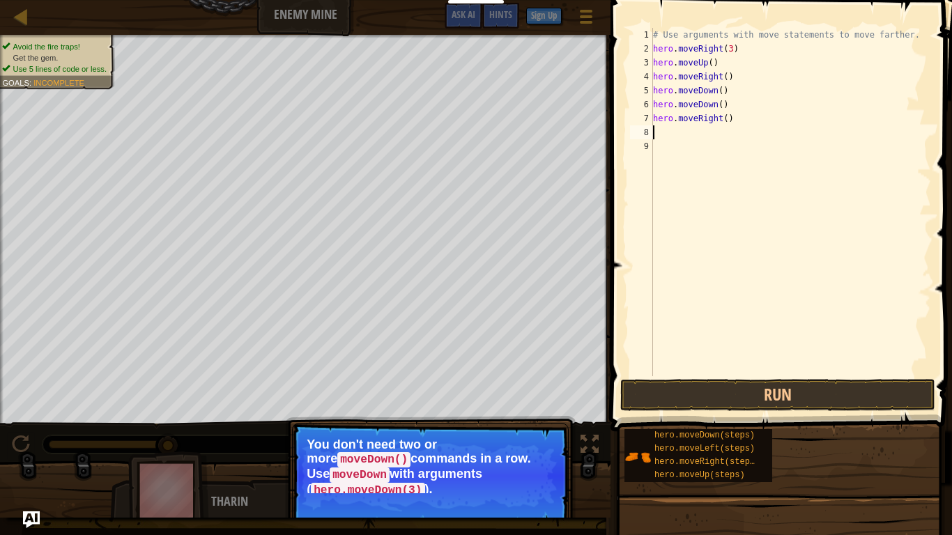
click at [702, 130] on div "# Use arguments with move statements to move farther. hero . moveRight ( 3 ) he…" at bounding box center [790, 216] width 281 height 376
click at [729, 101] on div "# Use arguments with move statements to move farther. hero . moveRight ( 3 ) he…" at bounding box center [790, 216] width 281 height 376
click at [722, 101] on div "# Use arguments with move statements to move farther. hero . moveRight ( 3 ) he…" at bounding box center [790, 216] width 281 height 376
drag, startPoint x: 742, startPoint y: 89, endPoint x: 650, endPoint y: 93, distance: 92.1
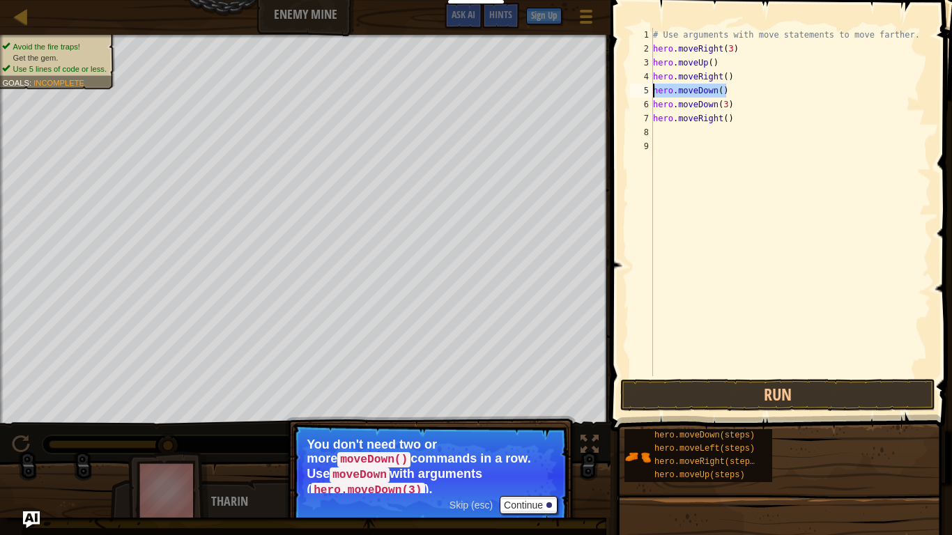
click at [650, 93] on div "hero.moveDown(3) 1 2 3 4 5 6 7 8 9 # Use arguments with move statements to move…" at bounding box center [779, 202] width 304 height 348
type textarea "hero.moveDown()"
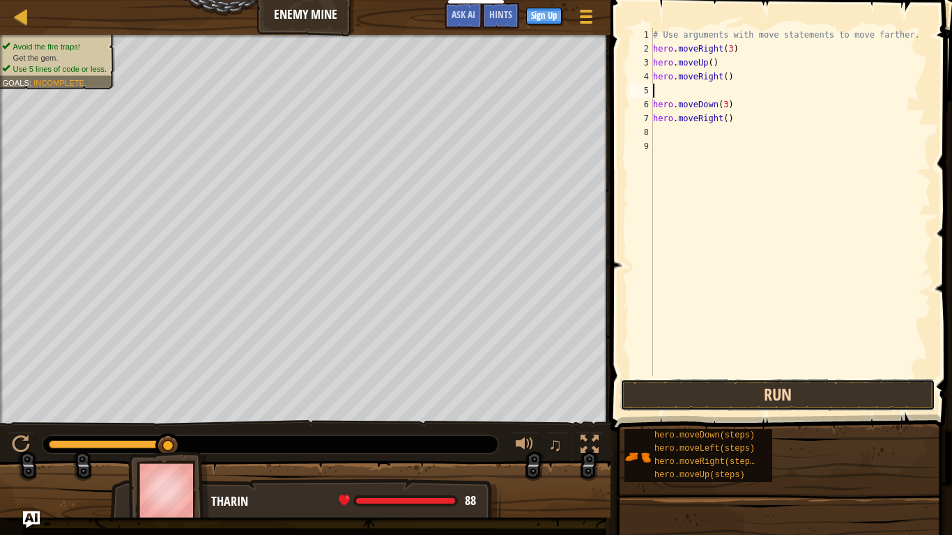
click at [734, 410] on button "Run" at bounding box center [777, 395] width 315 height 32
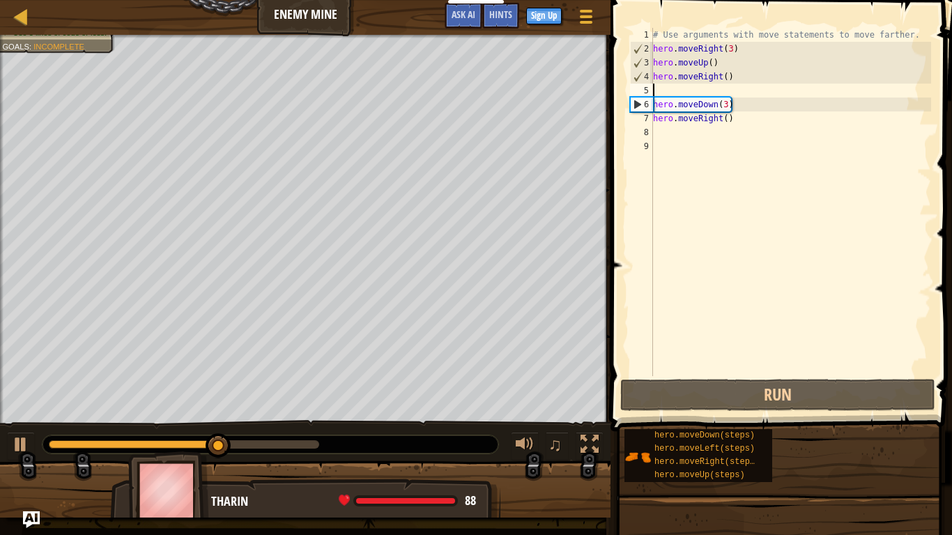
click at [726, 111] on div "# Use arguments with move statements to move farther. hero . moveRight ( 3 ) he…" at bounding box center [790, 216] width 281 height 376
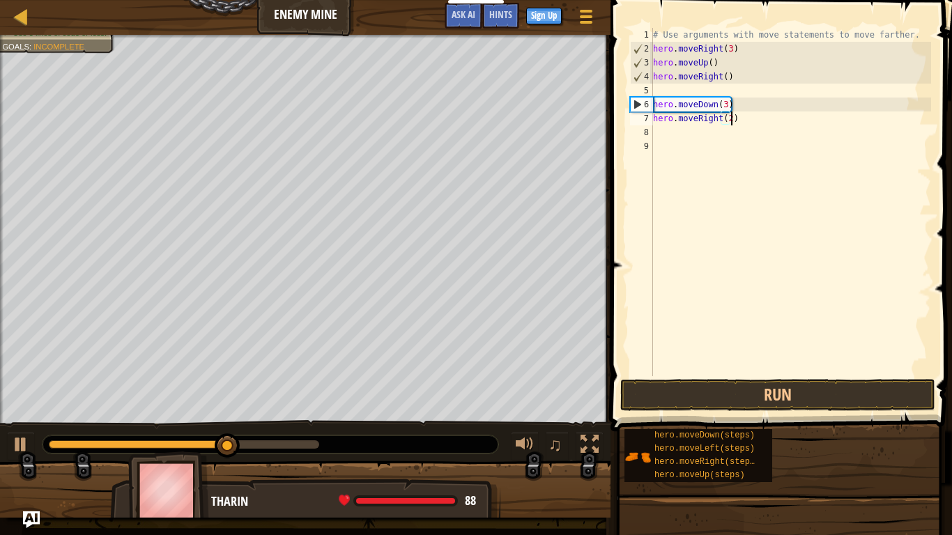
scroll to position [6, 11]
type textarea "hero.moveRight(2)"
click at [703, 396] on button "Run" at bounding box center [777, 395] width 315 height 32
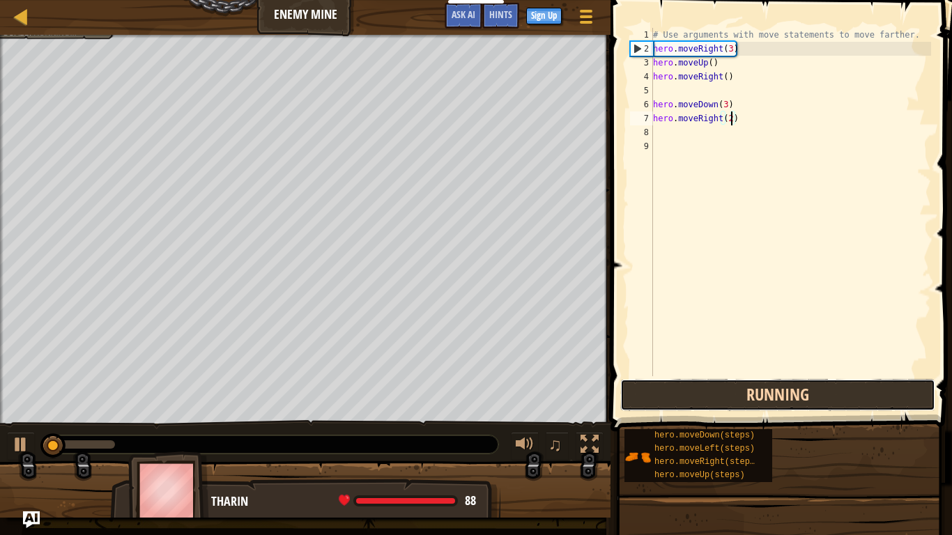
click at [703, 396] on button "Running" at bounding box center [777, 395] width 315 height 32
click at [704, 397] on button "Running" at bounding box center [777, 395] width 315 height 32
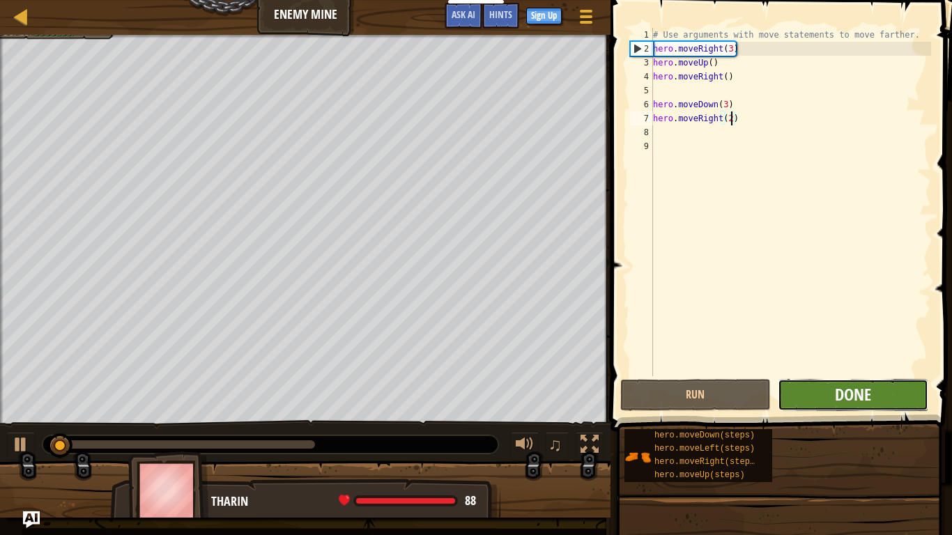
click at [835, 394] on span "Done" at bounding box center [853, 394] width 36 height 22
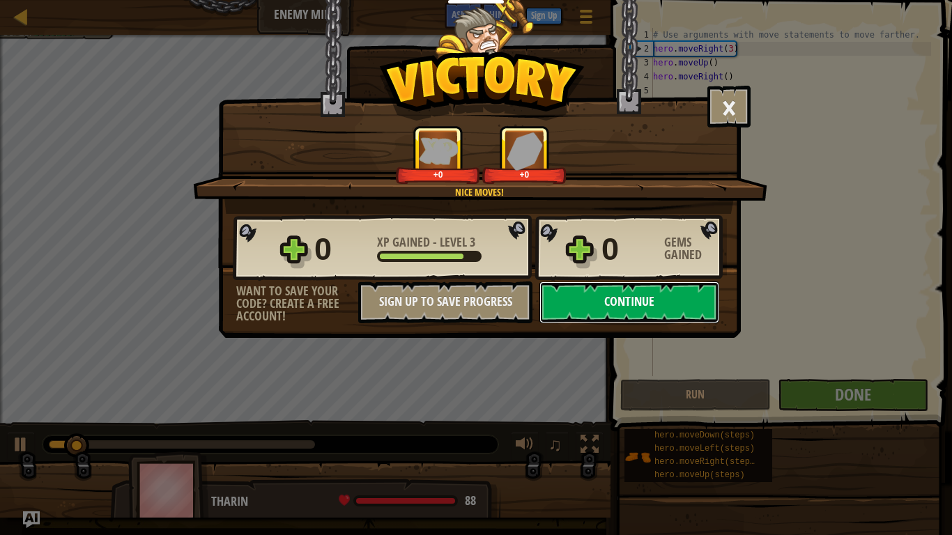
click at [649, 304] on button "Continue" at bounding box center [629, 302] width 180 height 42
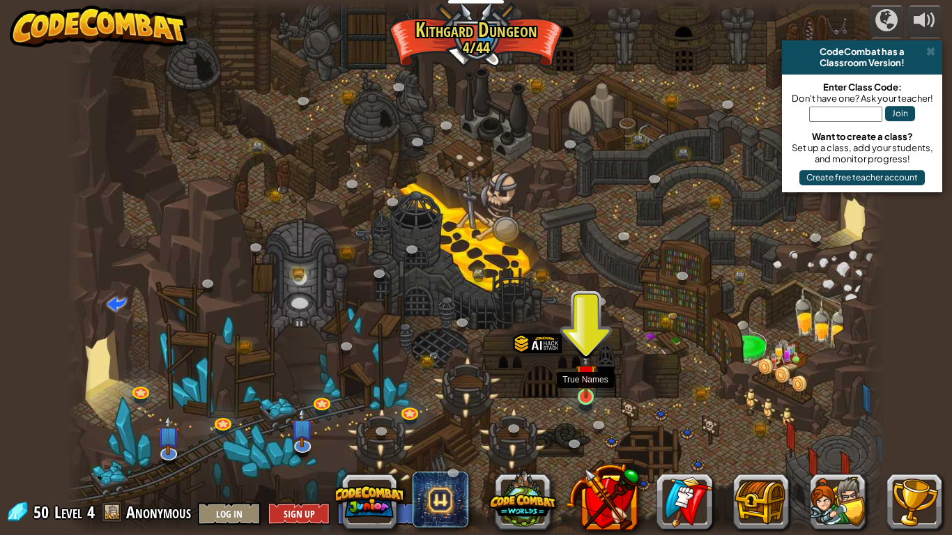
click at [581, 398] on img at bounding box center [585, 374] width 21 height 47
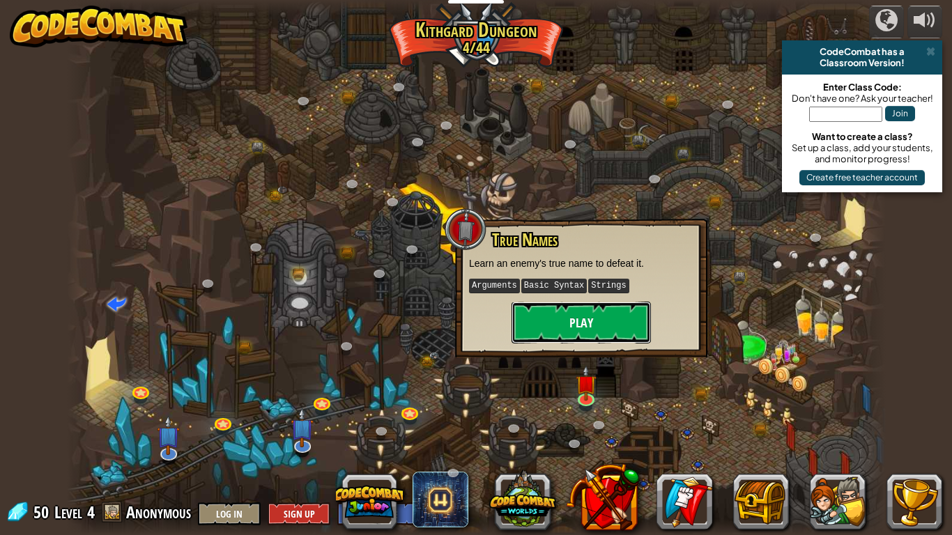
click at [603, 327] on button "Play" at bounding box center [580, 323] width 139 height 42
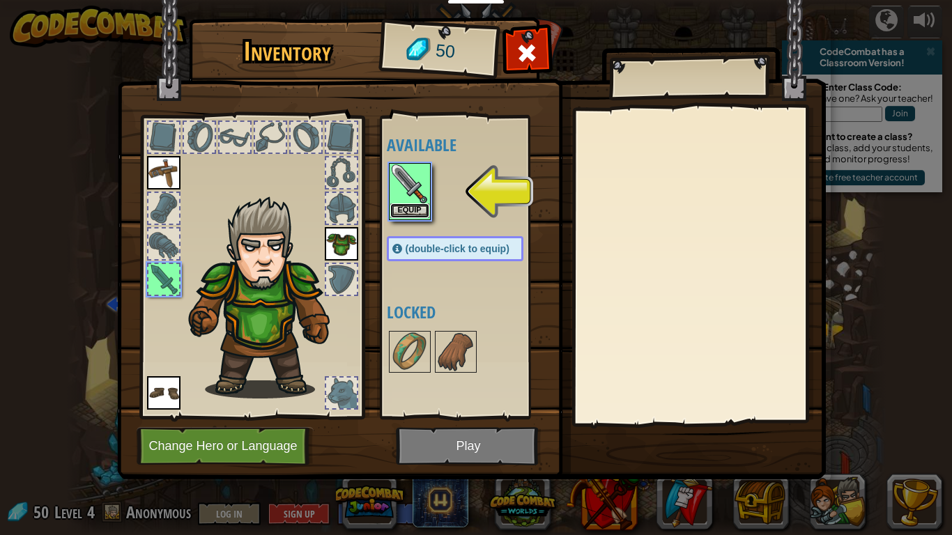
click at [413, 214] on button "Equip" at bounding box center [409, 210] width 39 height 15
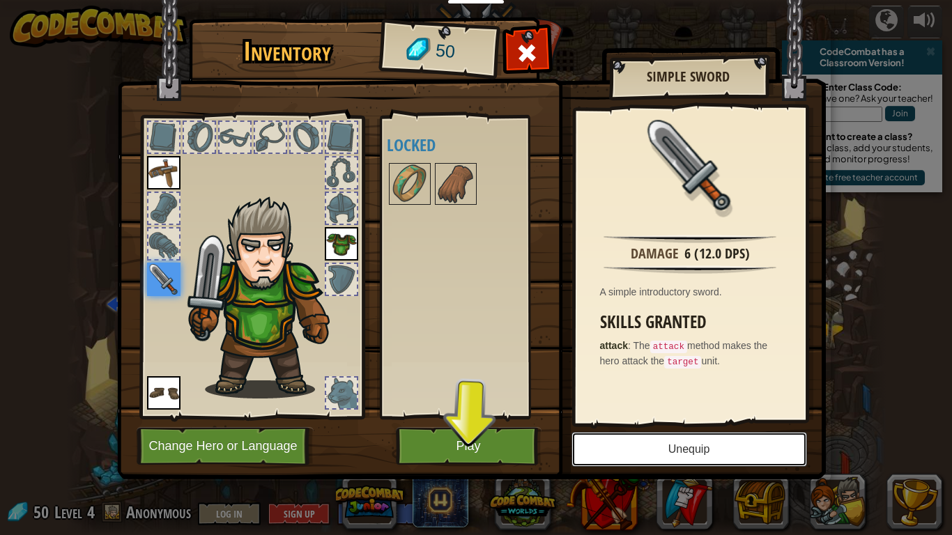
click at [664, 456] on button "Unequip" at bounding box center [688, 449] width 235 height 35
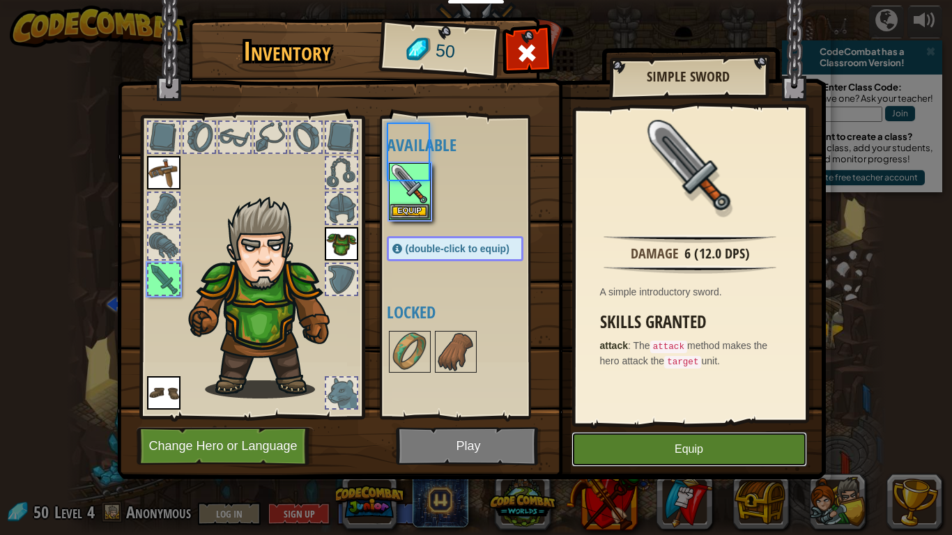
click at [663, 455] on button "Equip" at bounding box center [688, 449] width 235 height 35
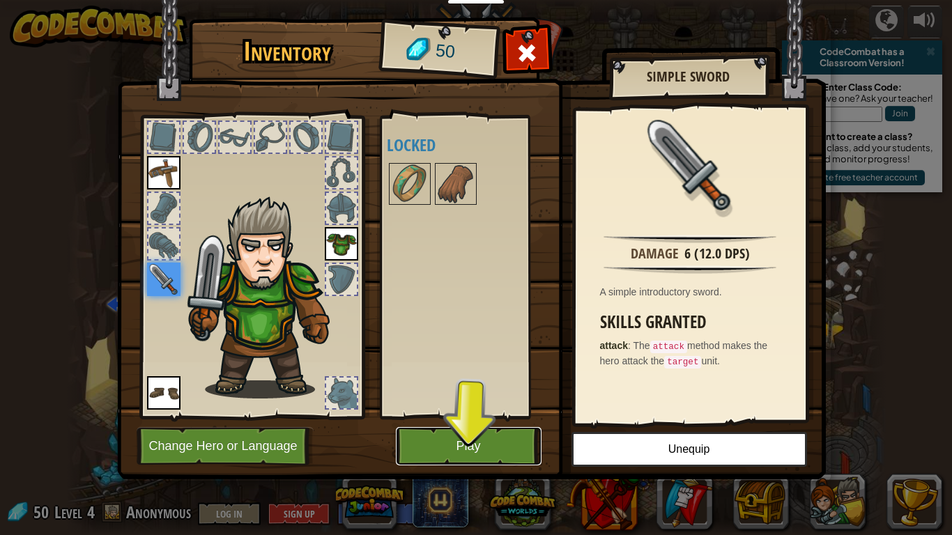
click at [509, 429] on button "Play" at bounding box center [469, 446] width 146 height 38
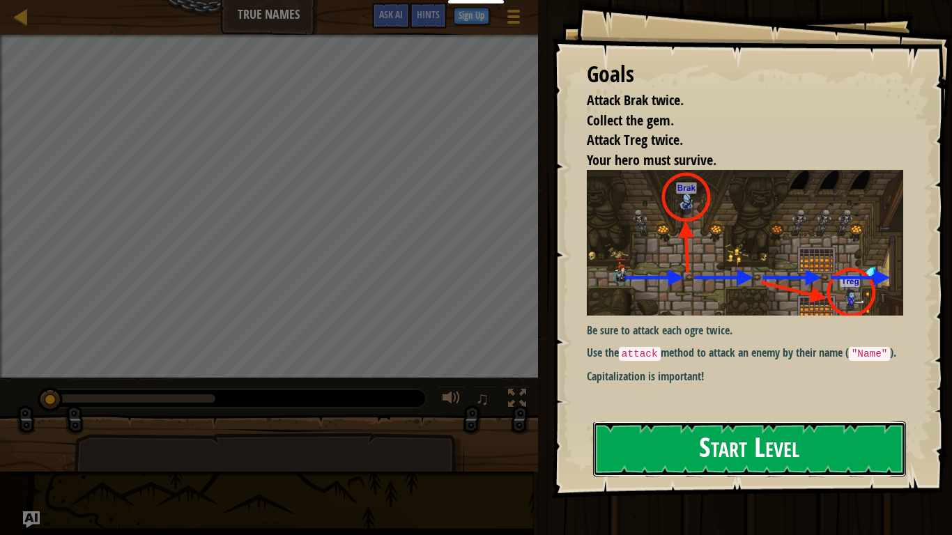
click at [718, 436] on button "Start Level" at bounding box center [749, 448] width 313 height 55
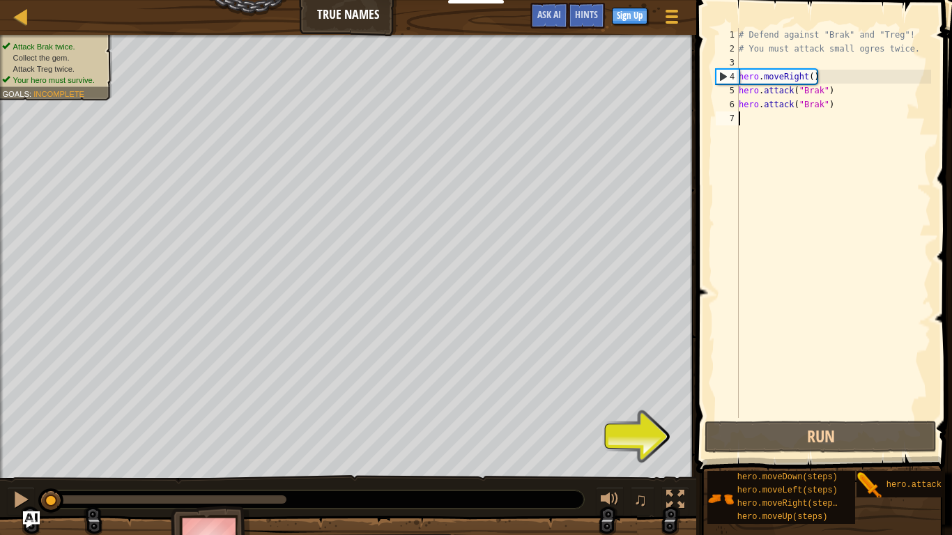
click at [819, 88] on div "# Defend against "Brak" and "Treg"! # You must attack small ogres twice. hero .…" at bounding box center [833, 237] width 195 height 418
type textarea "hero.attack("Brak")"
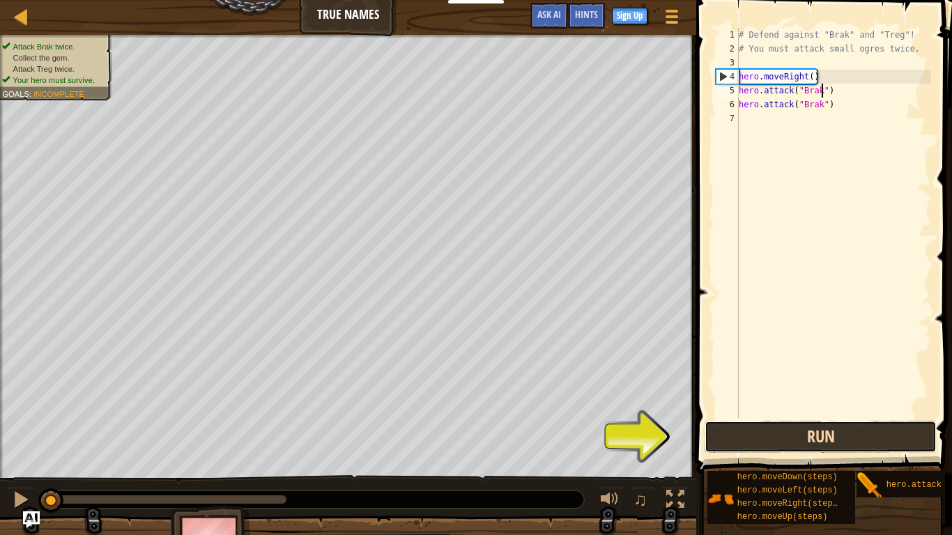
click at [755, 446] on button "Run" at bounding box center [820, 437] width 232 height 32
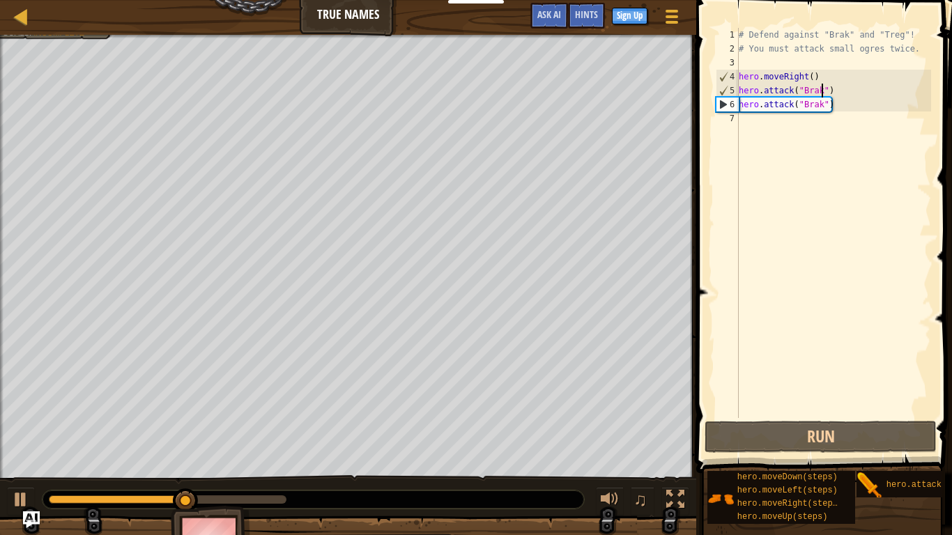
click at [764, 117] on div "# Defend against "Brak" and "Treg"! # You must attack small ogres twice. hero .…" at bounding box center [833, 237] width 195 height 418
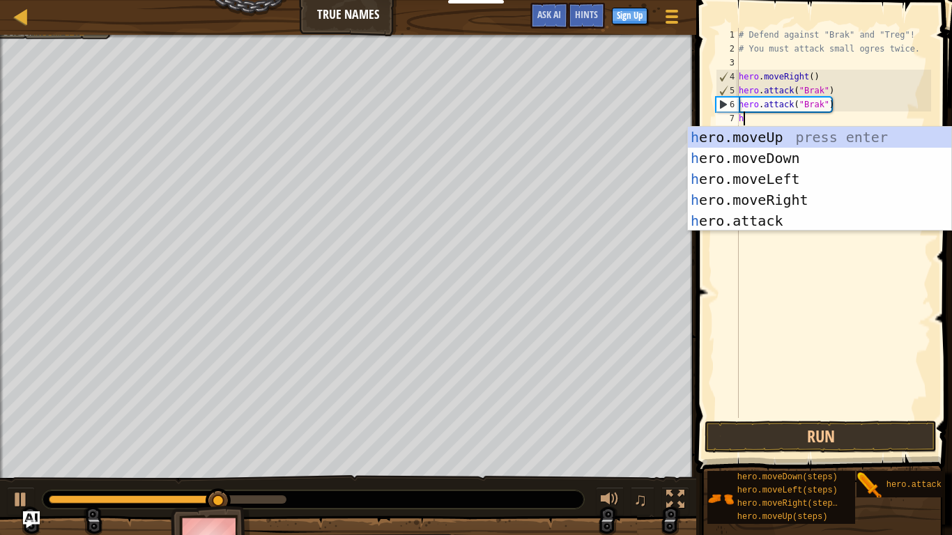
type textarea "he"
click at [794, 199] on div "he ro.moveUp press enter he ro.moveDown press enter he ro.moveLeft press enter …" at bounding box center [819, 200] width 263 height 146
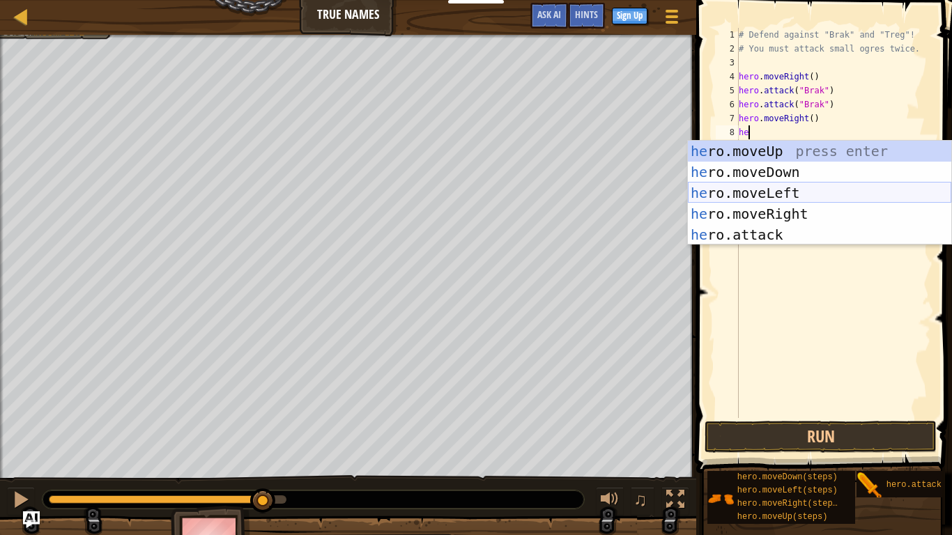
type textarea "her"
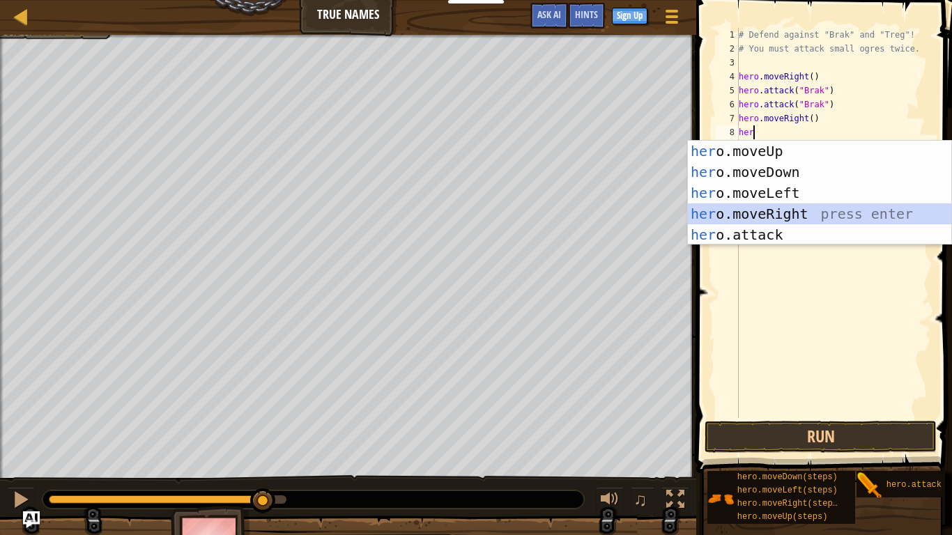
click at [798, 216] on div "her o.moveUp press enter her o.moveDown press enter her o.moveLeft press enter …" at bounding box center [819, 214] width 263 height 146
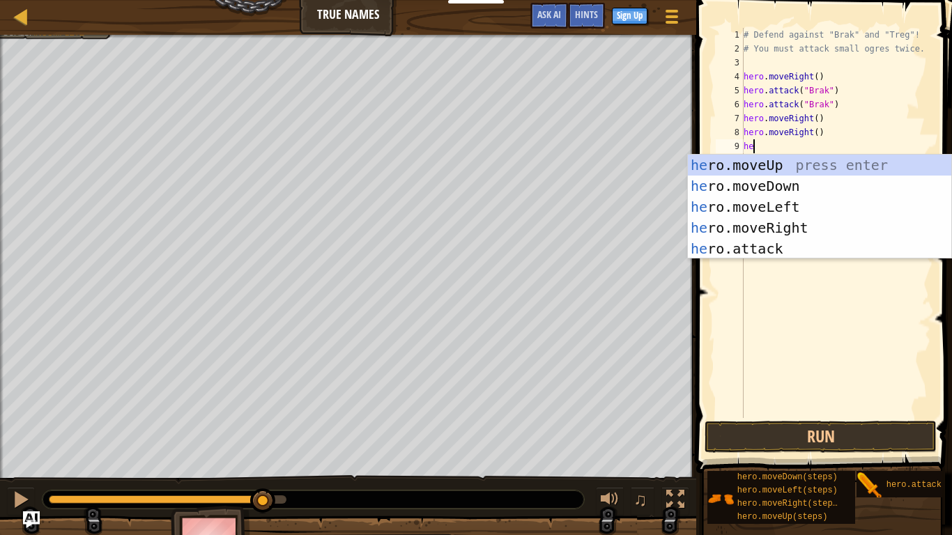
scroll to position [6, 1]
click at [805, 251] on div "he ro.moveUp press enter he ro.moveDown press enter he ro.moveLeft press enter …" at bounding box center [819, 228] width 263 height 146
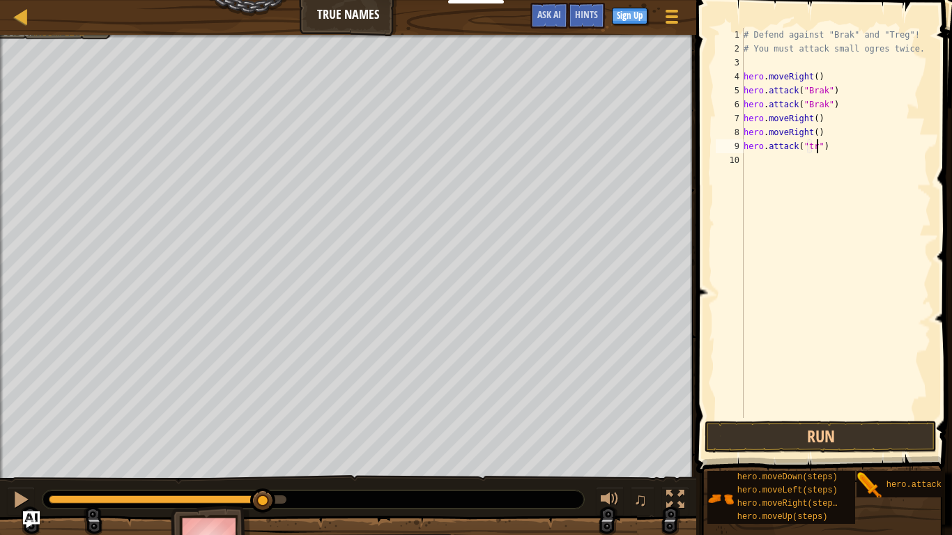
type textarea "hero.attack("treg")"
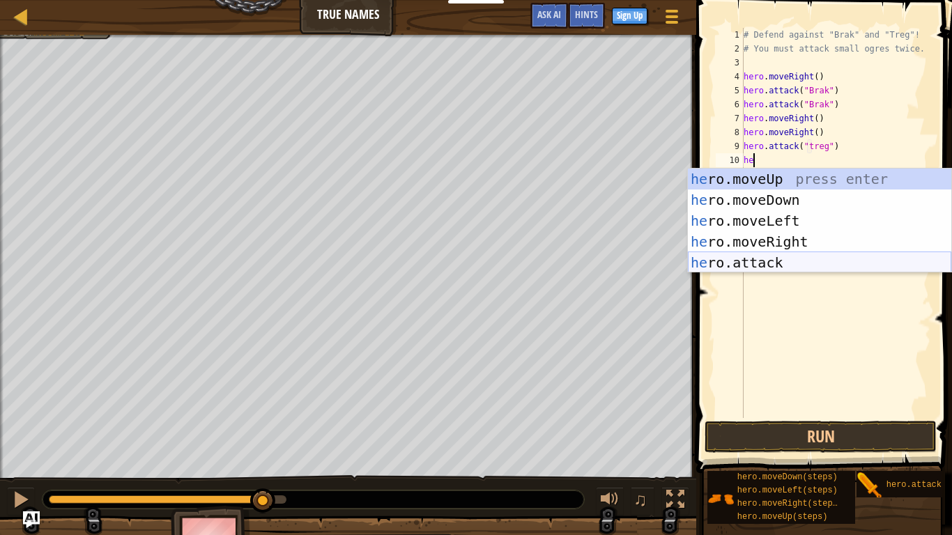
click at [813, 269] on div "he ro.moveUp press enter he ro.moveDown press enter he ro.moveLeft press enter …" at bounding box center [819, 242] width 263 height 146
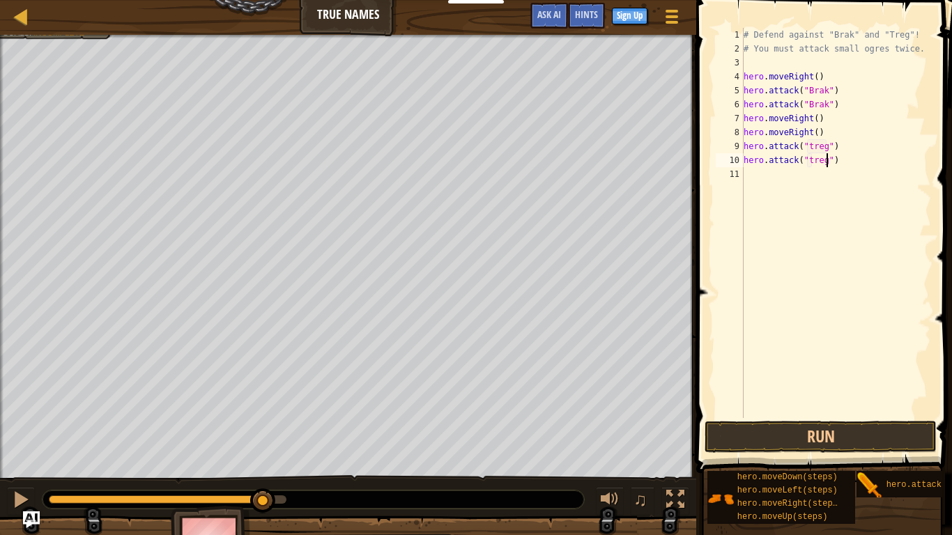
scroll to position [6, 12]
click at [890, 432] on button "Run" at bounding box center [820, 437] width 232 height 32
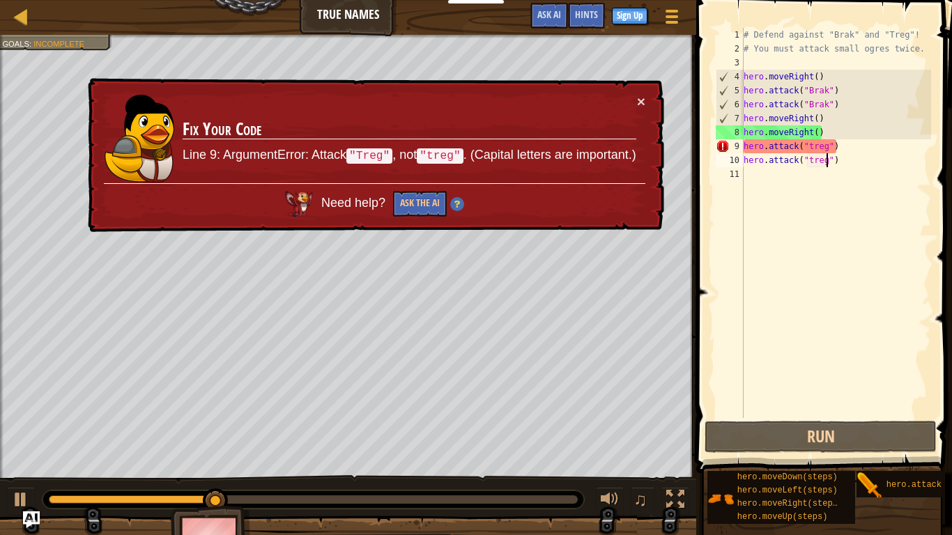
click at [810, 150] on div "# Defend against "Brak" and "Treg"! # You must attack small ogres twice. hero .…" at bounding box center [836, 237] width 190 height 418
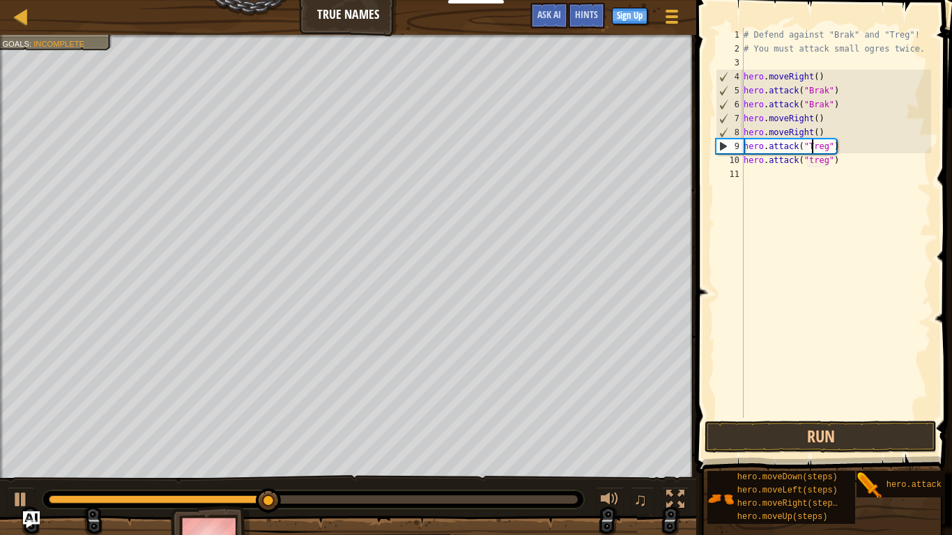
scroll to position [6, 10]
click at [810, 163] on div "# Defend against "Brak" and "Treg"! # You must attack small ogres twice. hero .…" at bounding box center [836, 237] width 190 height 418
type textarea "hero.attack("Treg")"
click at [890, 426] on button "Run" at bounding box center [820, 437] width 232 height 32
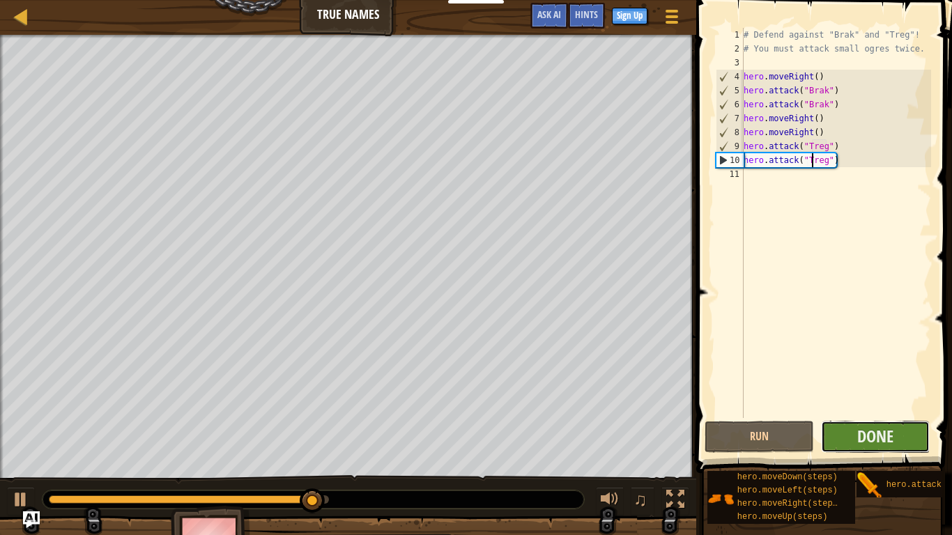
click at [911, 447] on button "Done" at bounding box center [875, 437] width 109 height 32
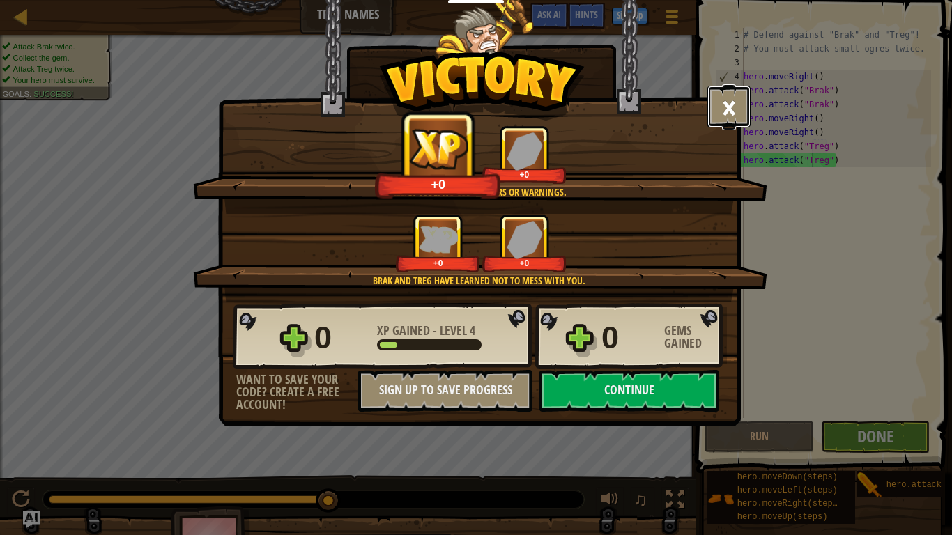
click at [729, 118] on button "×" at bounding box center [728, 107] width 43 height 42
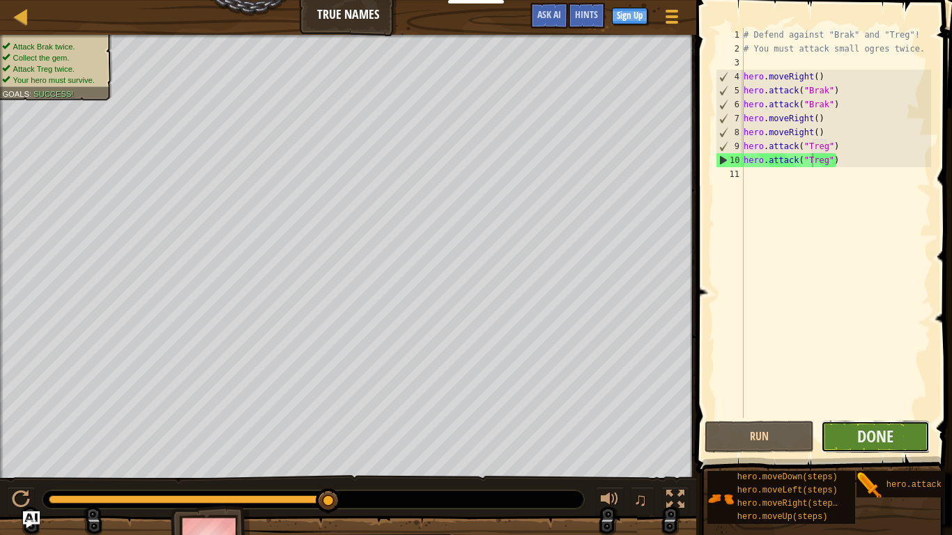
click at [842, 442] on button "Done" at bounding box center [875, 437] width 109 height 32
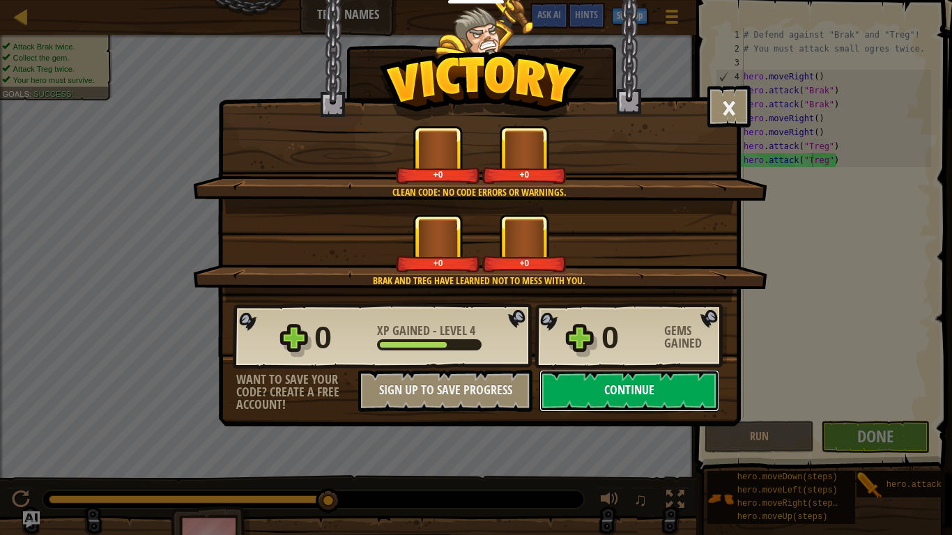
click at [580, 398] on button "Continue" at bounding box center [629, 391] width 180 height 42
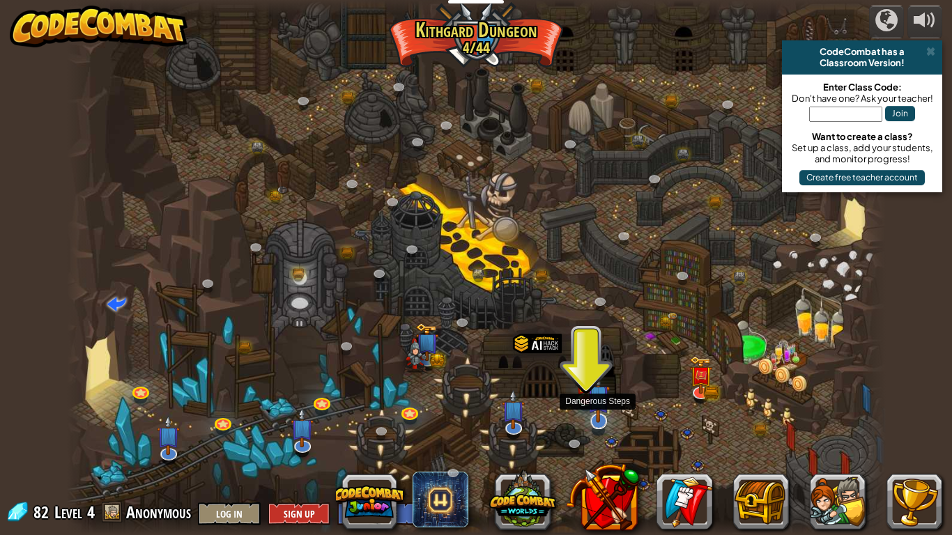
click at [592, 416] on img at bounding box center [598, 396] width 23 height 53
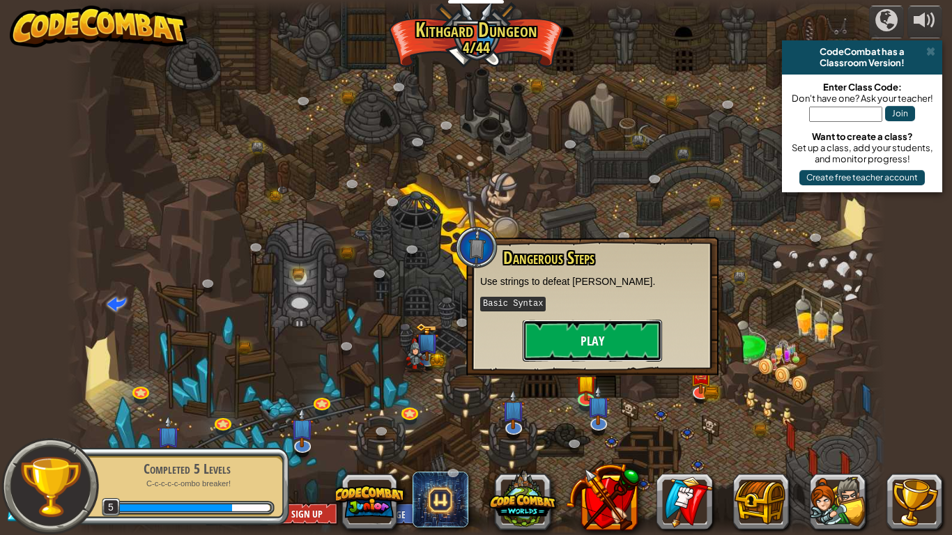
click at [591, 338] on button "Play" at bounding box center [591, 341] width 139 height 42
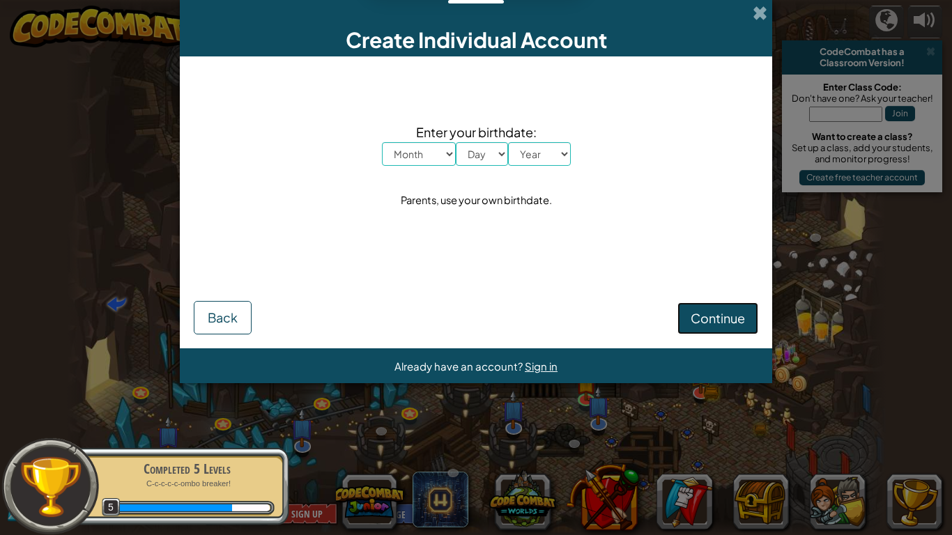
click at [695, 316] on span "Continue" at bounding box center [717, 318] width 54 height 16
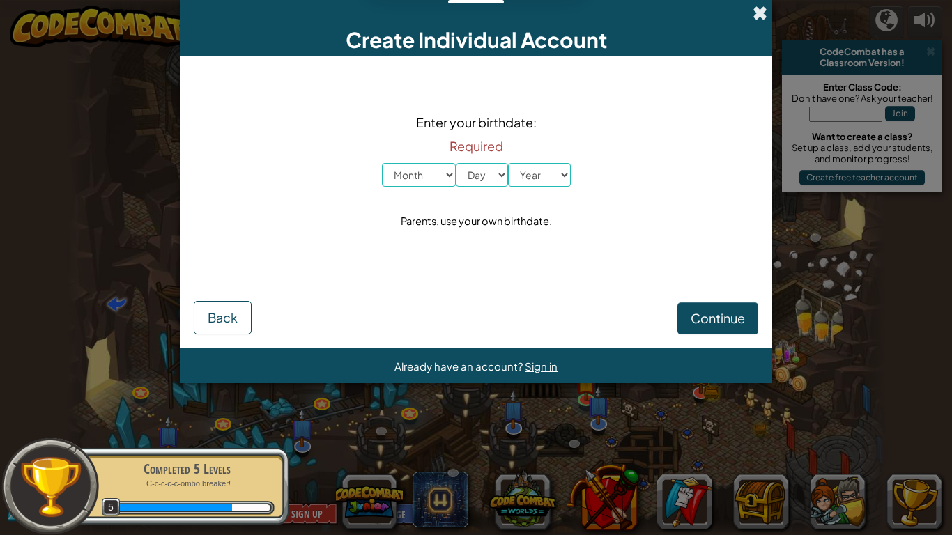
click at [766, 8] on span at bounding box center [759, 13] width 15 height 15
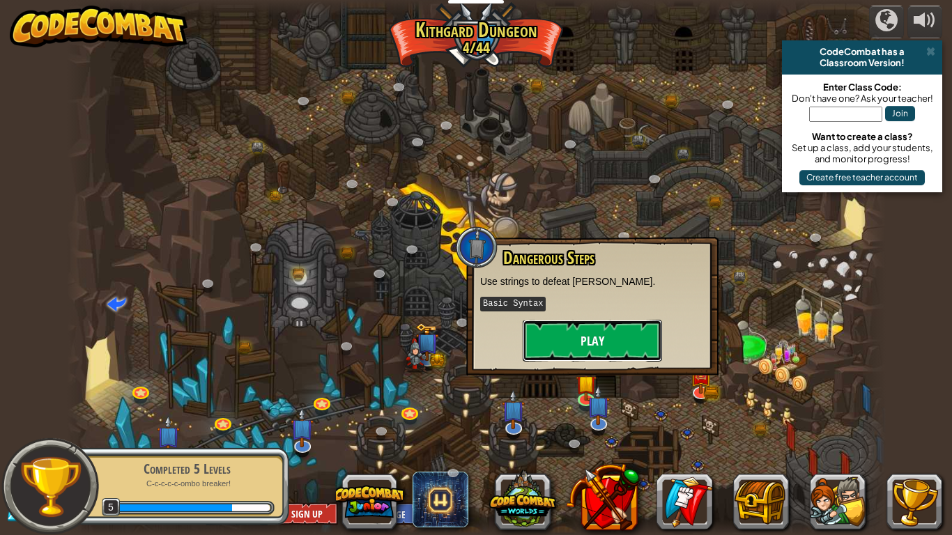
click at [559, 342] on button "Play" at bounding box center [591, 341] width 139 height 42
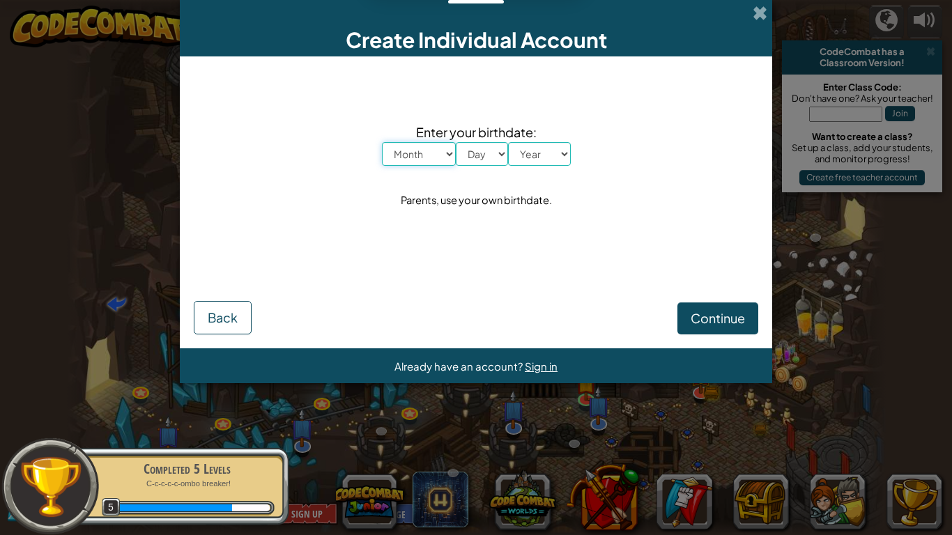
click at [443, 148] on select "Month January February March April May June July August September October Novem…" at bounding box center [419, 154] width 74 height 24
select select "1"
click at [382, 142] on select "Month January February March April May June July August September October Novem…" at bounding box center [419, 154] width 74 height 24
click at [499, 154] on select "Day 1 2 3 4 5 6 7 8 9 10 11 12 13 14 15 16 17 18 19 20 21 22 23 24 25 26 27 28 …" at bounding box center [482, 154] width 52 height 24
click at [456, 142] on select "Day 1 2 3 4 5 6 7 8 9 10 11 12 13 14 15 16 17 18 19 20 21 22 23 24 25 26 27 28 …" at bounding box center [482, 154] width 52 height 24
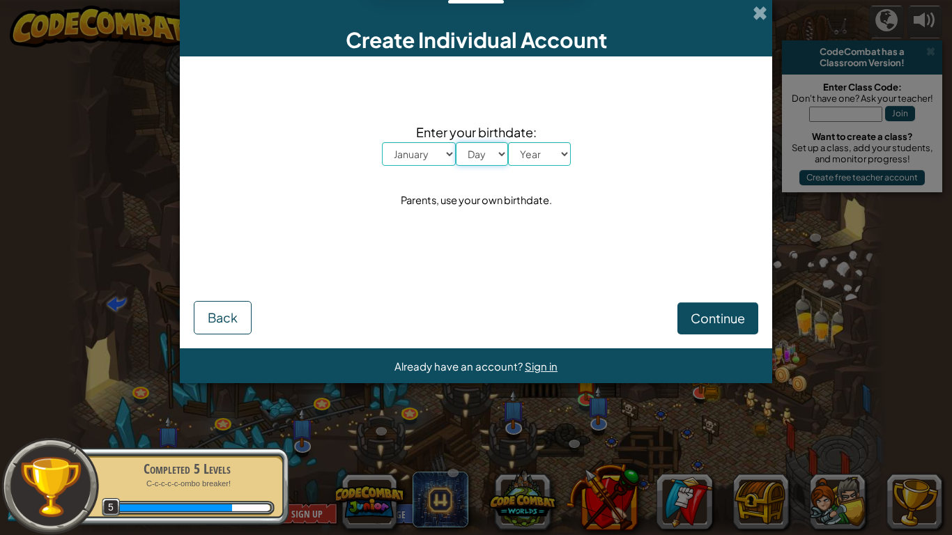
click at [479, 153] on select "Day 1 2 3 4 5 6 7 8 9 10 11 12 13 14 15 16 17 18 19 20 21 22 23 24 25 26 27 28 …" at bounding box center [482, 154] width 52 height 24
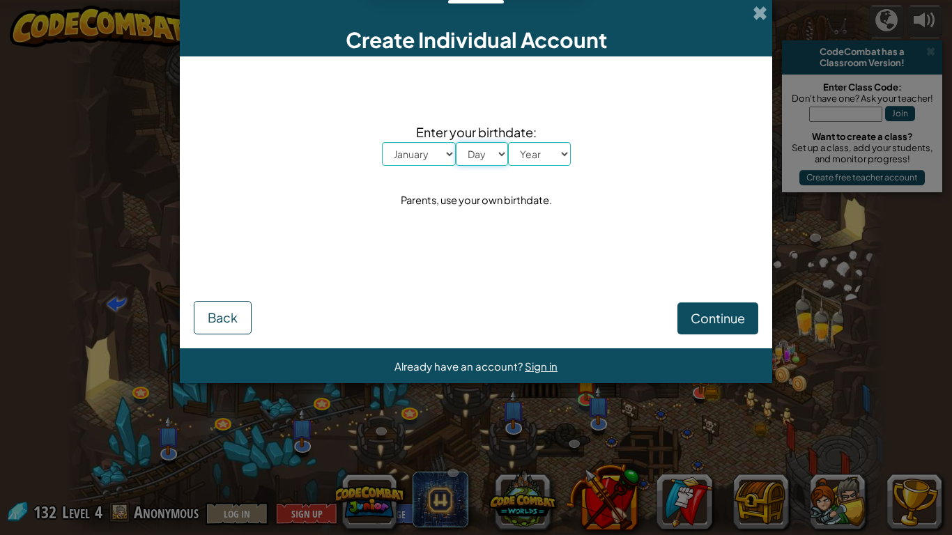
select select "5"
click at [456, 142] on select "Day 1 2 3 4 5 6 7 8 9 10 11 12 13 14 15 16 17 18 19 20 21 22 23 24 25 26 27 28 …" at bounding box center [482, 154] width 52 height 24
click at [530, 148] on select "Year [DATE] 2024 2023 2022 2021 2020 2019 2018 2017 2016 2015 2014 2013 2012 20…" at bounding box center [539, 154] width 63 height 24
select select "1926"
click at [508, 142] on select "Year [DATE] 2024 2023 2022 2021 2020 2019 2018 2017 2016 2015 2014 2013 2012 20…" at bounding box center [539, 154] width 63 height 24
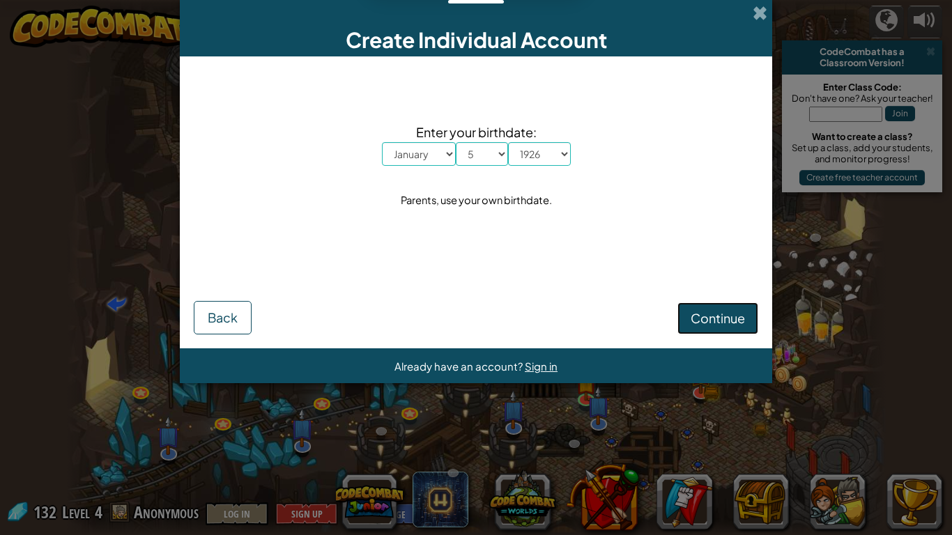
click at [717, 316] on span "Continue" at bounding box center [717, 318] width 54 height 16
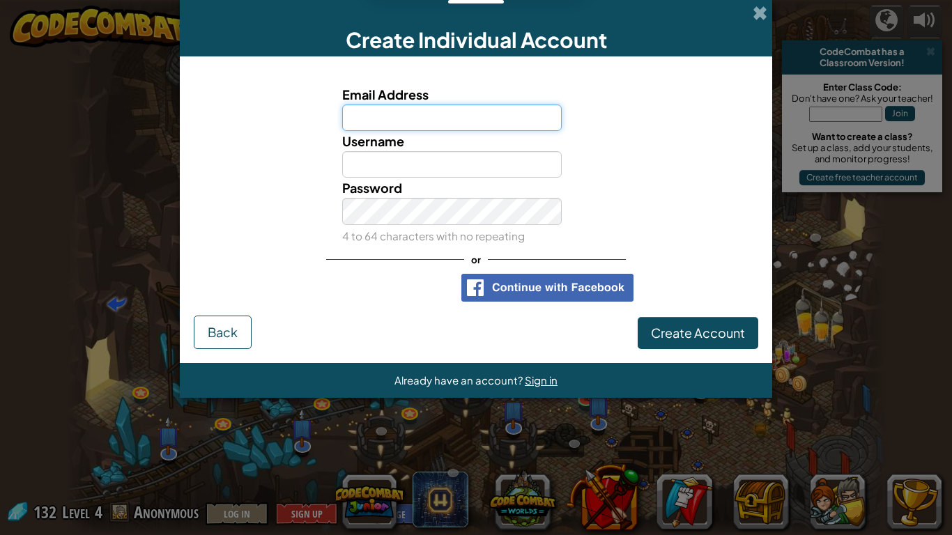
click at [387, 118] on input "Email Address" at bounding box center [452, 117] width 220 height 26
type input "[EMAIL_ADDRESS][DOMAIN_NAME]"
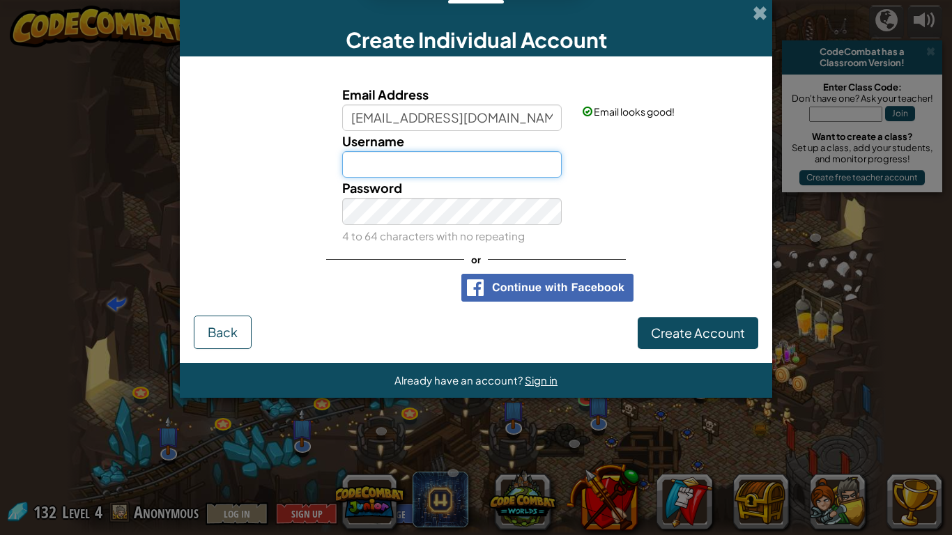
click at [454, 164] on input "Username" at bounding box center [452, 164] width 220 height 26
type input "hyper"
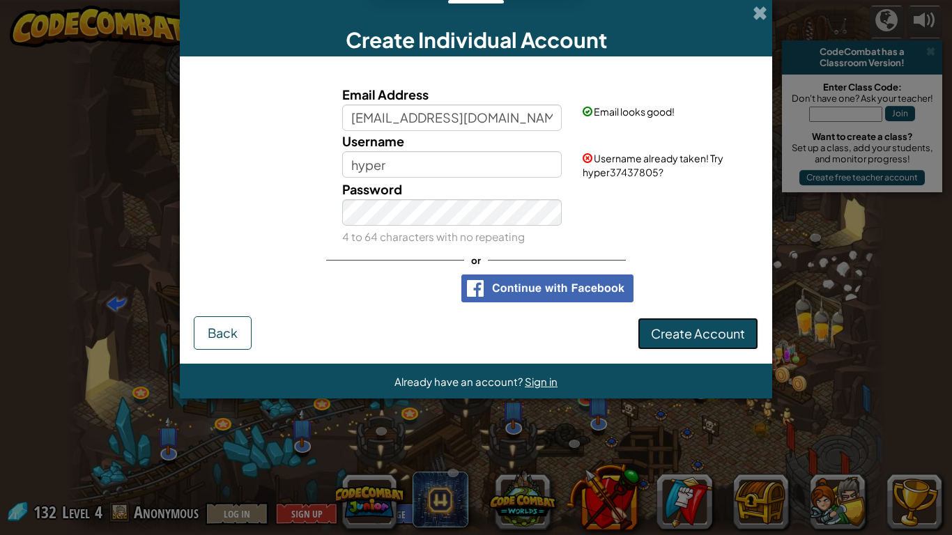
click at [676, 327] on span "Create Account" at bounding box center [698, 333] width 94 height 16
click at [755, 18] on span at bounding box center [759, 13] width 15 height 15
